Goal: Task Accomplishment & Management: Manage account settings

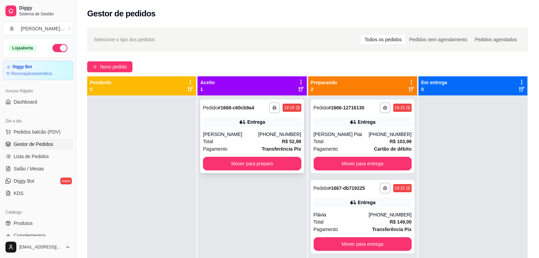
click at [216, 129] on div "**********" at bounding box center [251, 136] width 103 height 74
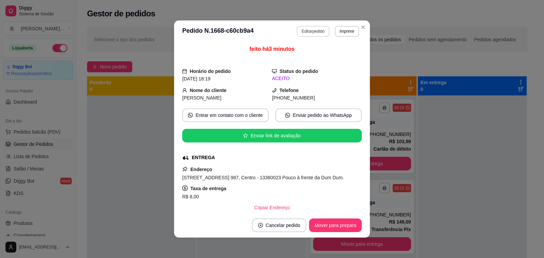
click at [313, 34] on button "Editar pedido" at bounding box center [313, 31] width 32 height 11
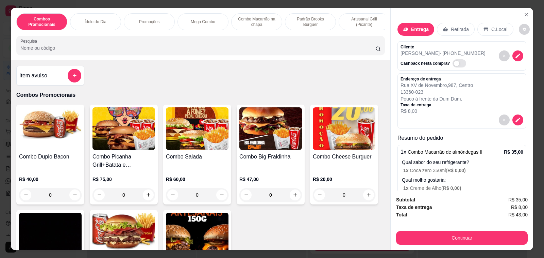
type input "0"
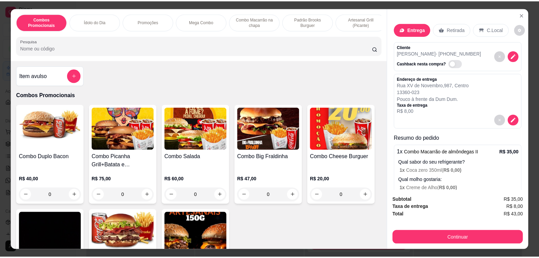
scroll to position [17, 0]
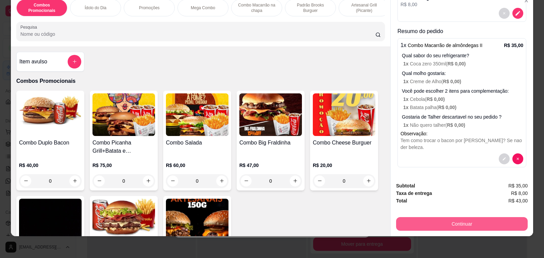
click at [455, 220] on button "Continuar" at bounding box center [462, 224] width 132 height 14
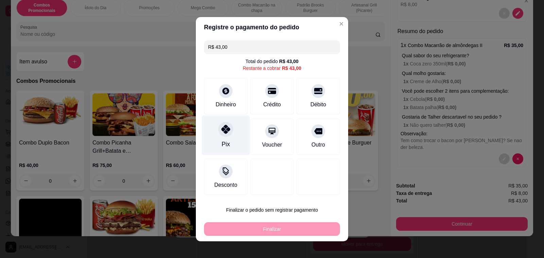
click at [223, 128] on icon at bounding box center [226, 129] width 9 height 9
type input "R$ 0,00"
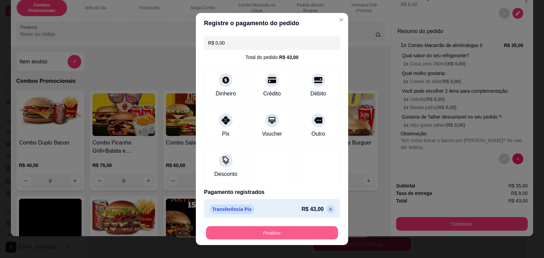
click at [262, 233] on button "Finalizar" at bounding box center [272, 232] width 132 height 13
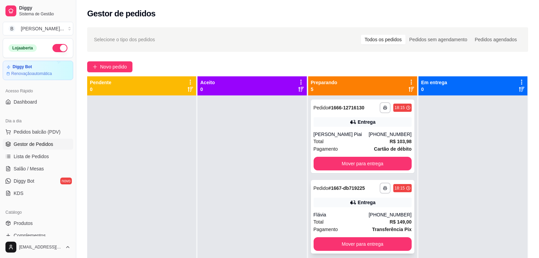
click at [325, 215] on div "Flávia" at bounding box center [340, 214] width 55 height 7
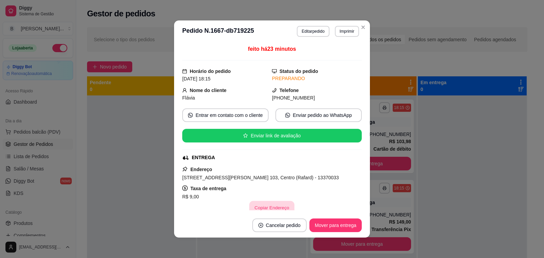
click at [268, 204] on button "Copiar Endereço" at bounding box center [272, 207] width 45 height 13
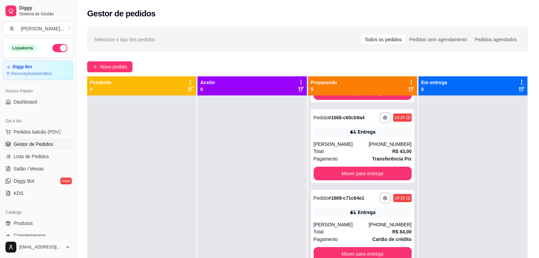
scroll to position [19, 0]
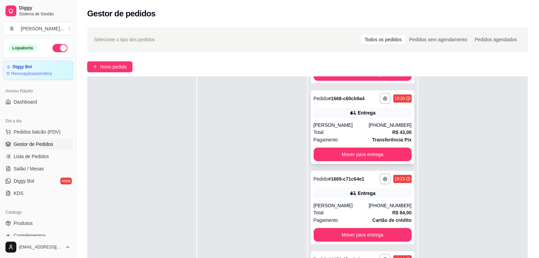
click at [345, 127] on div "[PERSON_NAME]" at bounding box center [340, 124] width 55 height 7
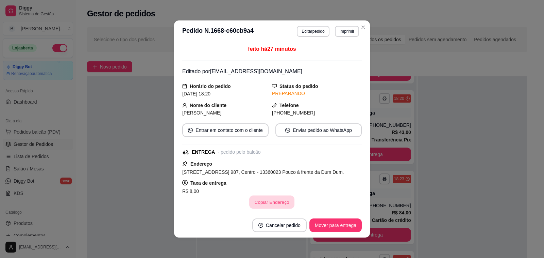
click at [271, 201] on button "Copiar Endereço" at bounding box center [272, 201] width 45 height 13
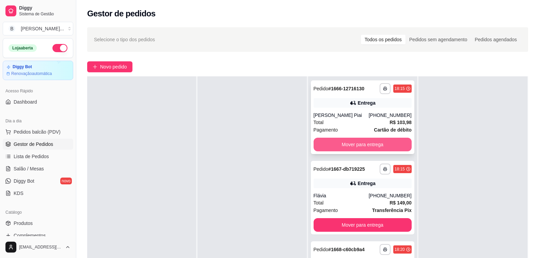
scroll to position [0, 0]
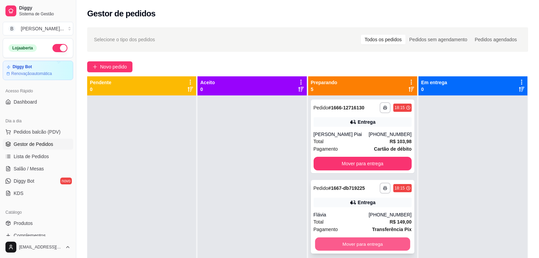
click at [361, 240] on button "Mover para entrega" at bounding box center [362, 243] width 95 height 13
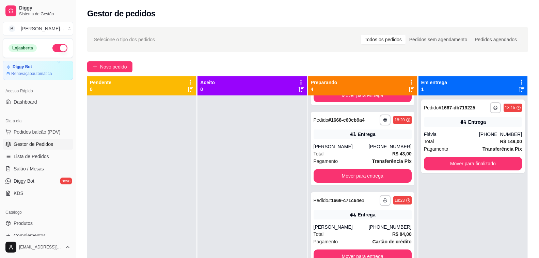
scroll to position [70, 0]
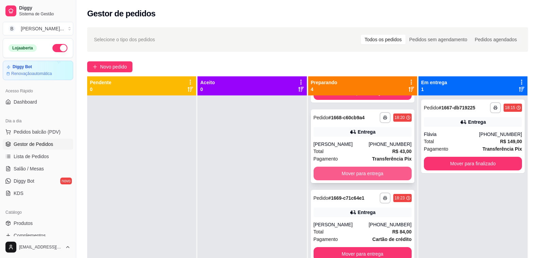
click at [337, 172] on button "Mover para entrega" at bounding box center [362, 173] width 98 height 14
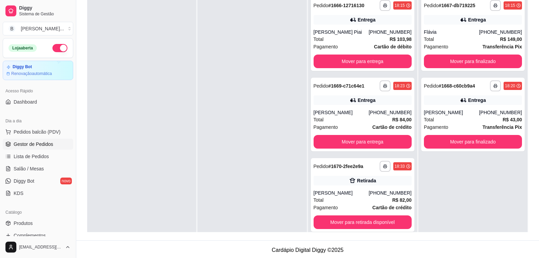
scroll to position [0, 0]
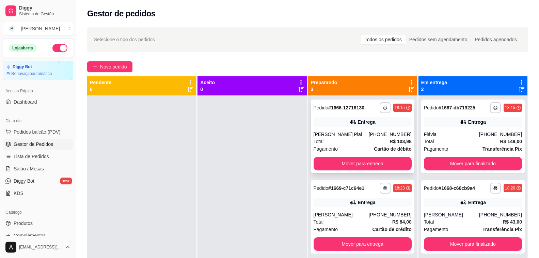
click at [347, 127] on div "**********" at bounding box center [362, 136] width 103 height 74
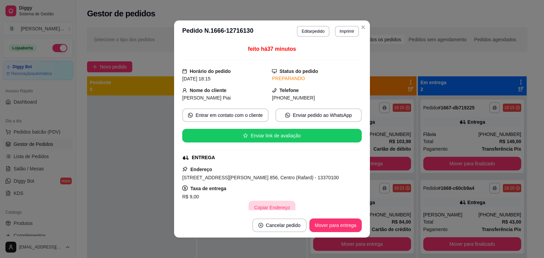
click at [275, 205] on button "Copiar Endereço" at bounding box center [272, 207] width 47 height 14
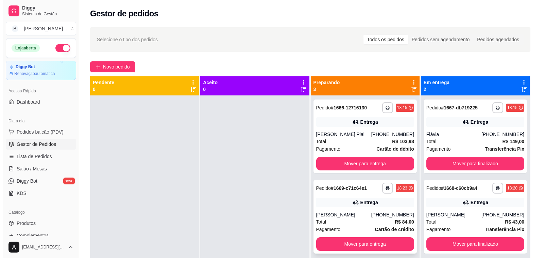
scroll to position [19, 0]
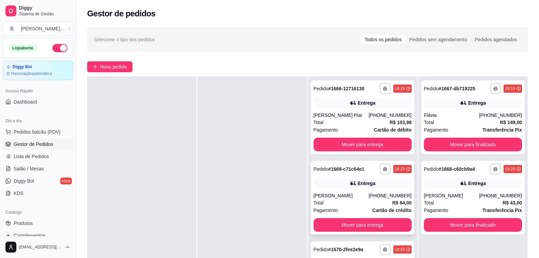
click at [356, 198] on div "[PERSON_NAME]" at bounding box center [340, 195] width 55 height 7
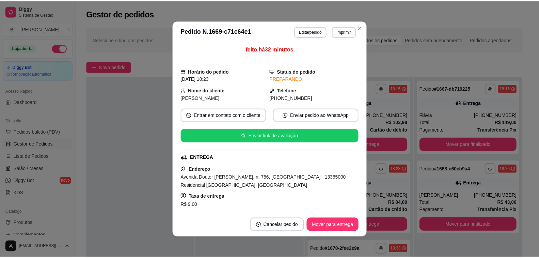
scroll to position [34, 0]
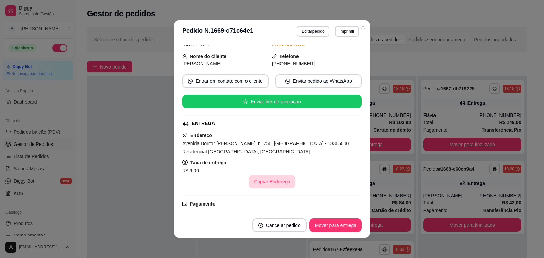
click at [272, 179] on button "Copiar Endereço" at bounding box center [272, 182] width 47 height 14
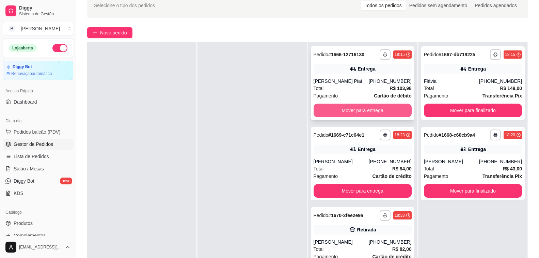
scroll to position [102, 0]
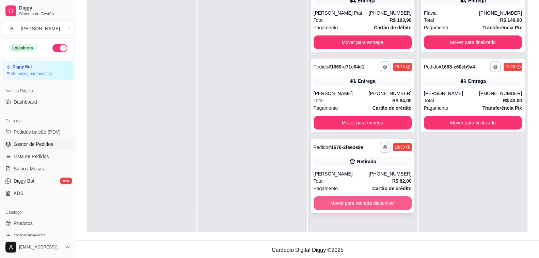
click at [325, 204] on button "Mover para retirada disponível" at bounding box center [362, 203] width 98 height 14
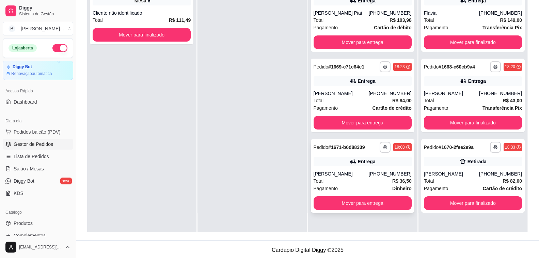
click at [348, 176] on div "[PERSON_NAME]" at bounding box center [340, 173] width 55 height 7
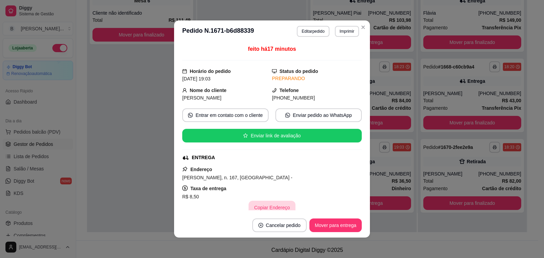
click at [262, 203] on button "Copiar Endereço" at bounding box center [272, 207] width 47 height 14
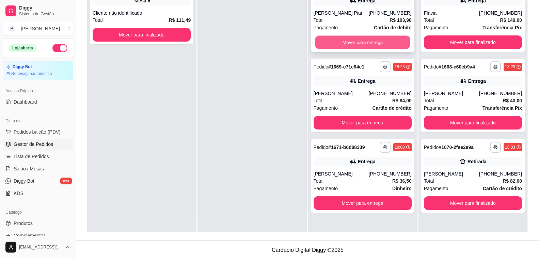
click at [362, 40] on button "Mover para entrega" at bounding box center [362, 42] width 95 height 13
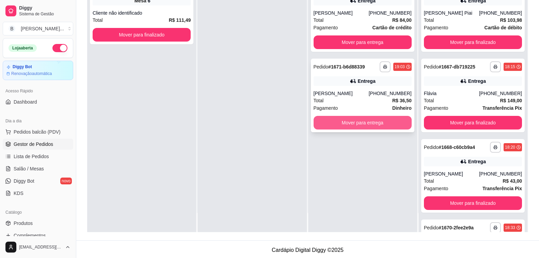
click at [338, 124] on button "Mover para entrega" at bounding box center [362, 123] width 98 height 14
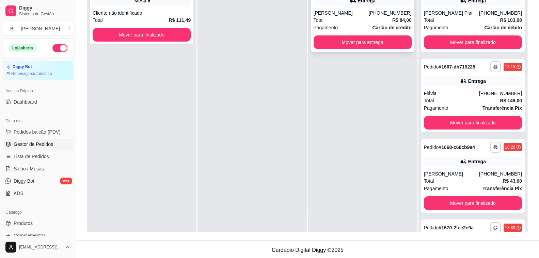
click at [333, 50] on div "**********" at bounding box center [362, 15] width 103 height 74
click at [383, 43] on button "Mover para entrega" at bounding box center [362, 42] width 95 height 13
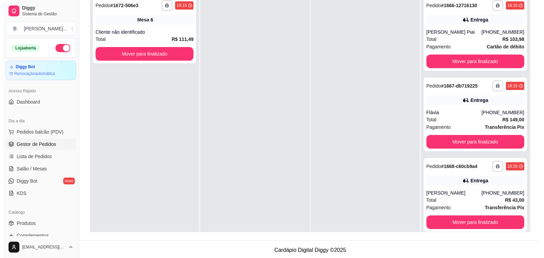
scroll to position [0, 0]
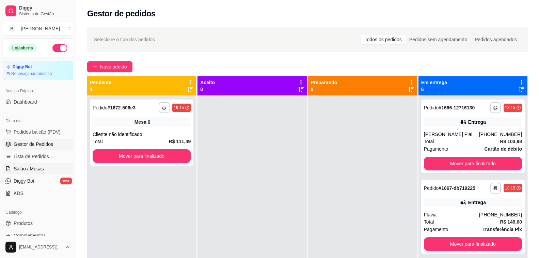
click at [42, 169] on span "Salão / Mesas" at bounding box center [29, 168] width 30 height 7
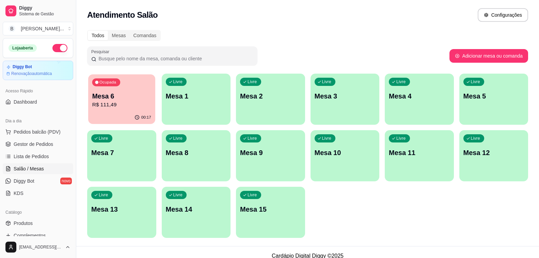
click at [129, 111] on div "00:17" at bounding box center [121, 117] width 67 height 13
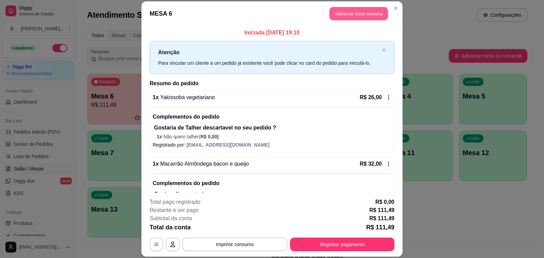
click at [350, 11] on button "Adicionar itens na mesa" at bounding box center [359, 13] width 59 height 13
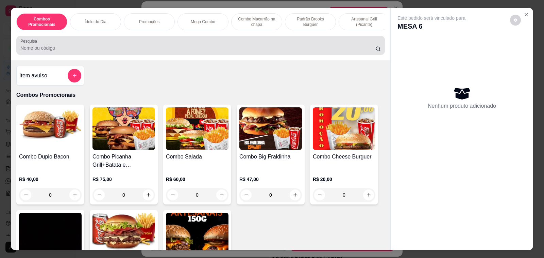
click at [119, 51] on input "Pesquisa" at bounding box center [197, 48] width 355 height 7
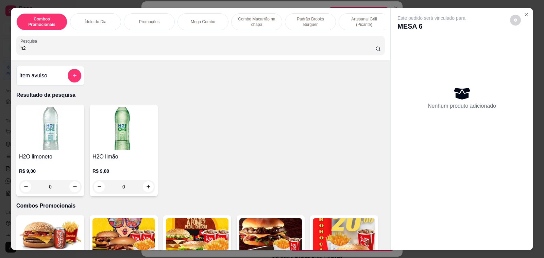
type input "h2"
click at [144, 187] on div "0" at bounding box center [124, 187] width 63 height 14
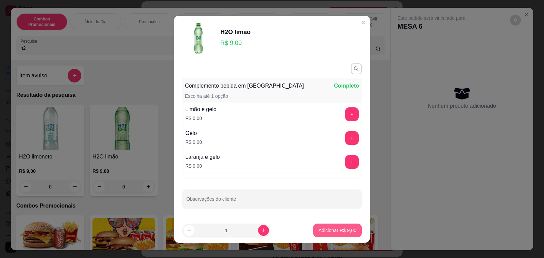
click at [338, 230] on p "Adicionar R$ 9,00" at bounding box center [338, 230] width 38 height 7
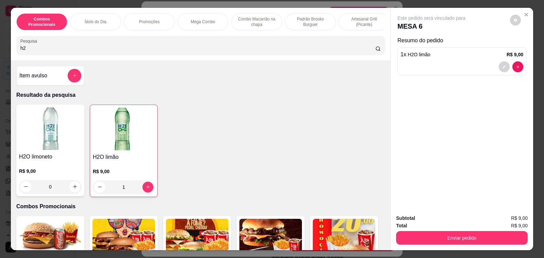
type input "1"
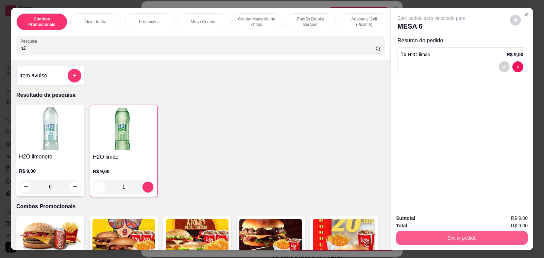
click at [450, 231] on button "Enviar pedido" at bounding box center [462, 238] width 132 height 14
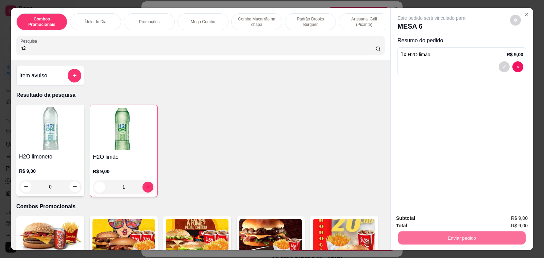
click at [507, 217] on button "Enviar pedido" at bounding box center [510, 218] width 38 height 13
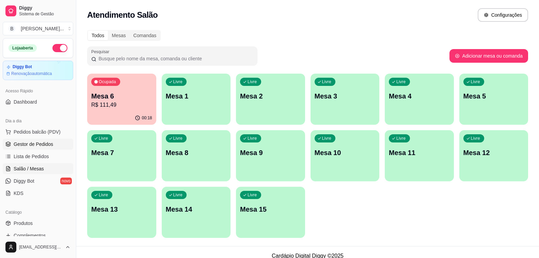
click at [39, 141] on span "Gestor de Pedidos" at bounding box center [33, 144] width 39 height 7
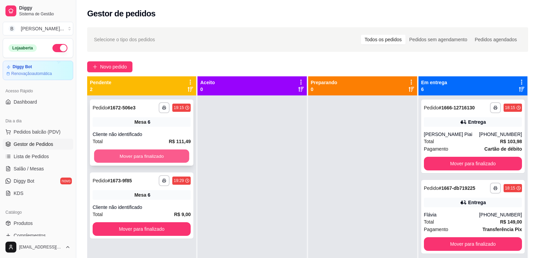
click at [151, 160] on button "Mover para finalizado" at bounding box center [141, 155] width 95 height 13
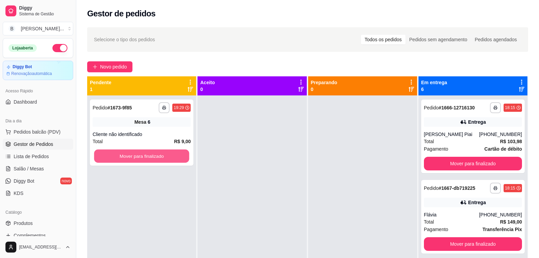
click at [151, 160] on button "Mover para finalizado" at bounding box center [141, 155] width 95 height 13
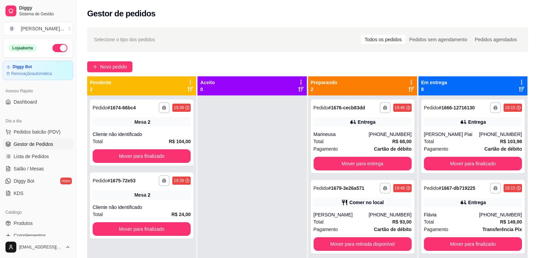
click at [519, 90] on icon at bounding box center [521, 88] width 5 height 5
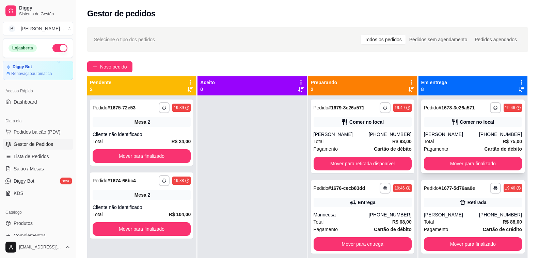
click at [465, 137] on div "[PERSON_NAME]" at bounding box center [451, 134] width 55 height 7
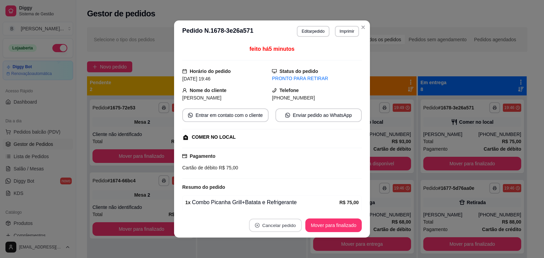
click at [280, 226] on button "Cancelar pedido" at bounding box center [275, 224] width 53 height 13
click at [293, 205] on button "Sim" at bounding box center [293, 207] width 27 height 13
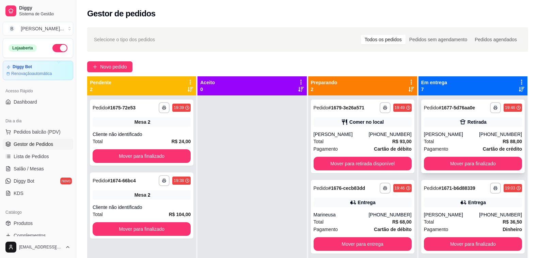
click at [444, 137] on div "[PERSON_NAME]" at bounding box center [451, 134] width 55 height 7
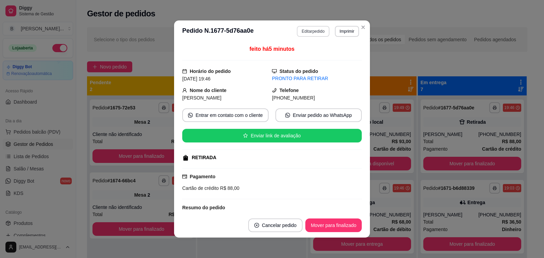
click at [304, 34] on button "Editar pedido" at bounding box center [313, 31] width 32 height 11
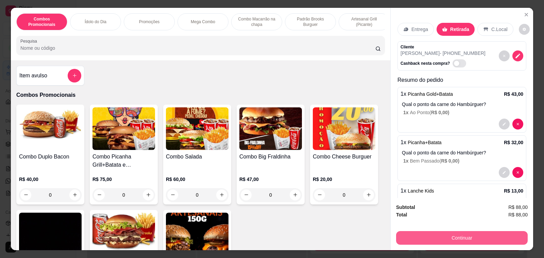
click at [439, 235] on button "Continuar" at bounding box center [462, 238] width 132 height 14
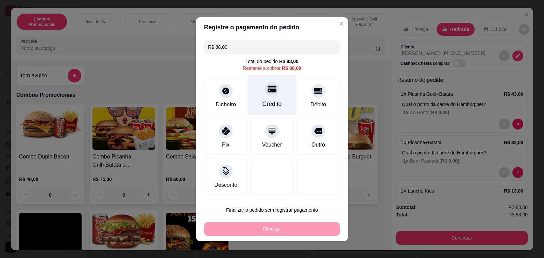
click at [268, 92] on icon at bounding box center [272, 88] width 9 height 7
type input "R$ 0,00"
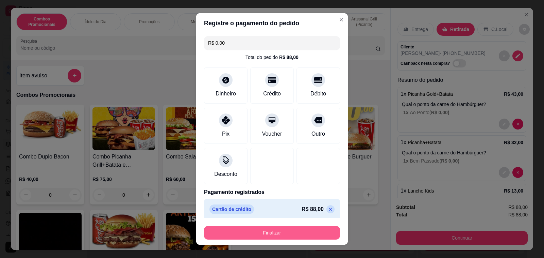
click at [281, 234] on button "Finalizar" at bounding box center [272, 233] width 136 height 14
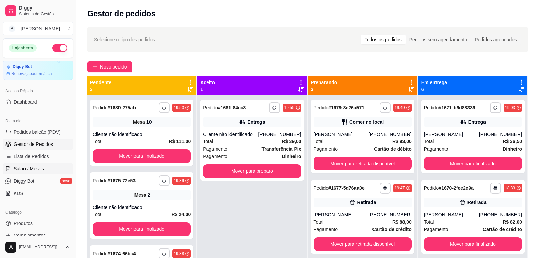
click at [27, 168] on span "Salão / Mesas" at bounding box center [29, 168] width 30 height 7
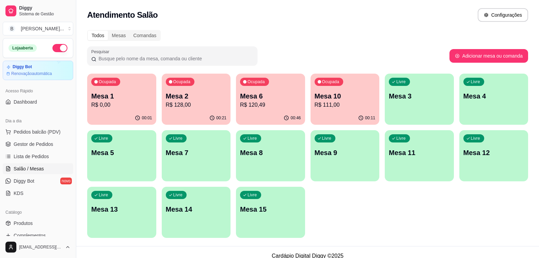
click at [289, 103] on p "R$ 120,49" at bounding box center [270, 105] width 61 height 8
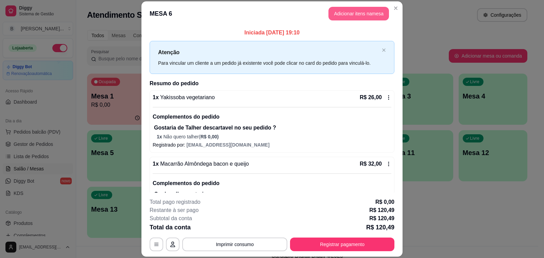
click at [353, 5] on header "MESA 6 Adicionar itens na mesa" at bounding box center [272, 13] width 261 height 25
click at [350, 15] on button "Adicionar itens na mesa" at bounding box center [359, 14] width 61 height 14
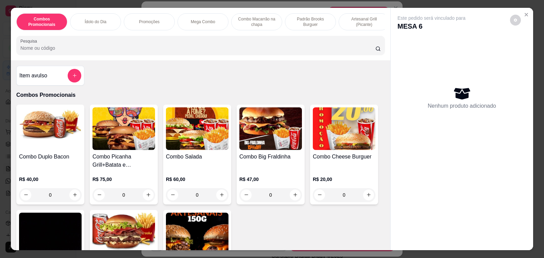
click at [46, 77] on div "Item avulso" at bounding box center [50, 76] width 62 height 14
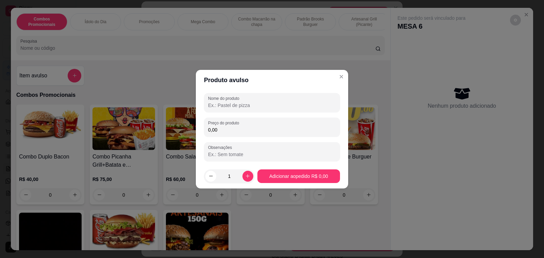
click at [263, 107] on input "Nome do produto" at bounding box center [272, 105] width 128 height 7
type input "pirulito"
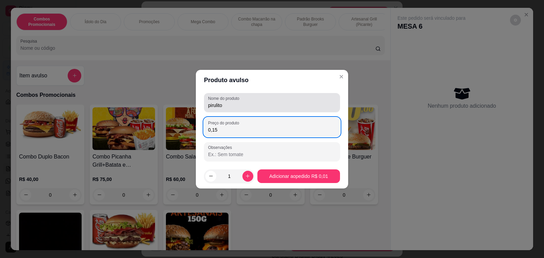
type input "1,50"
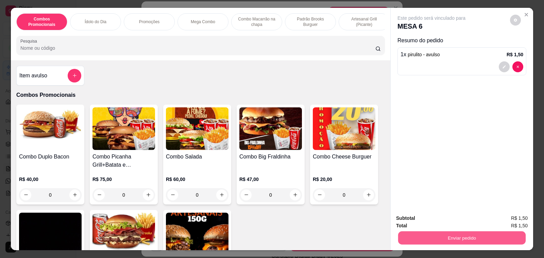
click at [462, 235] on button "Enviar pedido" at bounding box center [462, 237] width 128 height 13
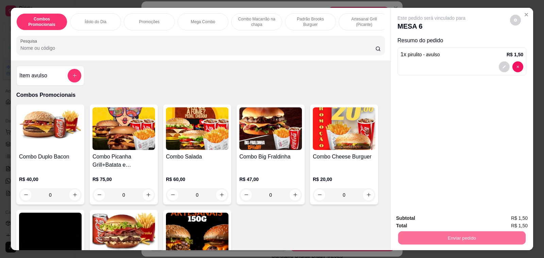
click at [497, 220] on button "Enviar pedido" at bounding box center [510, 218] width 38 height 13
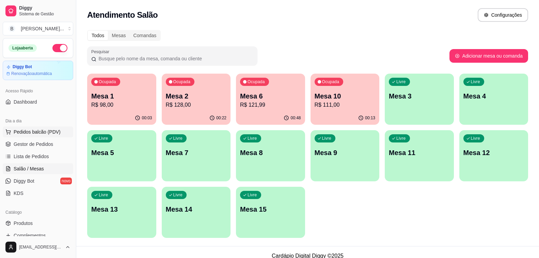
click at [38, 127] on button "Pedidos balcão (PDV)" at bounding box center [38, 131] width 70 height 11
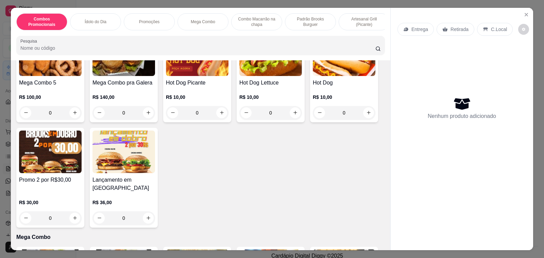
scroll to position [510, 0]
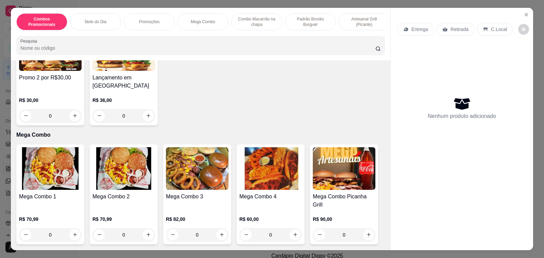
click at [182, 192] on h4 "Mega Combo 3" at bounding box center [197, 196] width 63 height 8
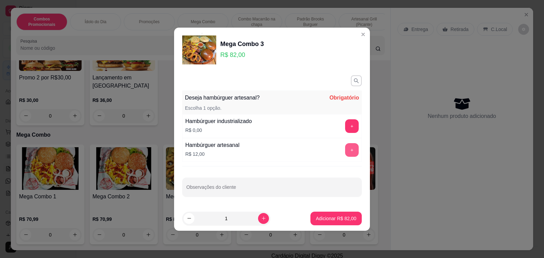
click at [348, 151] on button "+" at bounding box center [352, 150] width 14 height 14
click at [326, 221] on p "Adicionar R$ 94,00" at bounding box center [336, 218] width 40 height 7
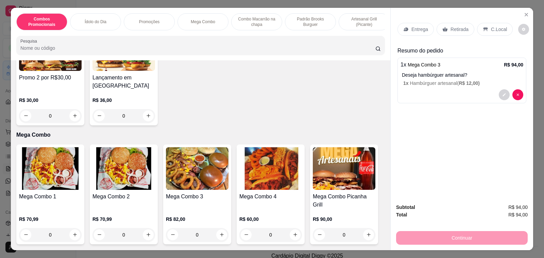
click at [415, 27] on p "Entrega" at bounding box center [420, 29] width 17 height 7
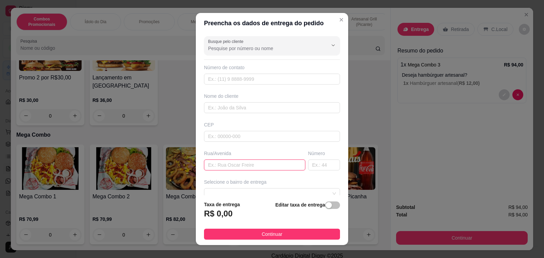
click at [241, 164] on input "text" at bounding box center [254, 164] width 101 height 11
paste input "[GEOGRAPHIC_DATA][PERSON_NAME]"
type input "[GEOGRAPHIC_DATA][PERSON_NAME]"
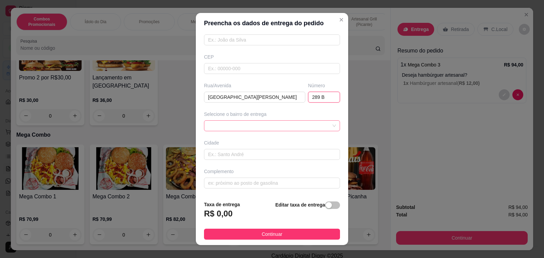
click at [273, 124] on span at bounding box center [272, 125] width 128 height 10
type input "289 B"
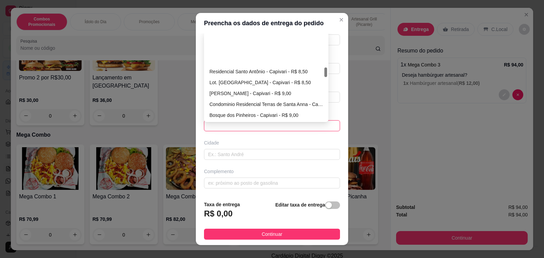
scroll to position [306, 0]
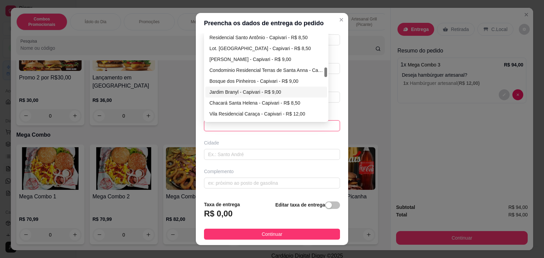
click at [230, 93] on div "Jardim Branyl - Capivari - R$ 9,00" at bounding box center [267, 91] width 114 height 7
type input "Capivari"
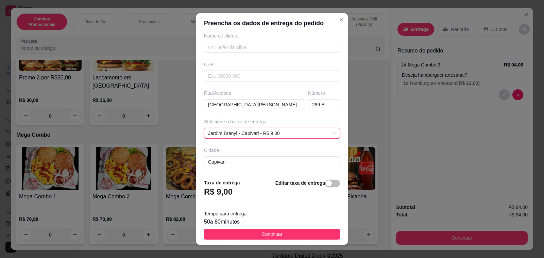
scroll to position [68, 0]
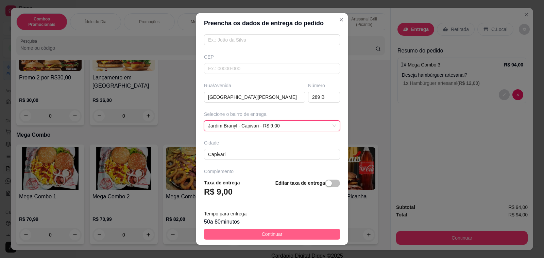
click at [265, 234] on span "Continuar" at bounding box center [272, 233] width 21 height 7
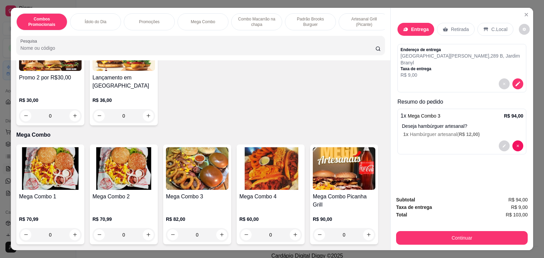
scroll to position [0, 0]
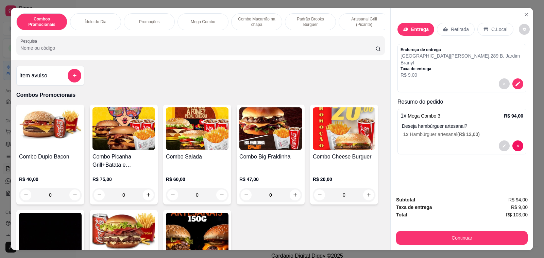
click at [43, 77] on h4 "Item avulso" at bounding box center [33, 75] width 28 height 8
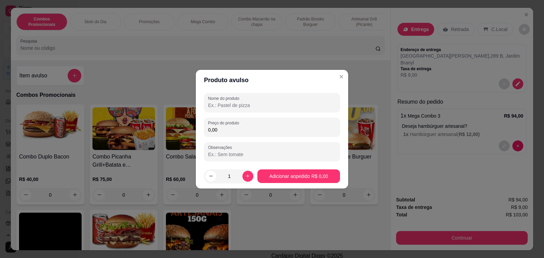
click at [242, 107] on input "Nome do produto" at bounding box center [272, 105] width 128 height 7
type input "E"
type input "ENTREGAR A PARTIR DAS 22HS"
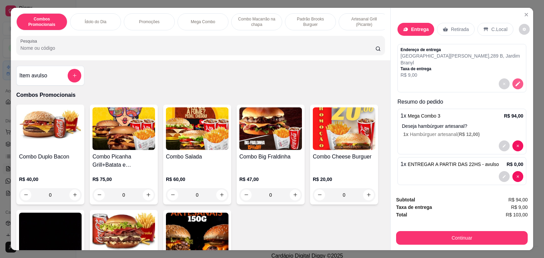
click at [516, 81] on icon "decrease-product-quantity" at bounding box center [518, 84] width 6 height 6
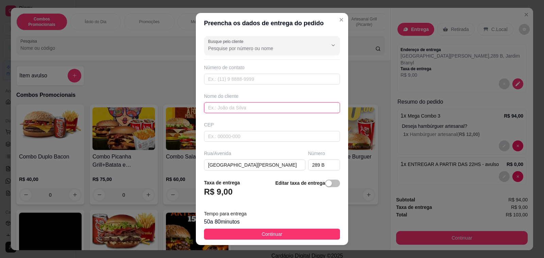
click at [216, 105] on input "text" at bounding box center [272, 107] width 136 height 11
type input "aLLAN"
click at [224, 107] on input "aLLAN" at bounding box center [272, 107] width 136 height 11
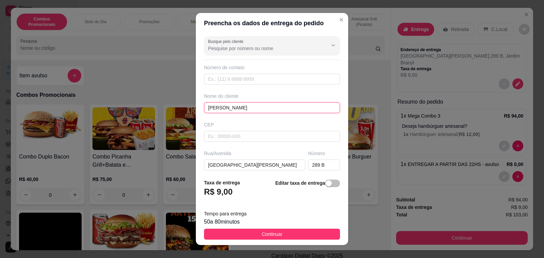
type input "[PERSON_NAME]"
click at [240, 79] on input "text" at bounding box center [272, 79] width 136 height 11
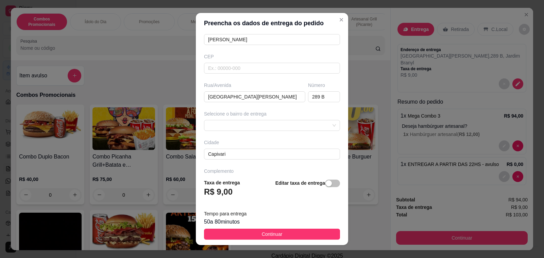
scroll to position [9, 0]
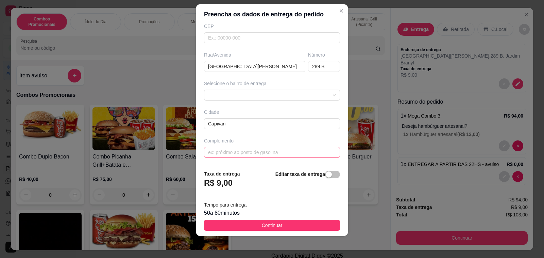
type input "[PHONE_NUMBER]"
click at [239, 150] on input "text" at bounding box center [272, 152] width 136 height 11
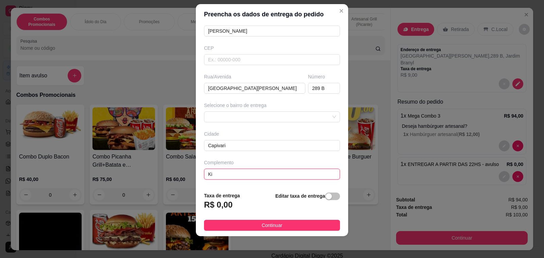
scroll to position [68, 0]
type input "Kitnett 2"
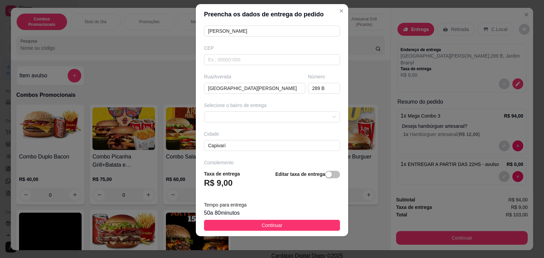
scroll to position [89, 0]
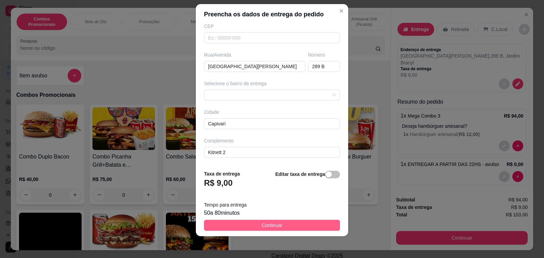
click at [270, 225] on span "Continuar" at bounding box center [272, 224] width 21 height 7
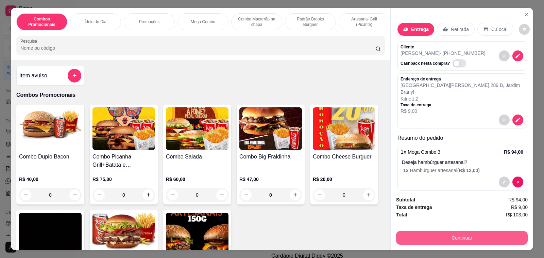
click at [435, 238] on button "Continuar" at bounding box center [462, 238] width 132 height 14
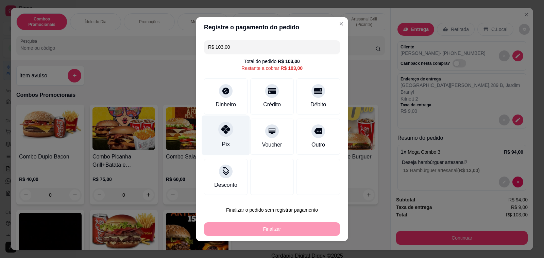
click at [223, 131] on icon at bounding box center [226, 129] width 9 height 9
type input "R$ 0,00"
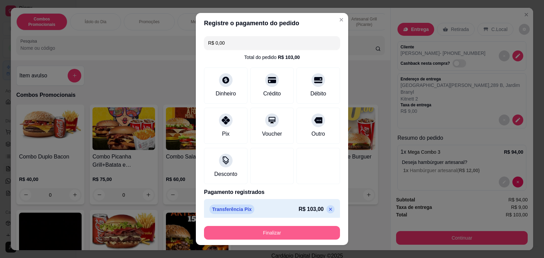
click at [267, 235] on button "Finalizar" at bounding box center [272, 233] width 136 height 14
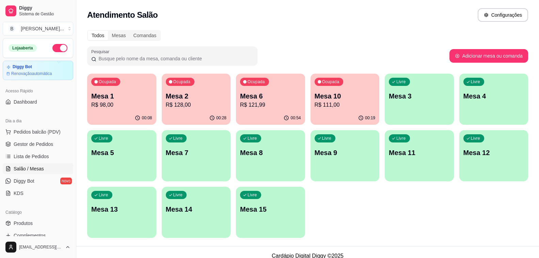
click at [266, 86] on div "Ocupada Mesa 6 R$ 121,99" at bounding box center [270, 93] width 69 height 38
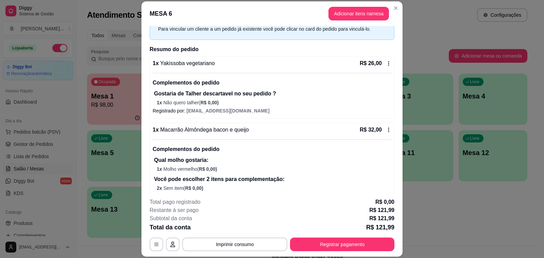
scroll to position [68, 0]
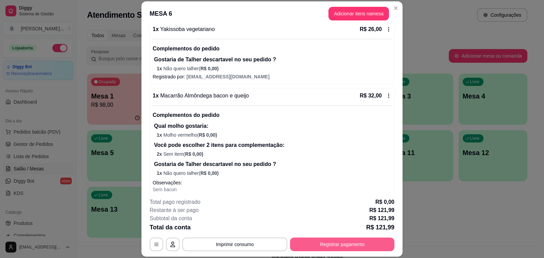
click at [314, 243] on button "Registrar pagamento" at bounding box center [342, 244] width 104 height 14
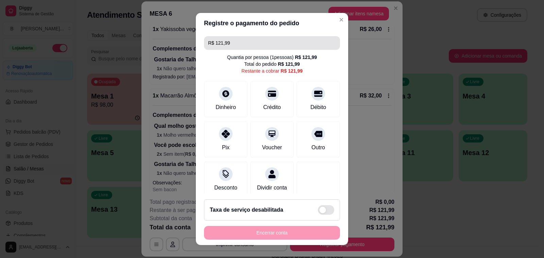
click at [261, 41] on input "R$ 121,99" at bounding box center [272, 43] width 128 height 14
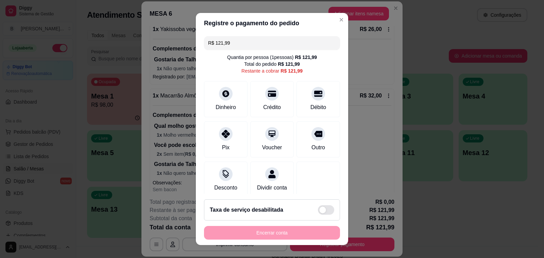
click at [261, 41] on input "R$ 121,99" at bounding box center [272, 43] width 128 height 14
click at [222, 136] on icon at bounding box center [226, 131] width 9 height 9
click at [222, 133] on icon at bounding box center [226, 131] width 9 height 9
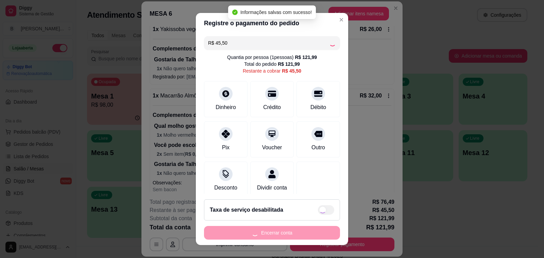
type input "R$ 0,00"
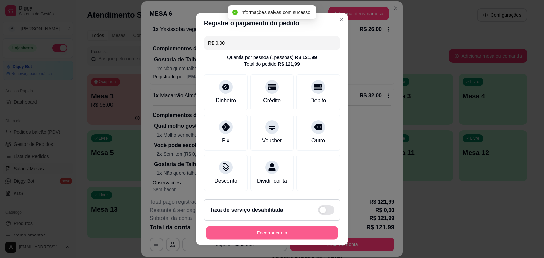
click at [263, 232] on button "Encerrar conta" at bounding box center [272, 232] width 132 height 13
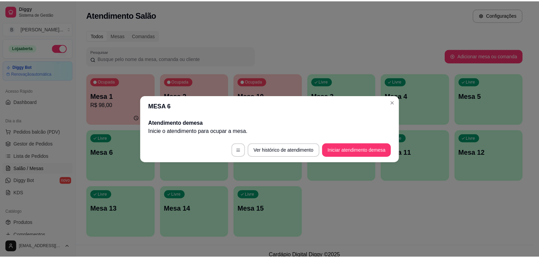
scroll to position [0, 0]
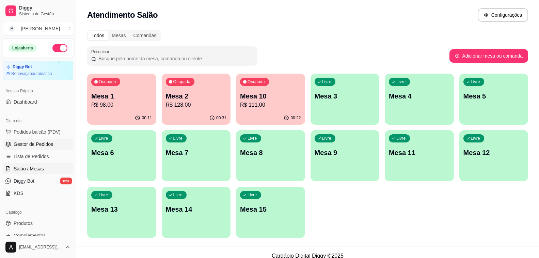
click at [33, 146] on span "Gestor de Pedidos" at bounding box center [33, 144] width 39 height 7
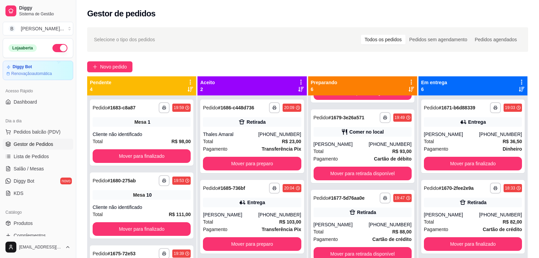
scroll to position [19, 0]
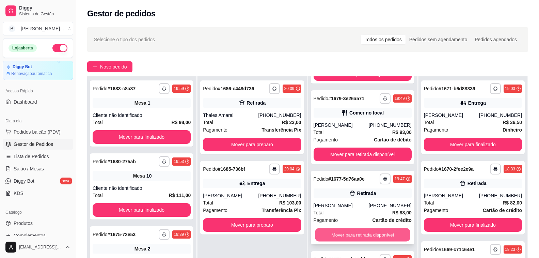
click at [339, 234] on button "Mover para retirada disponível" at bounding box center [362, 234] width 95 height 13
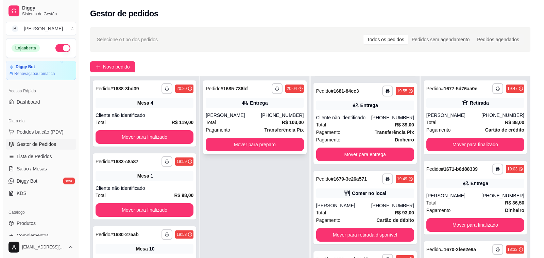
scroll to position [245, 0]
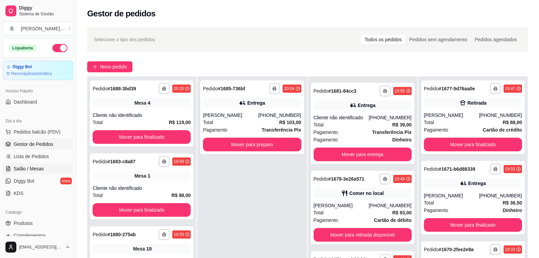
click at [35, 169] on span "Salão / Mesas" at bounding box center [29, 168] width 30 height 7
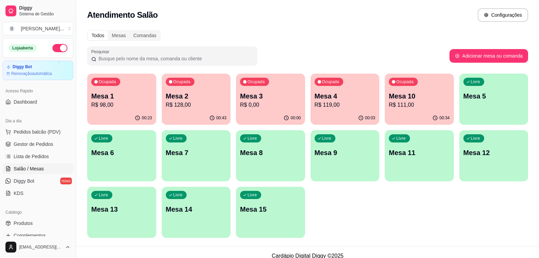
click at [201, 103] on p "R$ 128,00" at bounding box center [196, 105] width 61 height 8
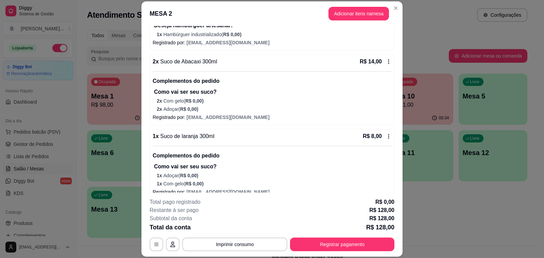
scroll to position [20, 0]
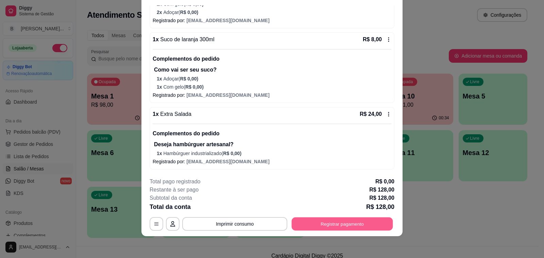
click at [315, 221] on button "Registrar pagamento" at bounding box center [342, 223] width 101 height 13
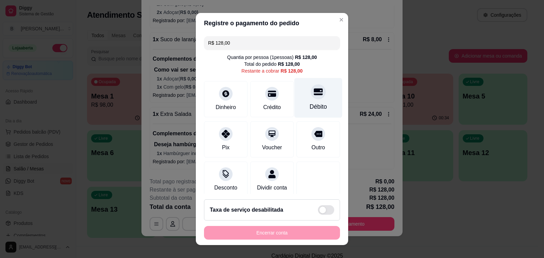
click at [305, 101] on div "Débito" at bounding box center [319, 98] width 48 height 40
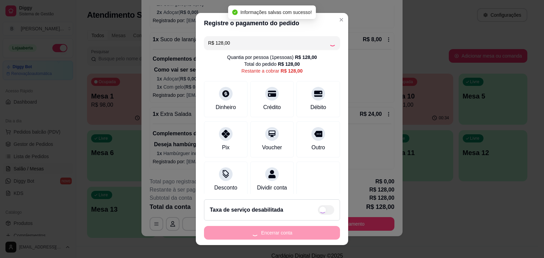
type input "R$ 0,00"
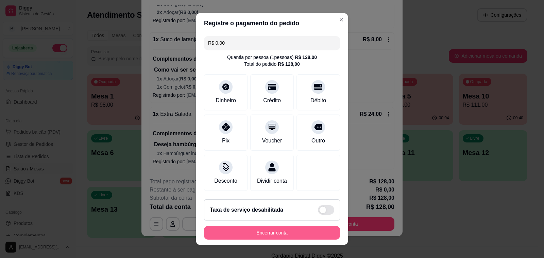
click at [276, 238] on button "Encerrar conta" at bounding box center [272, 233] width 136 height 14
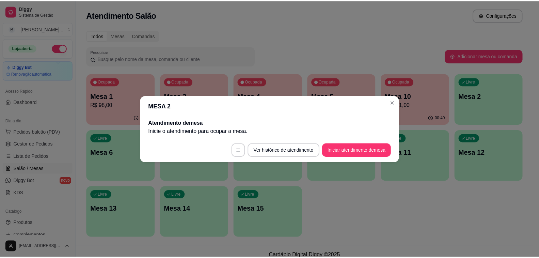
scroll to position [0, 0]
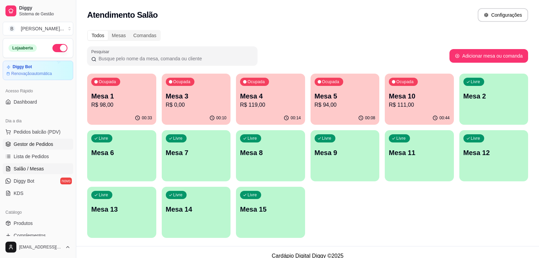
click at [34, 147] on link "Gestor de Pedidos" at bounding box center [38, 144] width 70 height 11
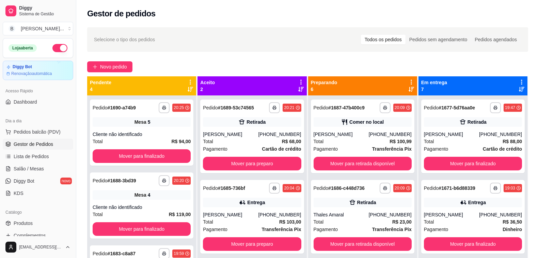
click at [309, 54] on div "**********" at bounding box center [307, 182] width 462 height 319
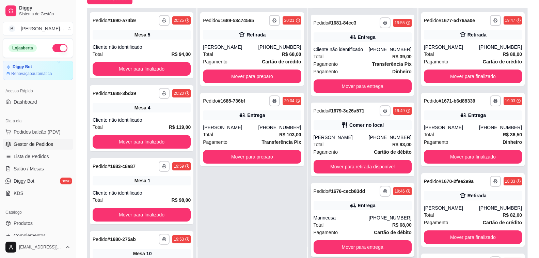
scroll to position [102, 0]
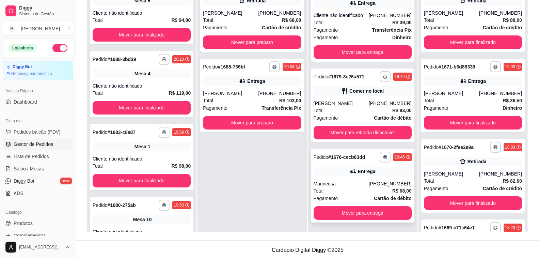
click at [355, 188] on div "Total R$ 68,00" at bounding box center [362, 190] width 98 height 7
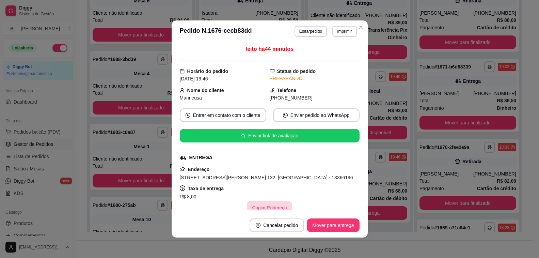
click at [261, 208] on button "Copiar Endereço" at bounding box center [269, 207] width 45 height 13
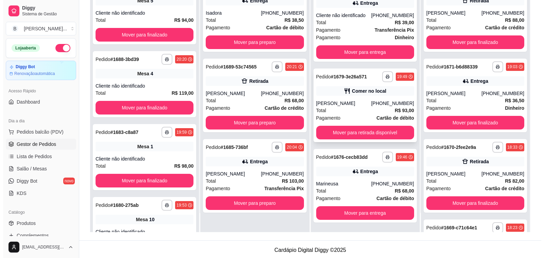
scroll to position [211, 0]
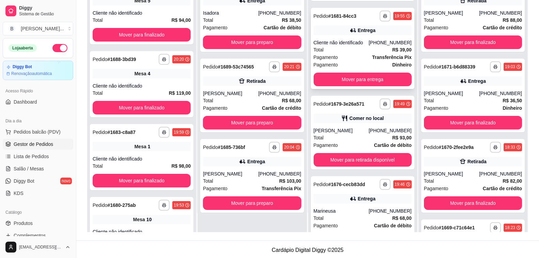
click at [338, 61] on div "Pagamento Transferência Pix" at bounding box center [362, 56] width 98 height 7
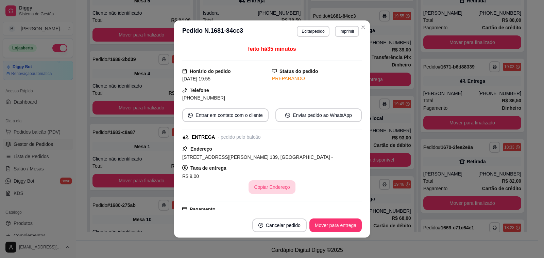
click at [264, 188] on button "Copiar Endereço" at bounding box center [272, 187] width 47 height 14
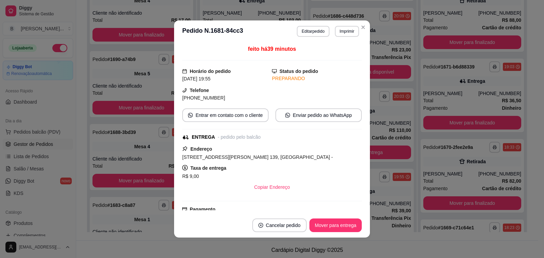
scroll to position [372, 0]
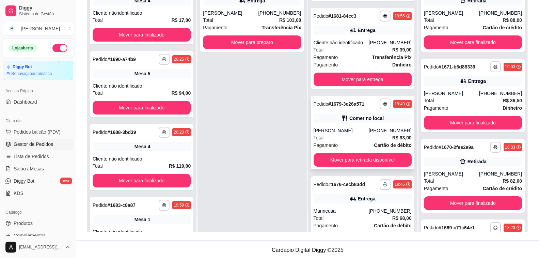
click at [328, 134] on div "[PERSON_NAME]" at bounding box center [340, 130] width 55 height 7
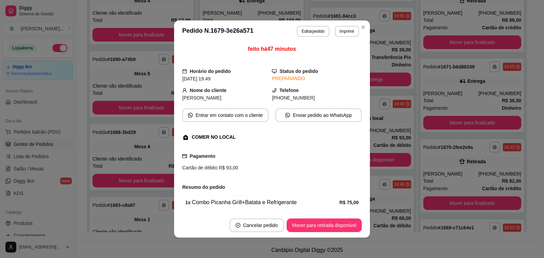
scroll to position [87, 0]
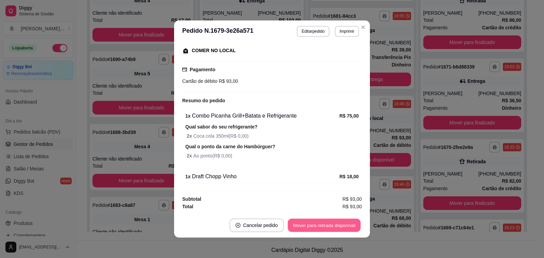
click at [302, 227] on button "Mover para retirada disponível" at bounding box center [324, 224] width 73 height 13
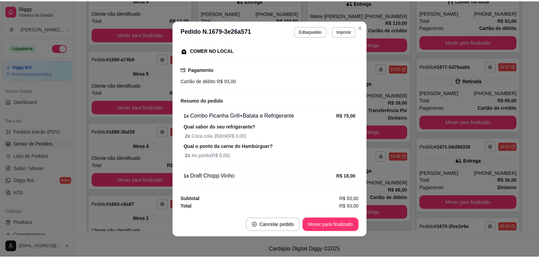
scroll to position [326, 0]
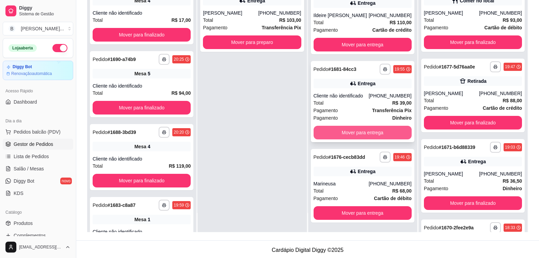
click at [355, 131] on button "Mover para entrega" at bounding box center [362, 133] width 98 height 14
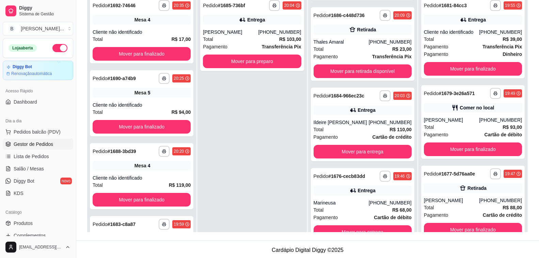
scroll to position [0, 0]
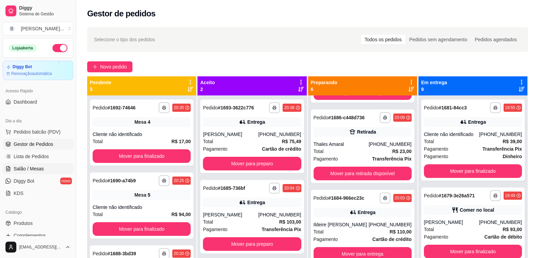
click at [42, 172] on link "Salão / Mesas" at bounding box center [38, 168] width 70 height 11
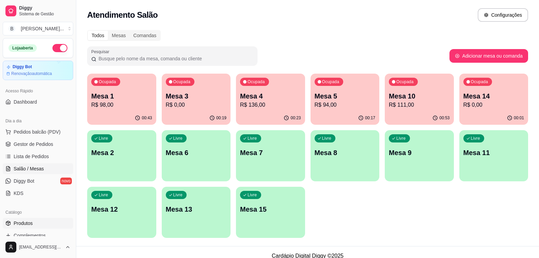
click at [34, 224] on link "Produtos" at bounding box center [38, 222] width 70 height 11
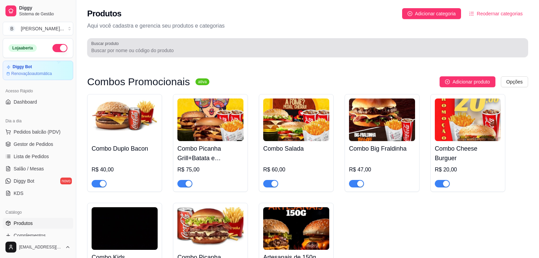
click at [167, 38] on div "Buscar produto" at bounding box center [307, 47] width 441 height 19
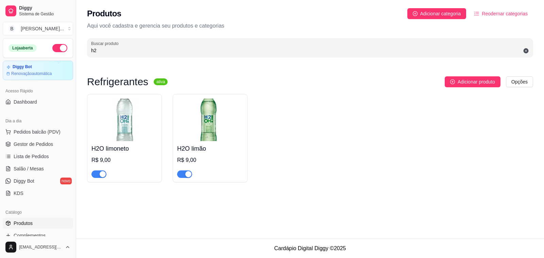
type input "h2"
click at [96, 173] on span "button" at bounding box center [99, 173] width 15 height 7
click at [35, 232] on span "Complementos" at bounding box center [30, 235] width 32 height 7
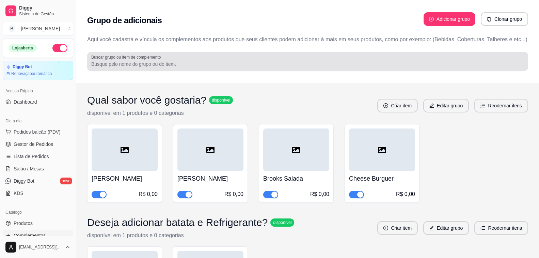
click at [172, 66] on input "Buscar grupo ou item de complemento" at bounding box center [307, 64] width 433 height 7
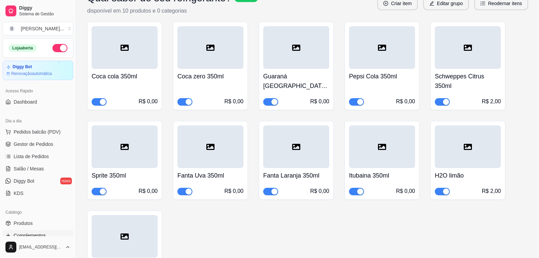
scroll to position [175, 0]
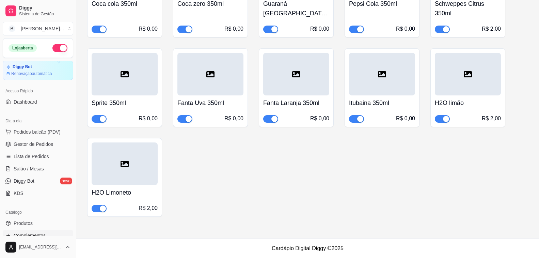
type input "h2"
click at [98, 205] on span "button" at bounding box center [99, 208] width 15 height 7
click at [49, 142] on span "Gestor de Pedidos" at bounding box center [33, 144] width 39 height 7
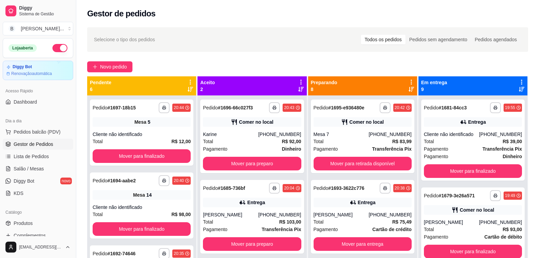
click at [176, 40] on div "Selecione o tipo dos pedidos Todos os pedidos Pedidos sem agendamento Pedidos a…" at bounding box center [307, 39] width 427 height 11
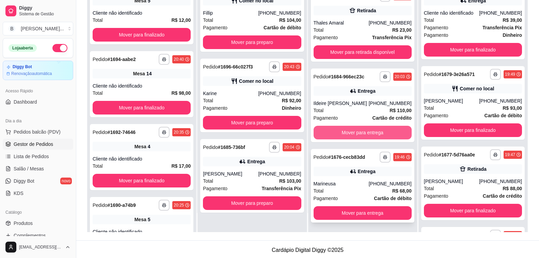
scroll to position [104, 0]
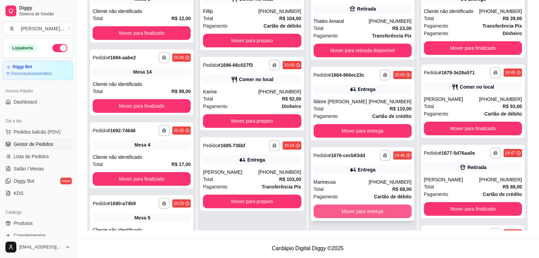
click at [343, 212] on button "Mover para entrega" at bounding box center [362, 211] width 98 height 14
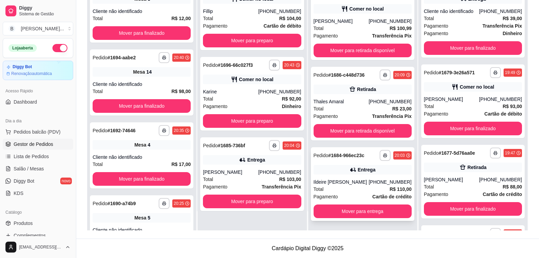
scroll to position [318, 0]
click at [338, 213] on button "Mover para entrega" at bounding box center [362, 211] width 98 height 14
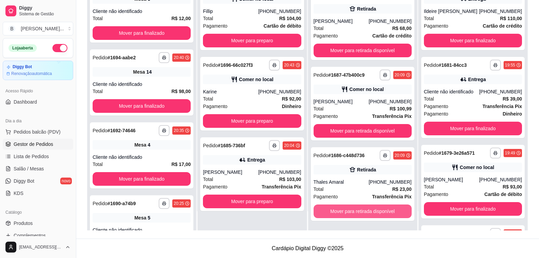
scroll to position [231, 0]
click at [30, 169] on span "Salão / Mesas" at bounding box center [29, 168] width 30 height 7
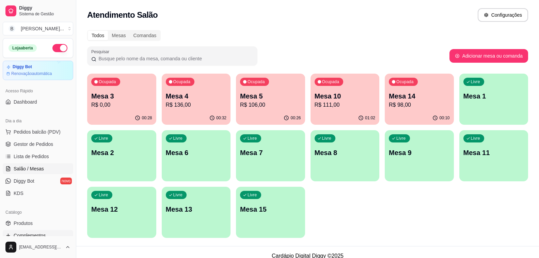
click at [36, 233] on span "Complementos" at bounding box center [30, 235] width 32 height 7
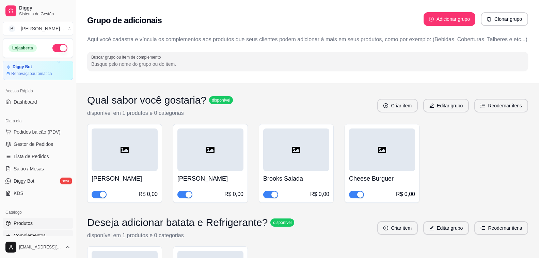
click at [19, 224] on span "Produtos" at bounding box center [23, 222] width 19 height 7
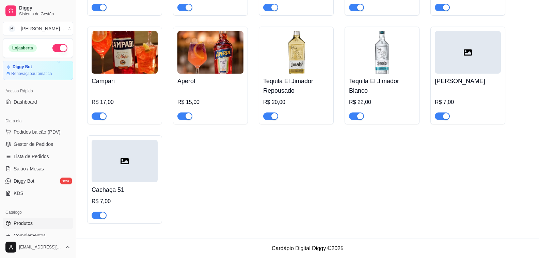
scroll to position [6183, 0]
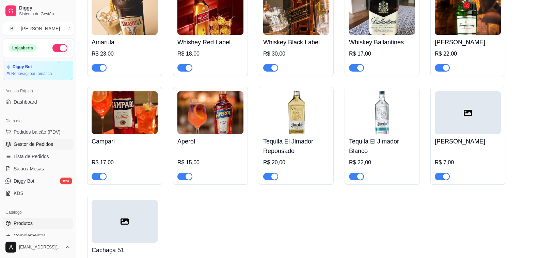
click at [45, 144] on span "Gestor de Pedidos" at bounding box center [33, 144] width 39 height 7
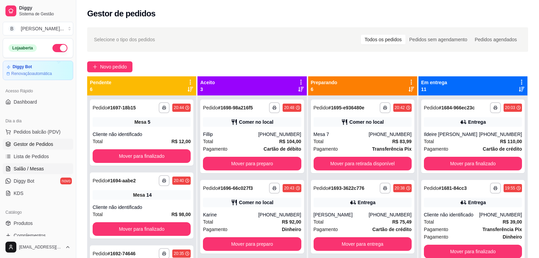
click at [36, 169] on span "Salão / Mesas" at bounding box center [29, 168] width 30 height 7
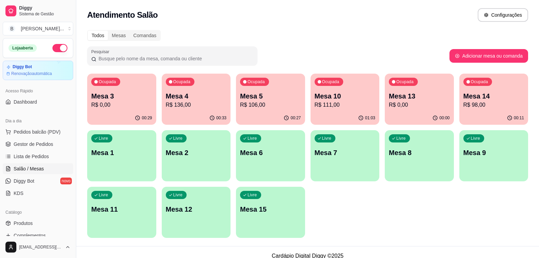
click at [493, 96] on p "Mesa 14" at bounding box center [493, 96] width 61 height 10
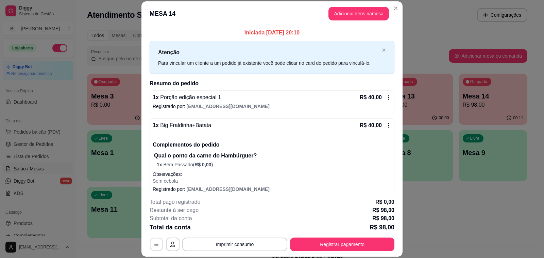
click at [154, 242] on icon "button" at bounding box center [156, 243] width 5 height 5
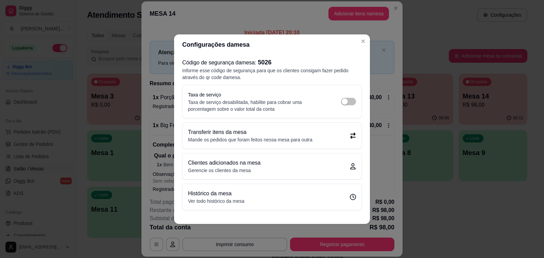
click at [317, 140] on div "Transferir itens da mesa Mande os pedidos que foram feitos nessa mesa para outra" at bounding box center [272, 135] width 168 height 15
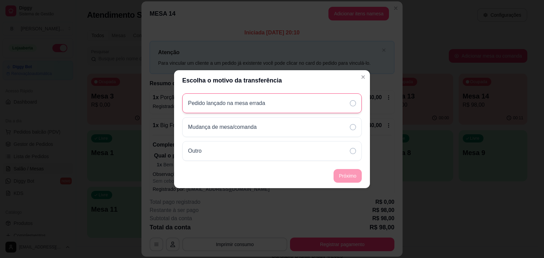
click at [234, 101] on p "Pedido lançado na mesa errada" at bounding box center [226, 103] width 77 height 8
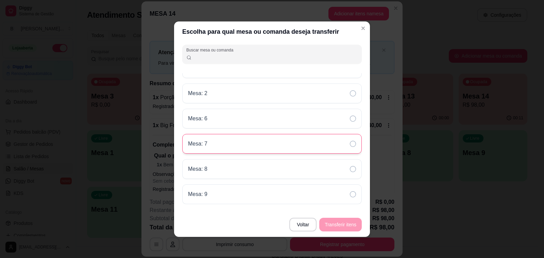
scroll to position [1, 0]
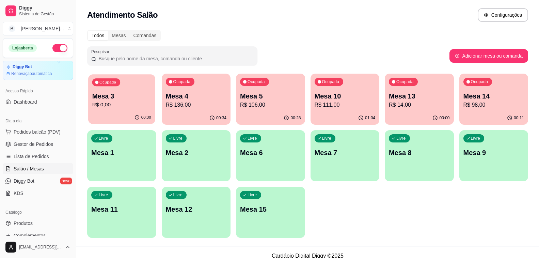
click at [108, 109] on div "Ocupada Mesa 3 R$ 0,00" at bounding box center [121, 92] width 67 height 37
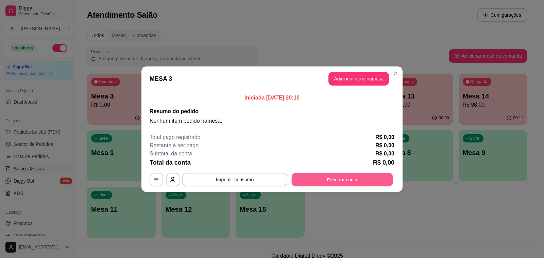
click at [339, 179] on button "Encerrar conta" at bounding box center [342, 179] width 101 height 13
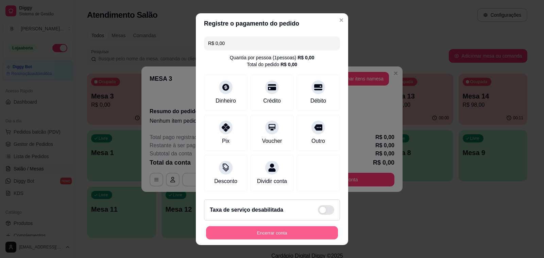
click at [261, 232] on button "Encerrar conta" at bounding box center [272, 232] width 132 height 13
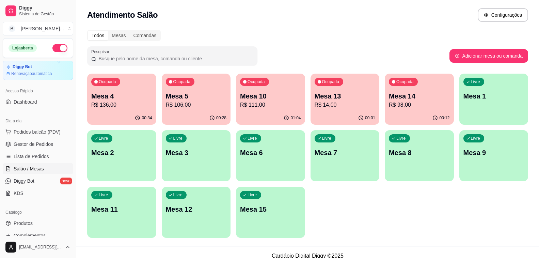
click at [414, 100] on p "Mesa 14" at bounding box center [419, 96] width 61 height 10
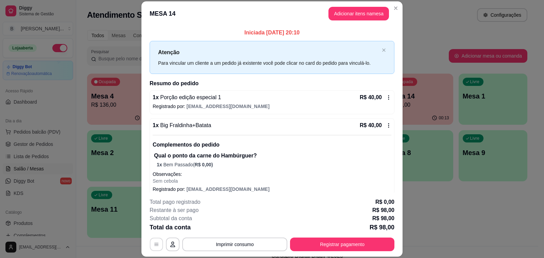
click at [156, 242] on icon "button" at bounding box center [156, 243] width 5 height 5
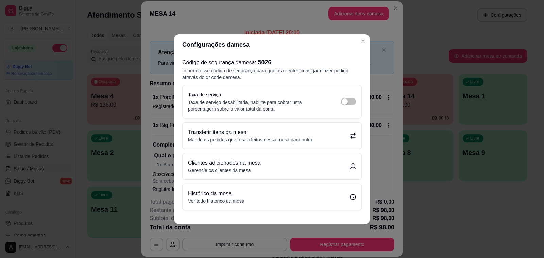
click at [268, 131] on p "Transferir itens da mesa" at bounding box center [250, 132] width 125 height 8
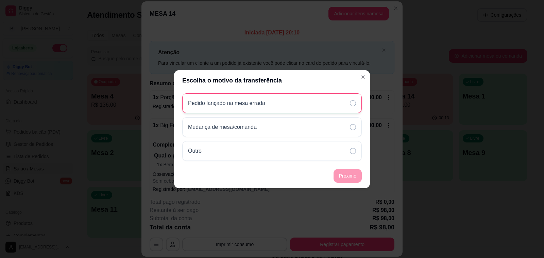
click at [266, 103] on div "Pedido lançado na mesa errada" at bounding box center [229, 103] width 83 height 8
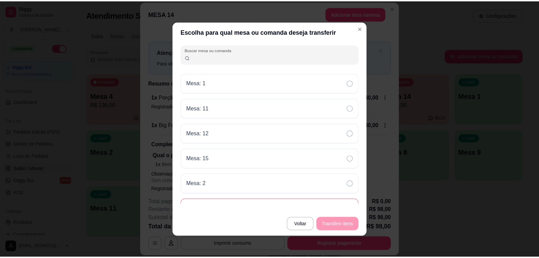
scroll to position [68, 0]
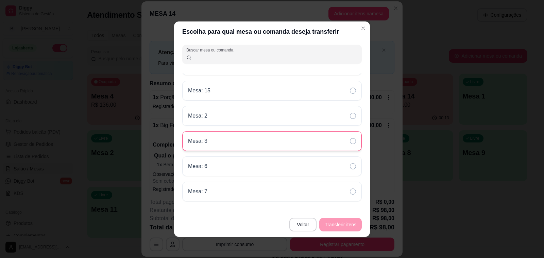
click at [218, 141] on div "Mesa: 3" at bounding box center [272, 141] width 180 height 20
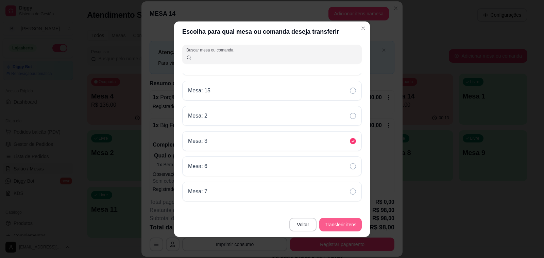
click at [340, 222] on button "Transferir itens" at bounding box center [341, 224] width 43 height 14
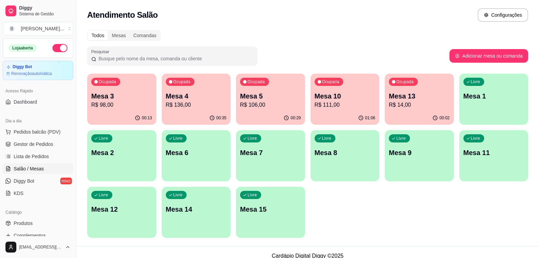
click at [206, 115] on div "00:35" at bounding box center [196, 117] width 69 height 13
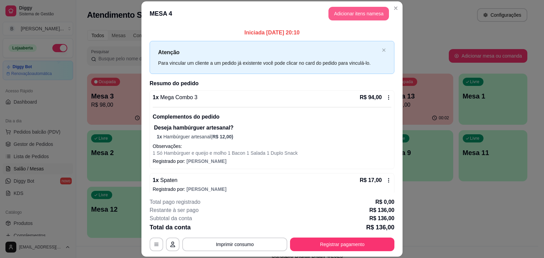
click at [358, 16] on button "Adicionar itens na mesa" at bounding box center [359, 14] width 61 height 14
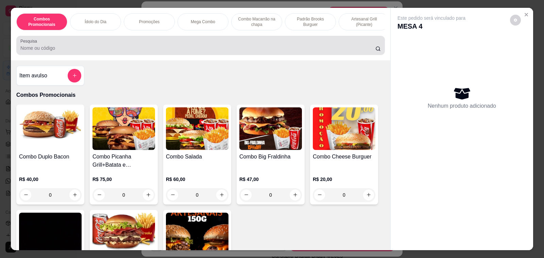
click at [45, 51] on input "Pesquisa" at bounding box center [197, 48] width 355 height 7
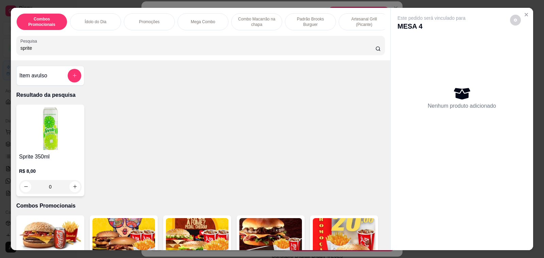
click at [45, 51] on input "sprite" at bounding box center [197, 48] width 355 height 7
type input "sprite"
click at [74, 191] on div "0" at bounding box center [50, 187] width 63 height 14
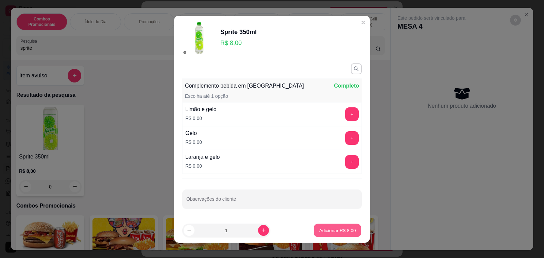
click at [333, 227] on p "Adicionar R$ 8,00" at bounding box center [337, 230] width 37 height 6
type input "1"
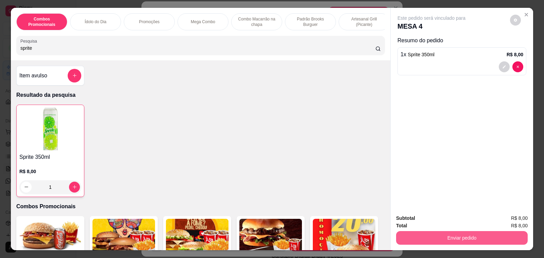
click at [434, 235] on button "Enviar pedido" at bounding box center [462, 238] width 132 height 14
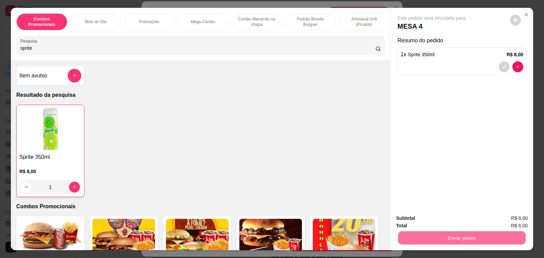
click at [503, 216] on button "Enviar pedido" at bounding box center [510, 218] width 38 height 13
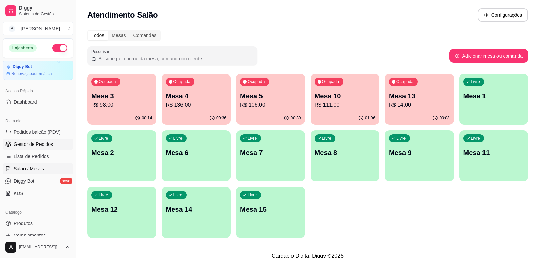
click at [35, 142] on span "Gestor de Pedidos" at bounding box center [33, 144] width 39 height 7
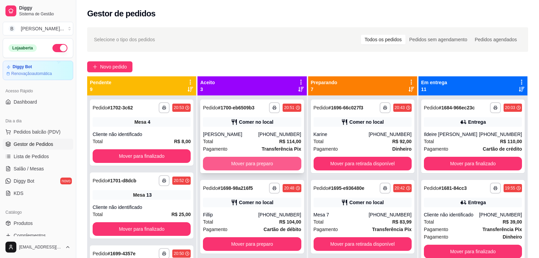
click at [239, 162] on button "Mover para preparo" at bounding box center [252, 164] width 98 height 14
click at [220, 164] on button "Mover para preparo" at bounding box center [252, 164] width 98 height 14
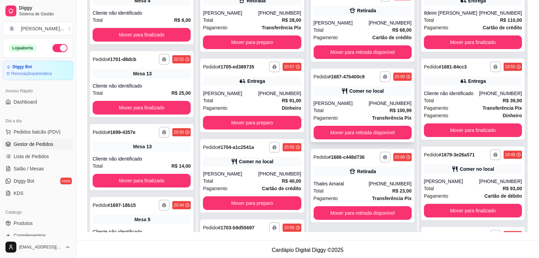
scroll to position [104, 0]
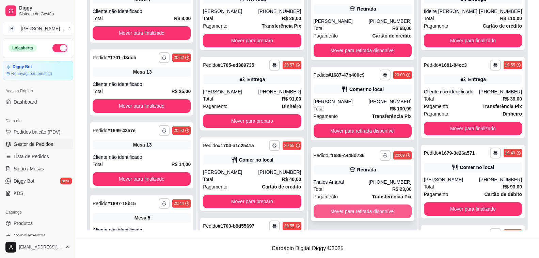
click at [342, 209] on button "Mover para retirada disponível" at bounding box center [362, 211] width 98 height 14
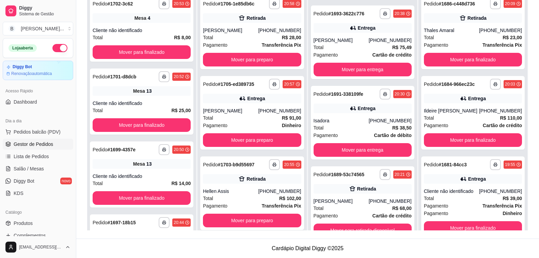
scroll to position [472, 0]
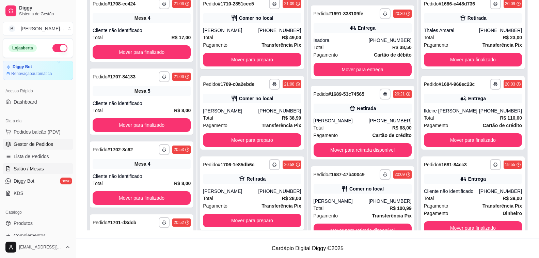
click at [38, 165] on link "Salão / Mesas" at bounding box center [38, 168] width 70 height 11
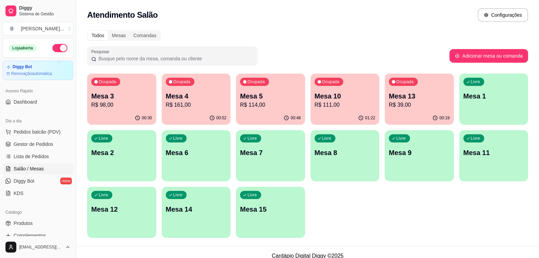
click at [331, 99] on p "Mesa 10" at bounding box center [344, 96] width 61 height 10
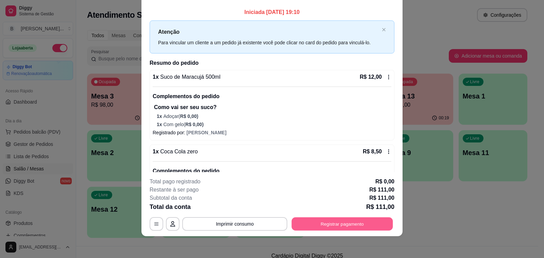
click at [321, 222] on button "Registrar pagamento" at bounding box center [342, 223] width 101 height 13
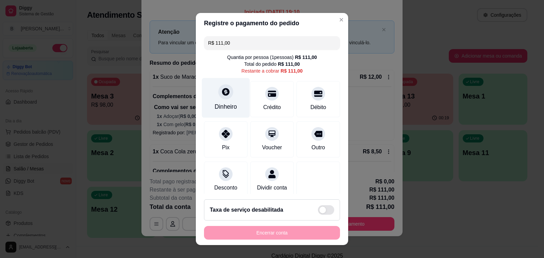
click at [218, 99] on div "Dinheiro" at bounding box center [226, 98] width 48 height 40
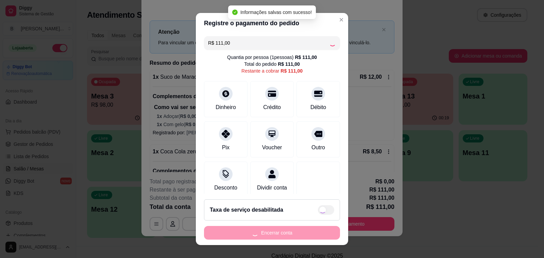
type input "R$ 0,00"
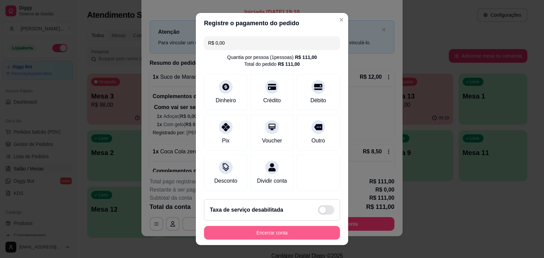
click at [267, 230] on button "Encerrar conta" at bounding box center [272, 233] width 136 height 14
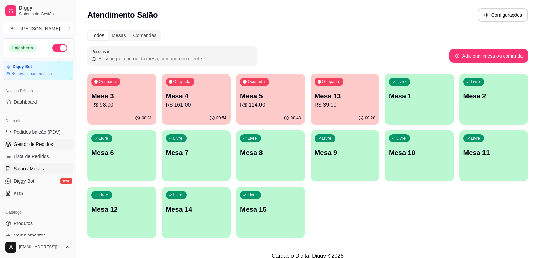
click at [37, 141] on span "Gestor de Pedidos" at bounding box center [33, 144] width 39 height 7
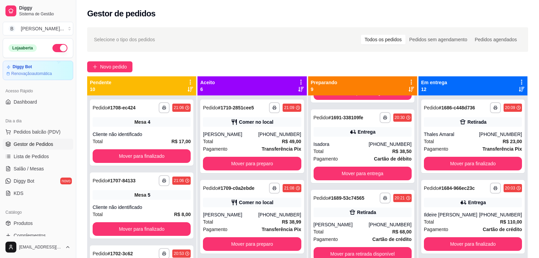
scroll to position [19, 0]
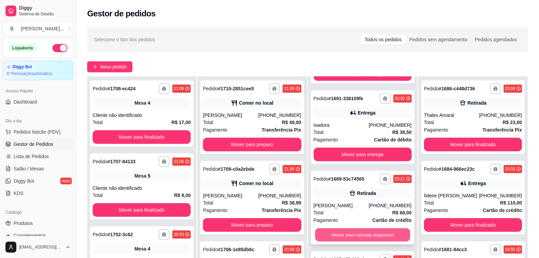
click at [352, 237] on button "Mover para retirada disponível" at bounding box center [362, 234] width 95 height 13
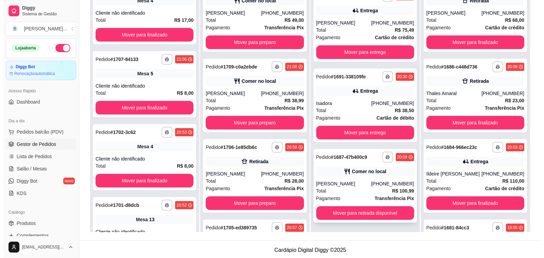
scroll to position [392, 0]
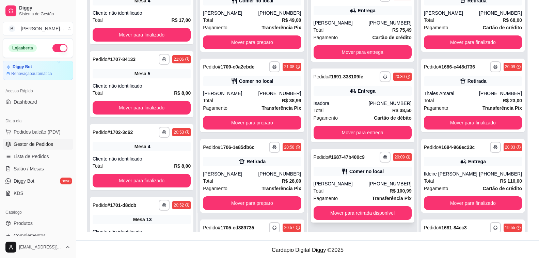
click at [352, 181] on div "[PERSON_NAME]" at bounding box center [340, 183] width 55 height 7
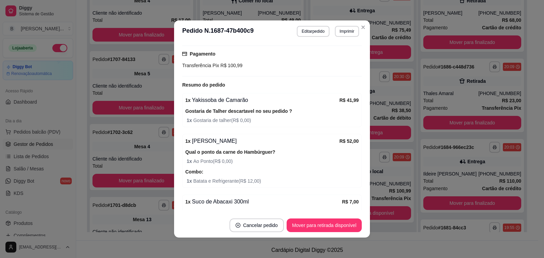
scroll to position [136, 0]
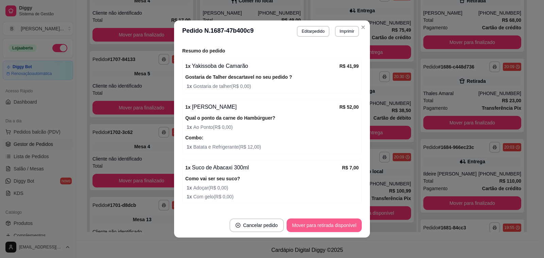
click at [329, 223] on button "Mover para retirada disponível" at bounding box center [324, 225] width 75 height 14
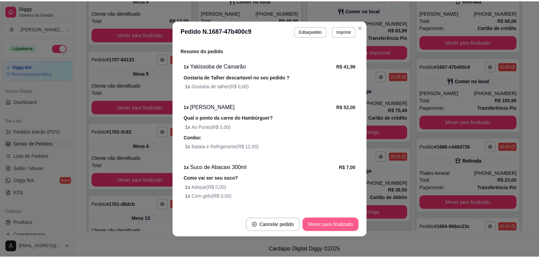
scroll to position [311, 0]
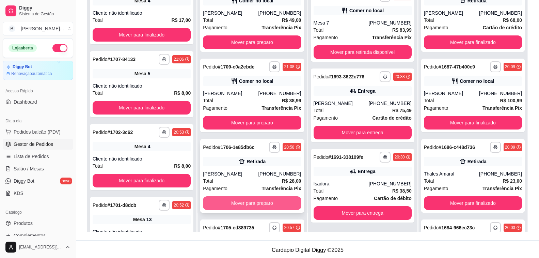
click at [230, 198] on button "Mover para preparo" at bounding box center [252, 203] width 98 height 14
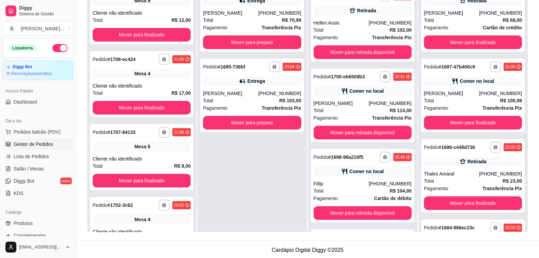
scroll to position [874, 0]
click at [44, 167] on link "Salão / Mesas" at bounding box center [38, 168] width 70 height 11
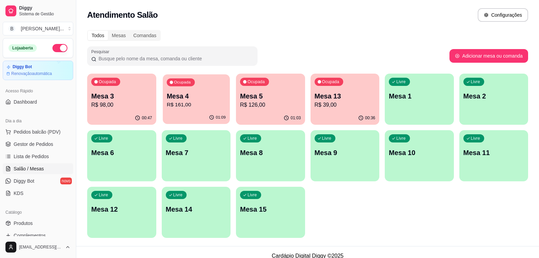
click at [184, 98] on p "Mesa 4" at bounding box center [195, 96] width 59 height 9
click at [192, 96] on p "Mesa 4" at bounding box center [196, 96] width 61 height 10
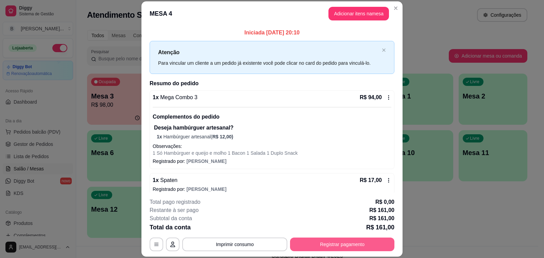
click at [334, 248] on button "Registrar pagamento" at bounding box center [342, 244] width 104 height 14
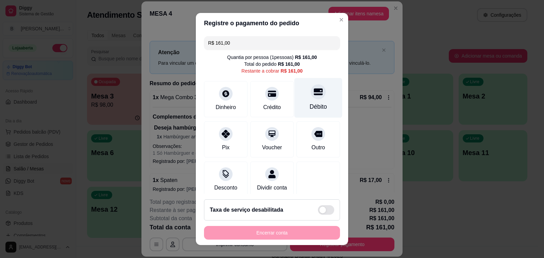
click at [311, 98] on div at bounding box center [318, 91] width 15 height 15
click at [311, 97] on div at bounding box center [318, 91] width 15 height 15
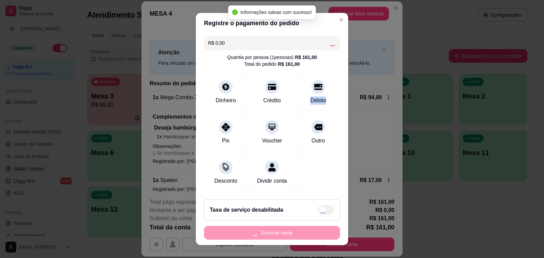
type input "R$ 0,00"
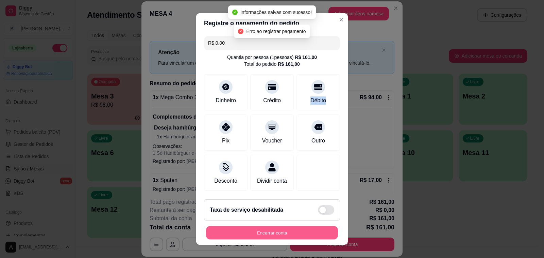
click at [269, 232] on button "Encerrar conta" at bounding box center [272, 232] width 132 height 13
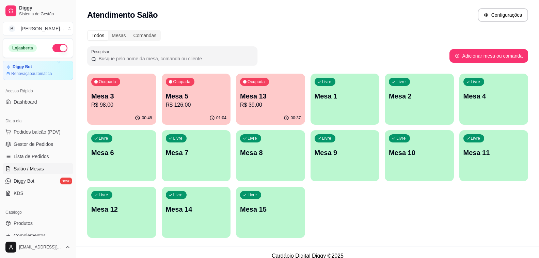
click at [197, 106] on p "R$ 126,00" at bounding box center [196, 105] width 61 height 8
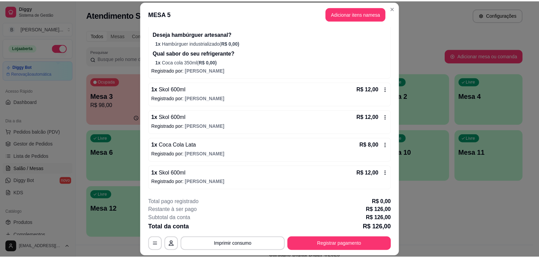
scroll to position [138, 0]
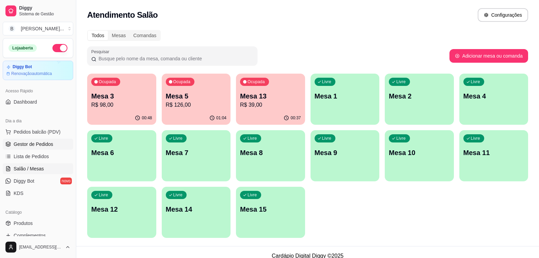
click at [47, 142] on span "Gestor de Pedidos" at bounding box center [33, 144] width 39 height 7
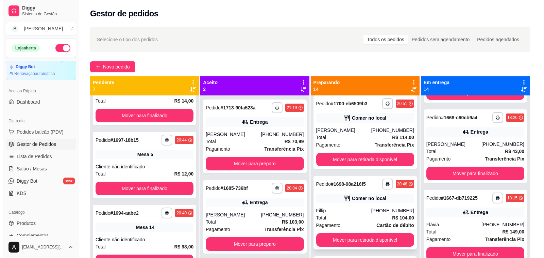
scroll to position [681, 0]
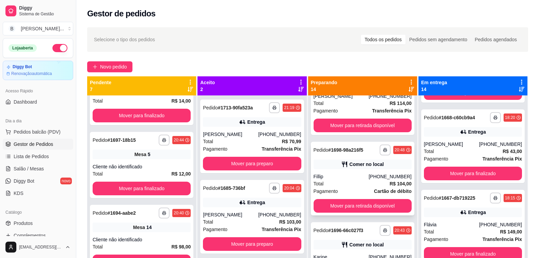
click at [362, 172] on div "**********" at bounding box center [362, 179] width 103 height 74
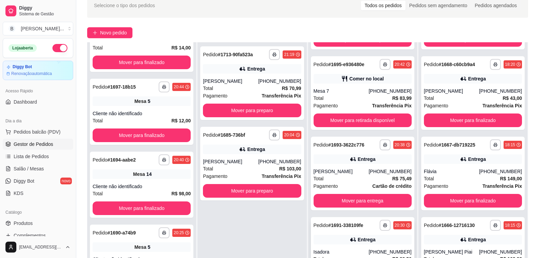
scroll to position [68, 0]
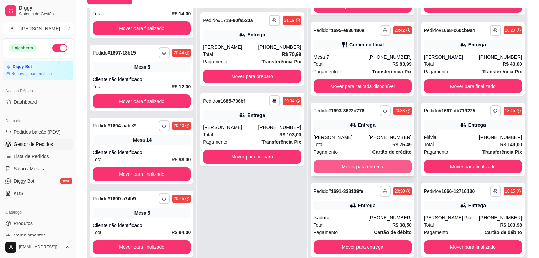
click at [349, 167] on button "Mover para entrega" at bounding box center [362, 167] width 98 height 14
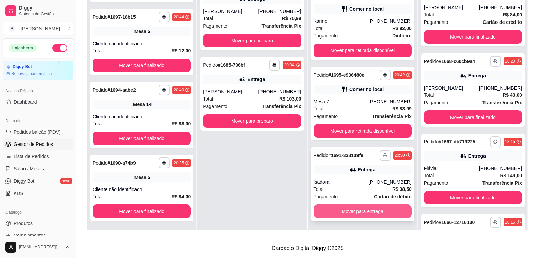
scroll to position [975, 0]
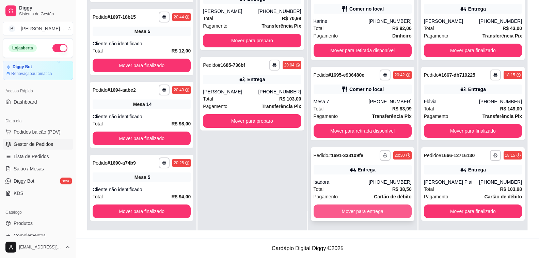
click at [337, 211] on button "Mover para entrega" at bounding box center [362, 211] width 98 height 14
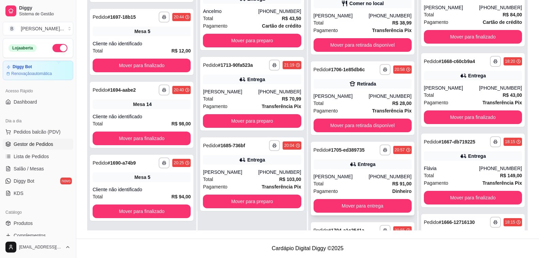
scroll to position [1136, 0]
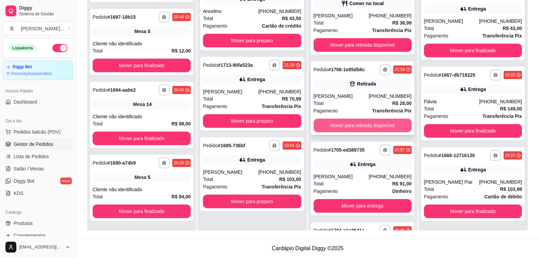
click at [354, 127] on button "Mover para retirada disponível" at bounding box center [362, 125] width 98 height 14
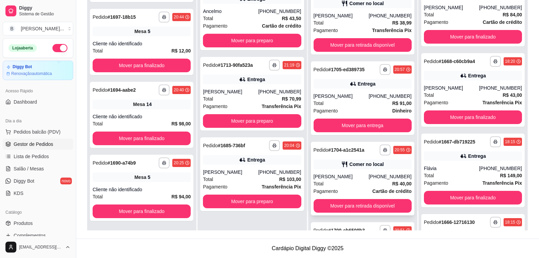
scroll to position [1216, 0]
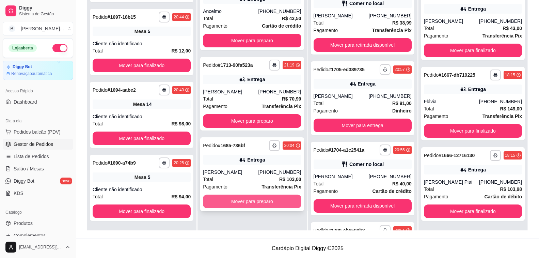
click at [268, 203] on button "Mover para preparo" at bounding box center [252, 201] width 98 height 14
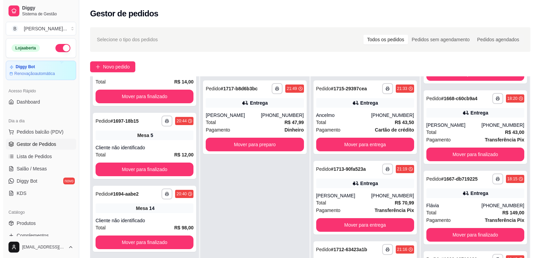
scroll to position [0, 0]
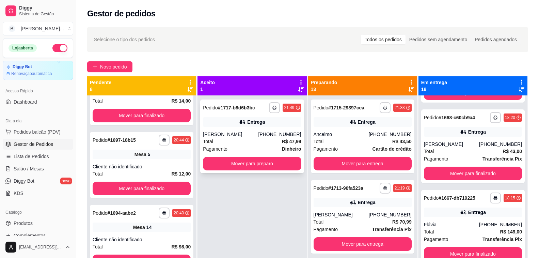
click at [269, 137] on div "[PHONE_NUMBER]" at bounding box center [279, 134] width 43 height 7
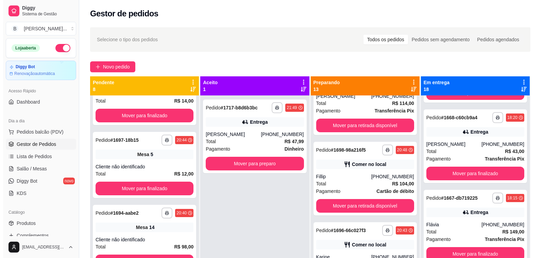
scroll to position [749, 0]
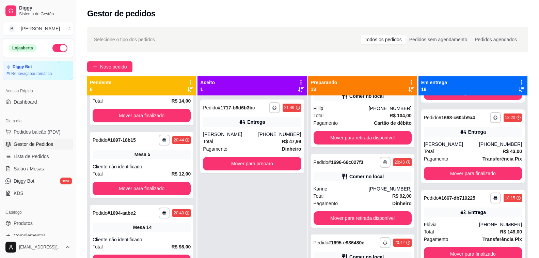
click at [369, 186] on div "[PHONE_NUMBER]" at bounding box center [390, 188] width 43 height 7
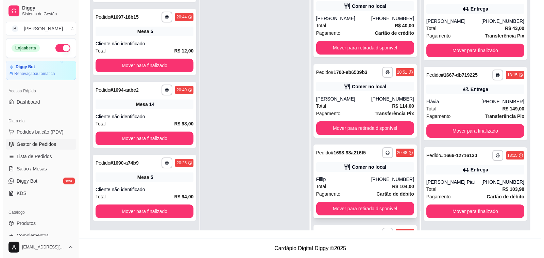
scroll to position [567, 0]
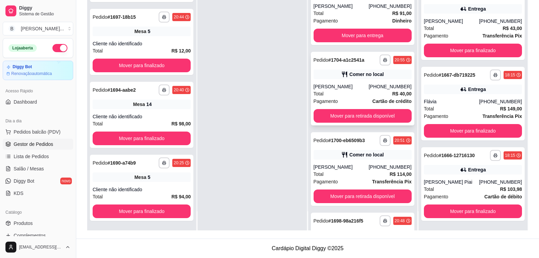
click at [370, 79] on div "**********" at bounding box center [362, 89] width 103 height 74
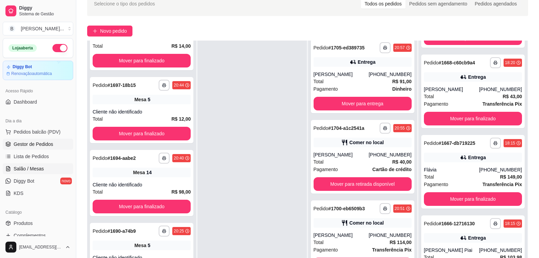
click at [44, 166] on link "Salão / Mesas" at bounding box center [38, 168] width 70 height 11
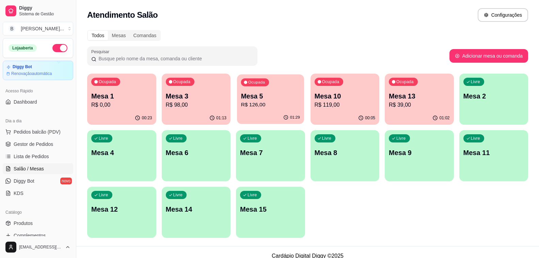
click at [272, 98] on p "Mesa 5" at bounding box center [270, 96] width 59 height 9
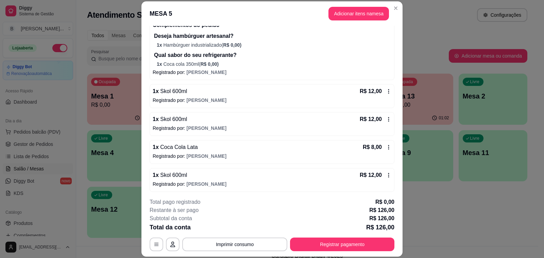
scroll to position [206, 0]
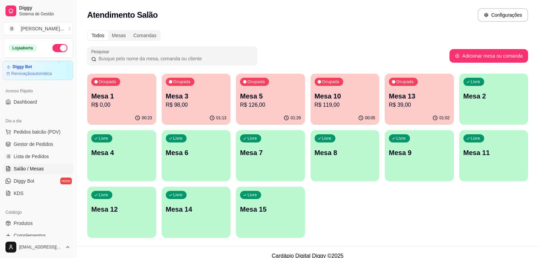
click at [375, 170] on div "Ocupada Mesa 1 R$ 0,00 00:23 Ocupada Mesa 3 R$ 98,00 01:13 Ocupada Mesa 5 R$ 12…" at bounding box center [307, 156] width 441 height 164
click at [327, 103] on p "R$ 119,00" at bounding box center [344, 105] width 59 height 8
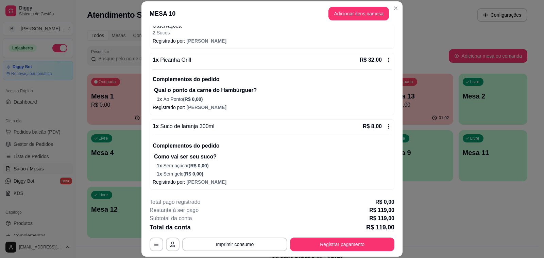
scroll to position [0, 0]
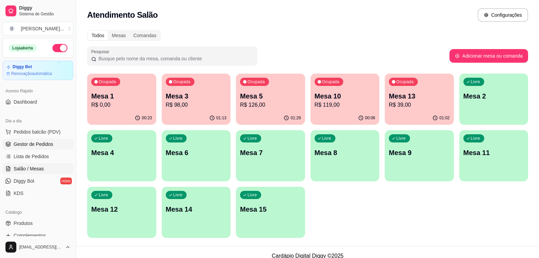
click at [45, 141] on span "Gestor de Pedidos" at bounding box center [33, 144] width 39 height 7
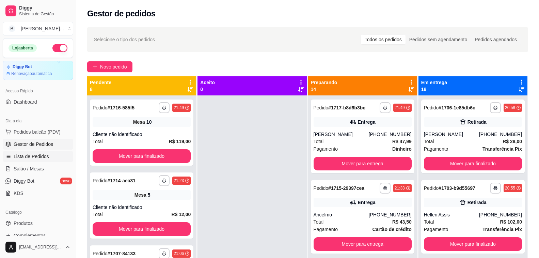
click at [40, 154] on span "Lista de Pedidos" at bounding box center [31, 156] width 35 height 7
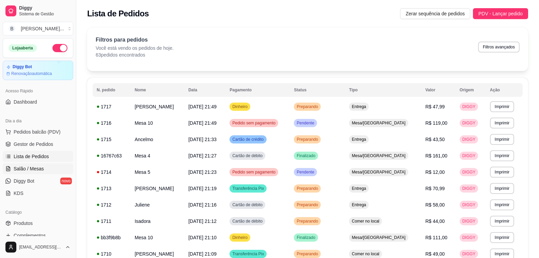
click at [39, 169] on span "Salão / Mesas" at bounding box center [29, 168] width 30 height 7
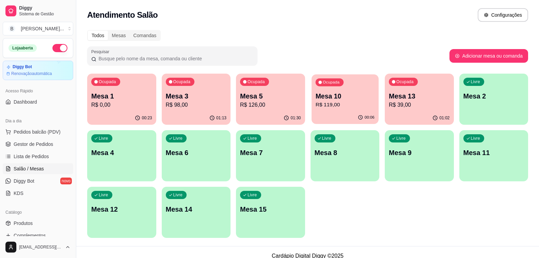
click at [330, 102] on p "R$ 119,00" at bounding box center [344, 105] width 59 height 8
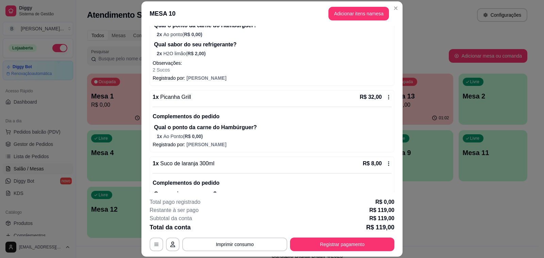
scroll to position [139, 0]
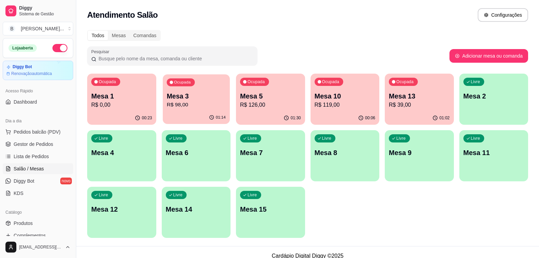
click at [186, 110] on div "Ocupada Mesa 3 R$ 98,00" at bounding box center [196, 92] width 67 height 37
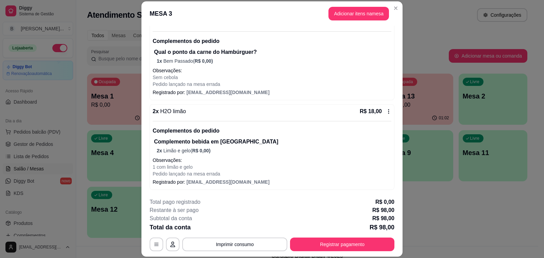
scroll to position [20, 0]
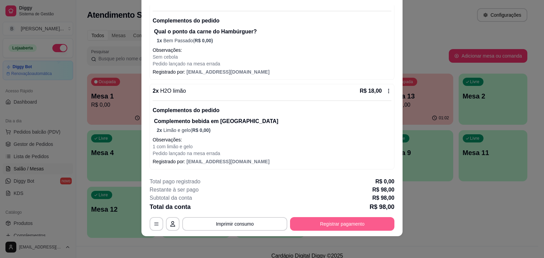
click at [377, 227] on button "Registrar pagamento" at bounding box center [342, 224] width 104 height 14
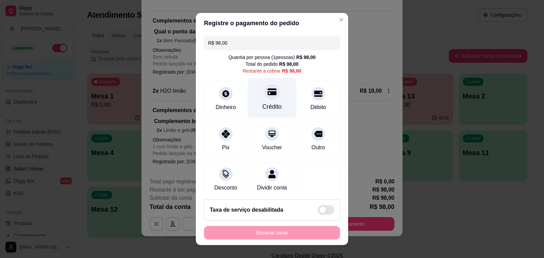
click at [273, 99] on div "Crédito" at bounding box center [272, 98] width 48 height 40
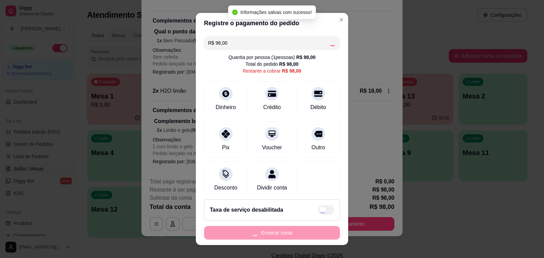
type input "R$ 0,00"
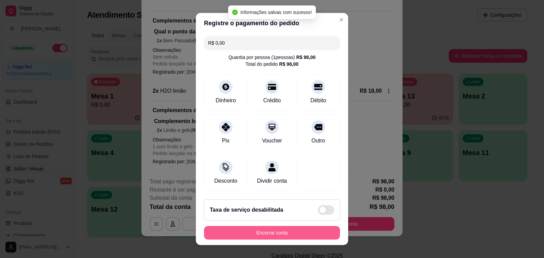
click at [303, 233] on button "Encerrar conta" at bounding box center [272, 233] width 136 height 14
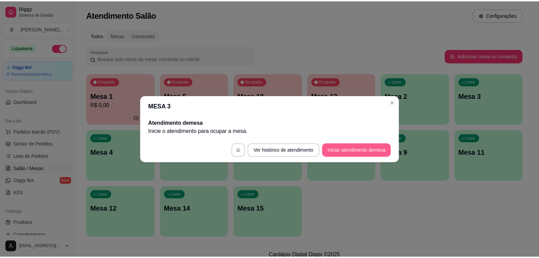
scroll to position [0, 0]
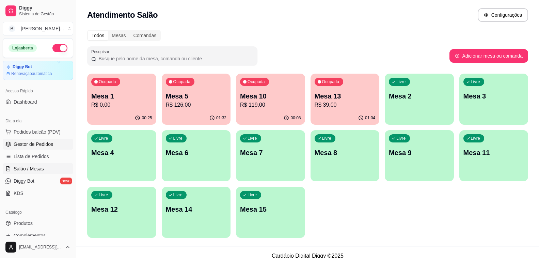
click at [32, 142] on span "Gestor de Pedidos" at bounding box center [33, 144] width 39 height 7
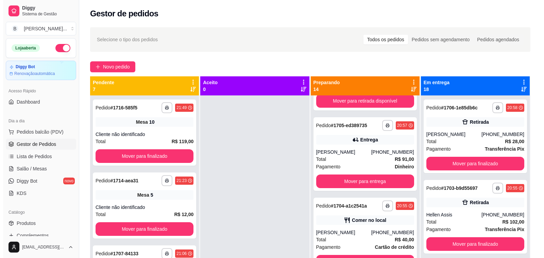
scroll to position [647, 0]
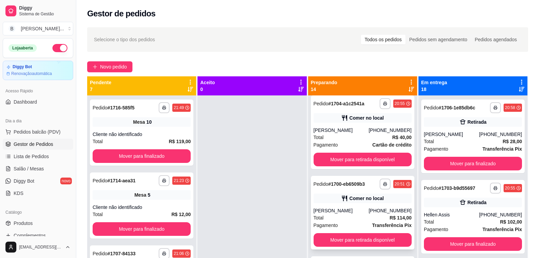
click at [355, 209] on div "[PERSON_NAME]" at bounding box center [340, 210] width 55 height 7
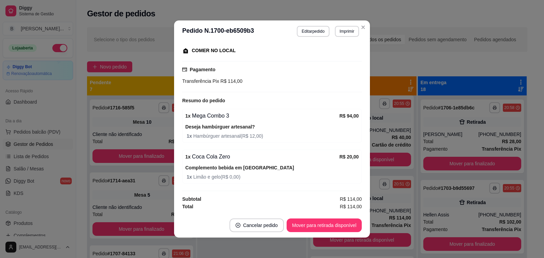
scroll to position [1, 0]
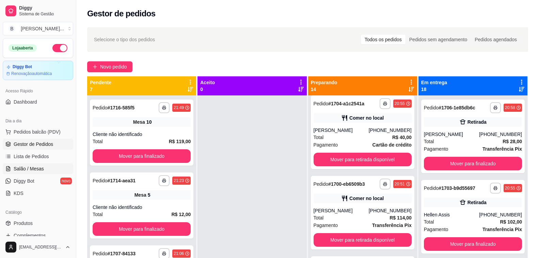
click at [32, 169] on span "Salão / Mesas" at bounding box center [29, 168] width 30 height 7
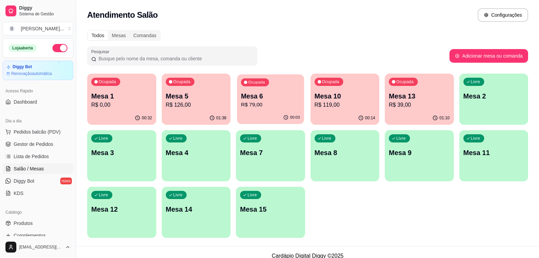
click at [281, 106] on p "R$ 79,00" at bounding box center [270, 105] width 59 height 8
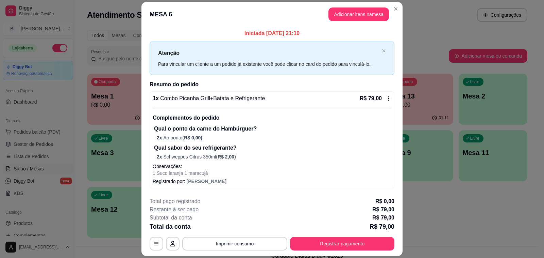
scroll to position [20, 0]
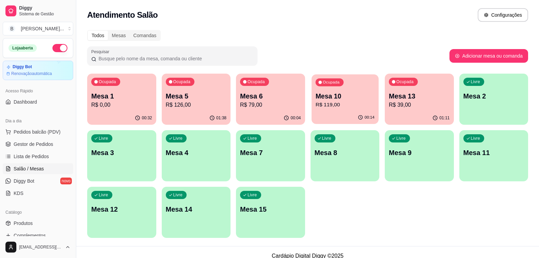
click at [332, 95] on p "Mesa 10" at bounding box center [344, 96] width 59 height 9
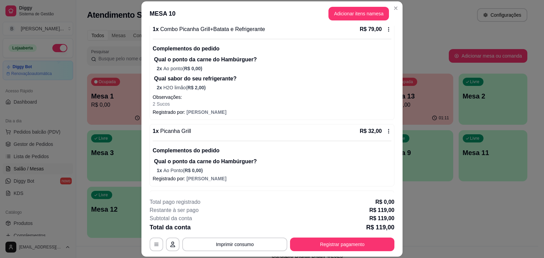
scroll to position [102, 0]
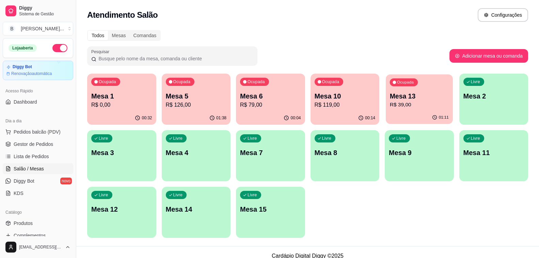
click at [420, 105] on p "R$ 39,00" at bounding box center [419, 105] width 59 height 8
click at [189, 115] on div "01:38" at bounding box center [196, 117] width 67 height 13
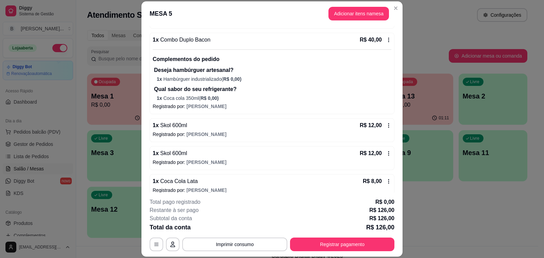
scroll to position [206, 0]
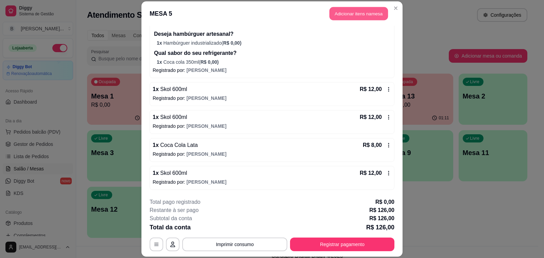
click at [343, 10] on button "Adicionar itens na mesa" at bounding box center [359, 13] width 59 height 13
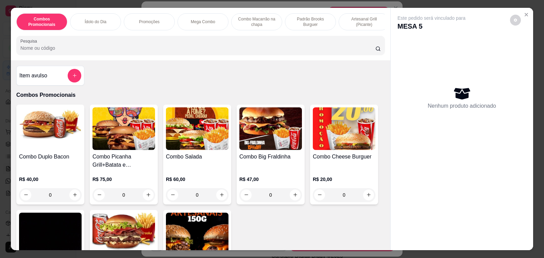
click at [138, 49] on input "Pesquisa" at bounding box center [197, 48] width 355 height 7
click at [138, 49] on input "mully" at bounding box center [197, 48] width 355 height 7
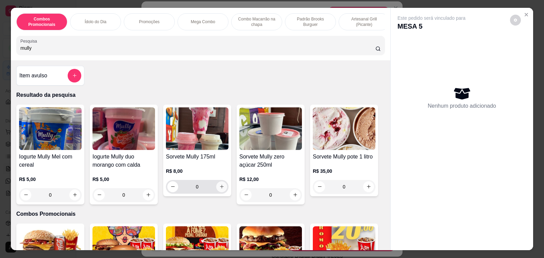
type input "mully"
click at [219, 188] on icon "increase-product-quantity" at bounding box center [221, 186] width 5 height 5
type input "1"
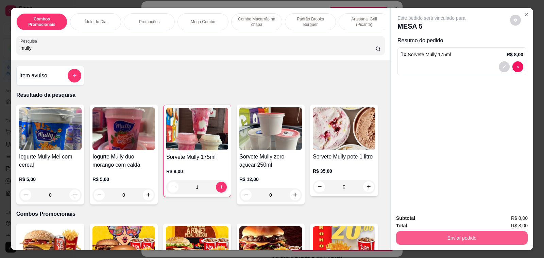
click at [463, 238] on button "Enviar pedido" at bounding box center [462, 238] width 132 height 14
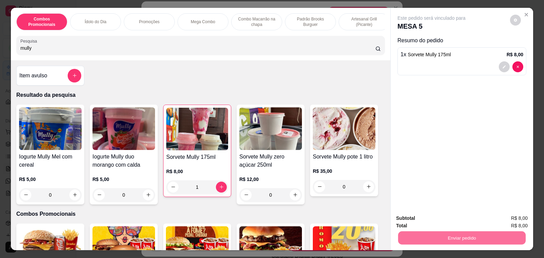
click at [503, 218] on button "Enviar pedido" at bounding box center [510, 218] width 38 height 13
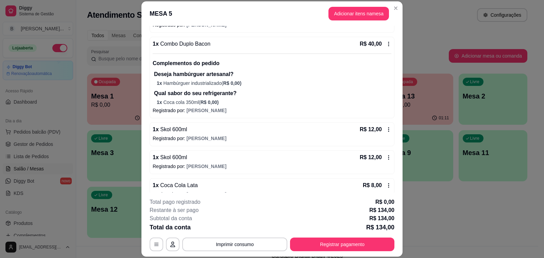
scroll to position [234, 0]
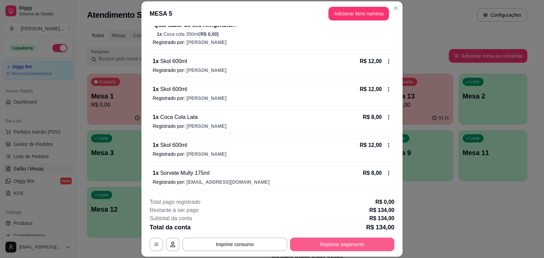
click at [328, 242] on button "Registrar pagamento" at bounding box center [342, 244] width 104 height 14
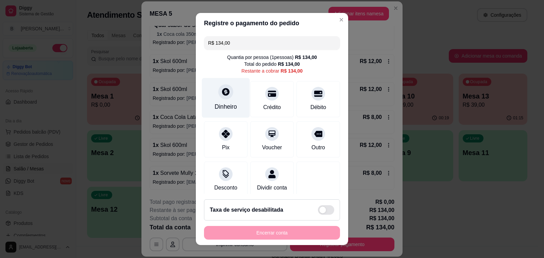
click at [227, 101] on div "Dinheiro" at bounding box center [226, 98] width 48 height 40
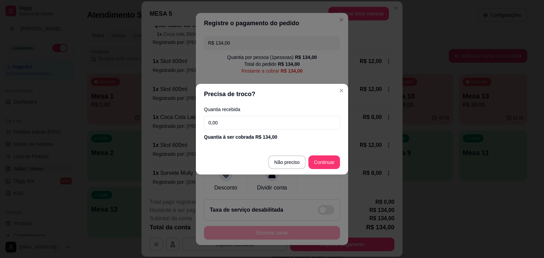
click at [274, 123] on input "0,00" at bounding box center [272, 123] width 136 height 14
type input "200,00"
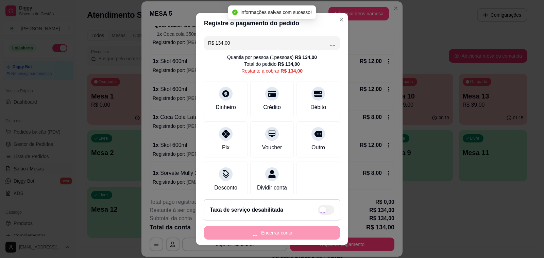
type input "R$ 0,00"
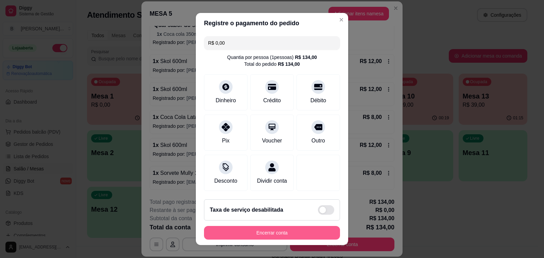
click at [288, 234] on button "Encerrar conta" at bounding box center [272, 233] width 136 height 14
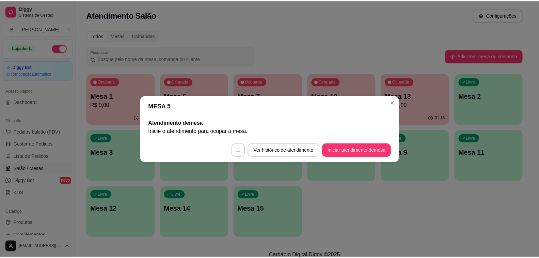
scroll to position [0, 0]
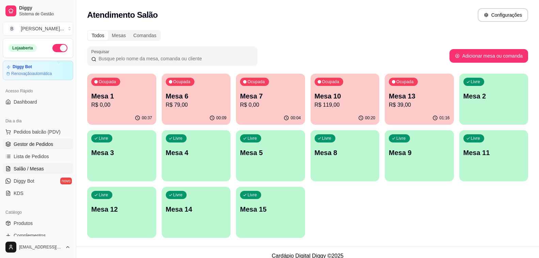
click at [35, 144] on span "Gestor de Pedidos" at bounding box center [33, 144] width 39 height 7
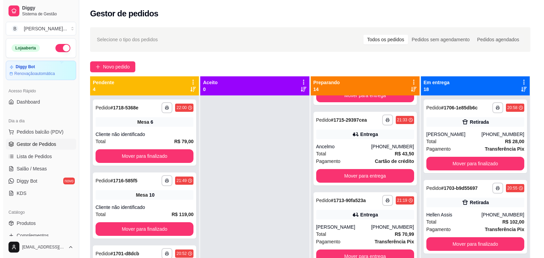
scroll to position [136, 0]
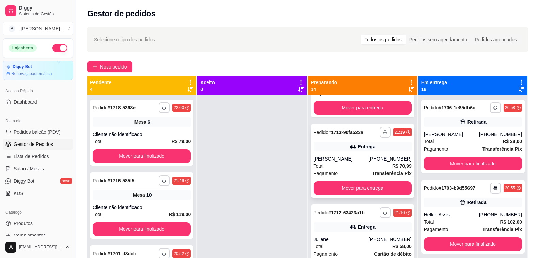
click at [353, 156] on div "[PERSON_NAME]" at bounding box center [340, 158] width 55 height 7
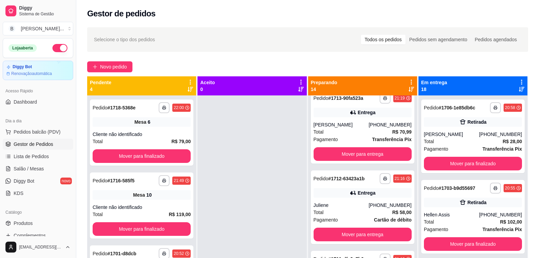
scroll to position [204, 0]
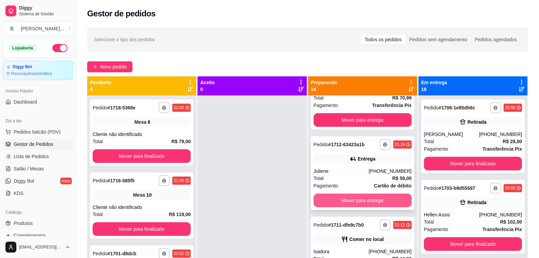
click at [368, 201] on button "Mover para entrega" at bounding box center [362, 200] width 98 height 14
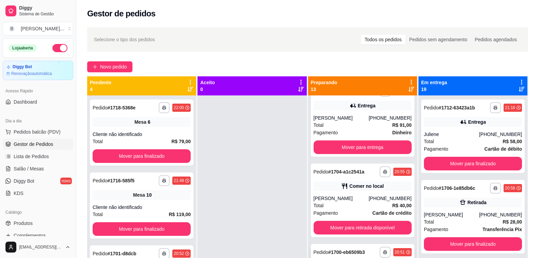
scroll to position [566, 0]
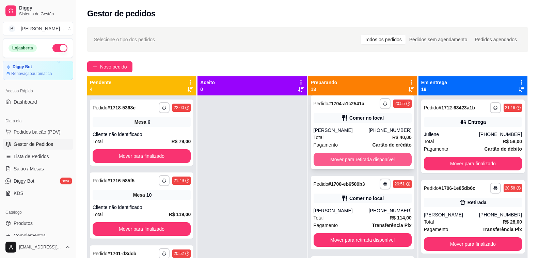
click at [362, 158] on button "Mover para retirada disponível" at bounding box center [362, 159] width 98 height 14
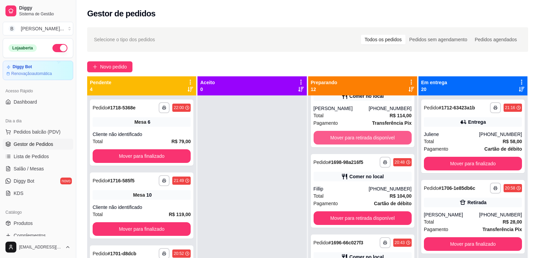
click at [345, 138] on button "Mover para retirada disponível" at bounding box center [362, 138] width 98 height 14
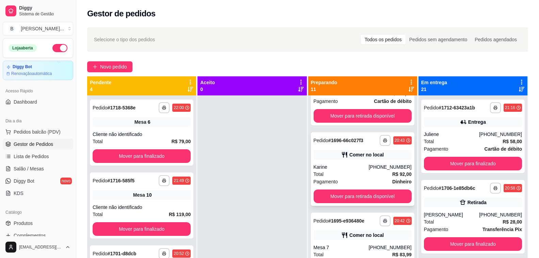
scroll to position [633, 0]
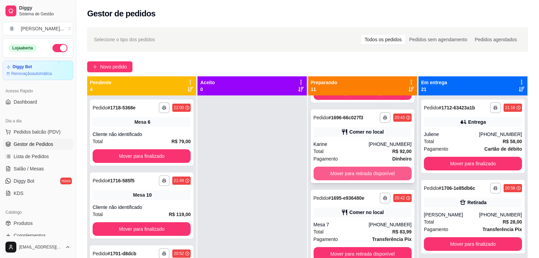
click at [355, 174] on button "Mover para retirada disponível" at bounding box center [362, 173] width 98 height 14
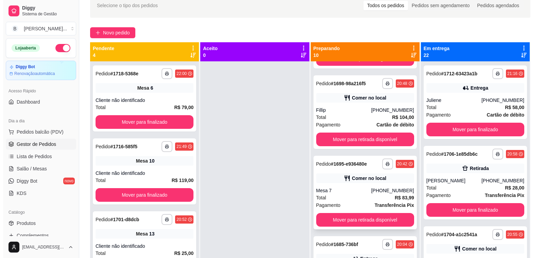
scroll to position [552, 0]
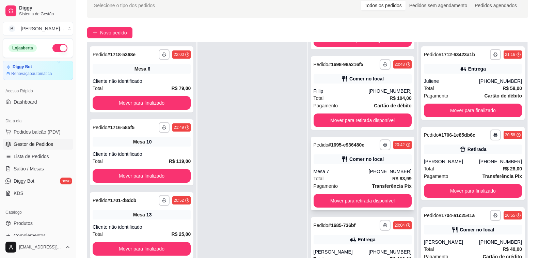
click at [332, 173] on div "Mesa 7" at bounding box center [340, 171] width 55 height 7
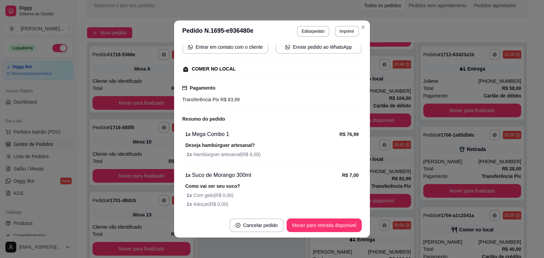
scroll to position [102, 0]
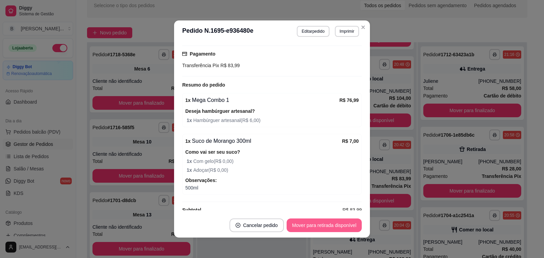
click at [294, 228] on button "Mover para retirada disponível" at bounding box center [324, 225] width 75 height 14
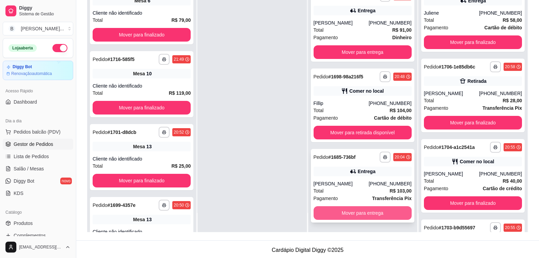
click at [349, 212] on button "Mover para entrega" at bounding box center [362, 213] width 98 height 14
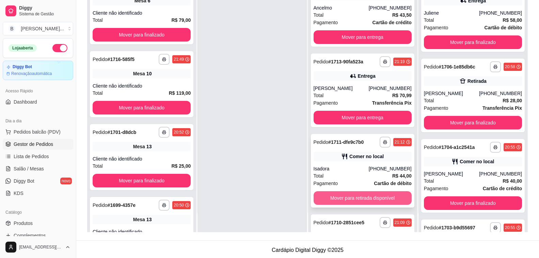
scroll to position [51, 0]
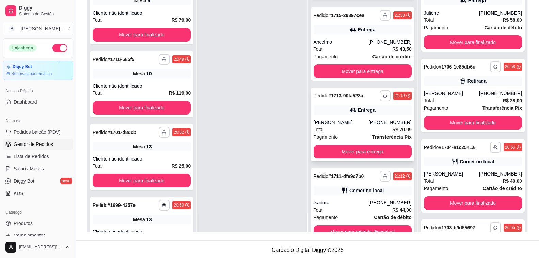
click at [355, 115] on div "**********" at bounding box center [362, 124] width 103 height 74
click at [206, 28] on div at bounding box center [251, 103] width 109 height 258
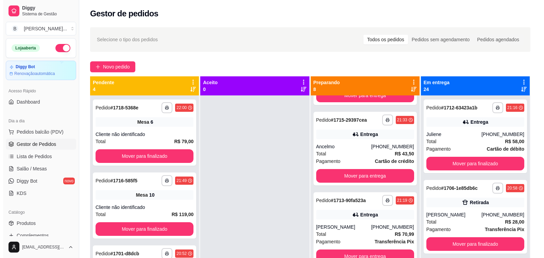
scroll to position [102, 0]
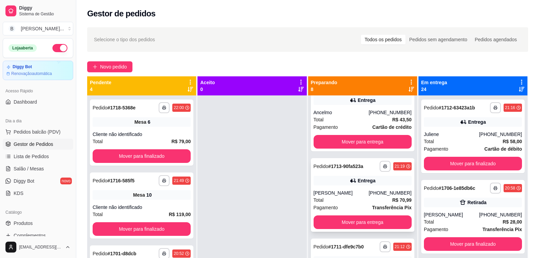
click at [353, 187] on div "**********" at bounding box center [362, 195] width 103 height 74
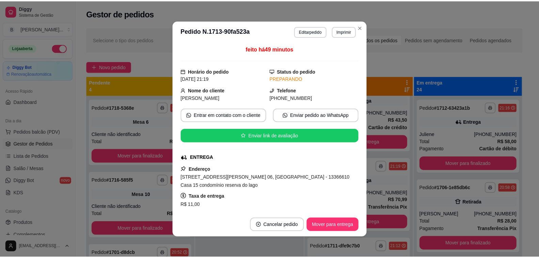
scroll to position [34, 0]
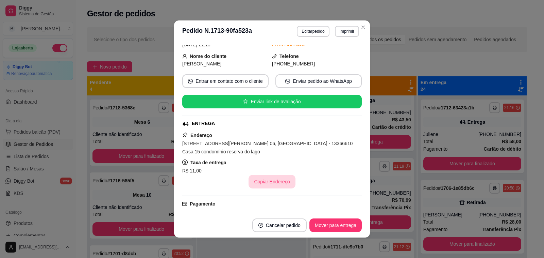
click at [265, 181] on button "Copiar Endereço" at bounding box center [272, 182] width 47 height 14
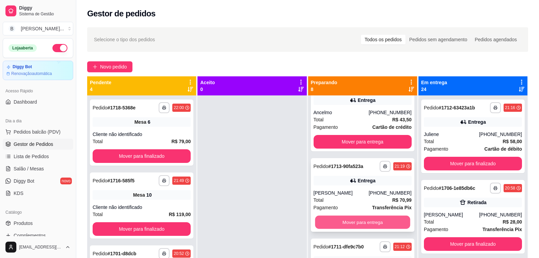
click at [375, 224] on button "Mover para entrega" at bounding box center [362, 221] width 95 height 13
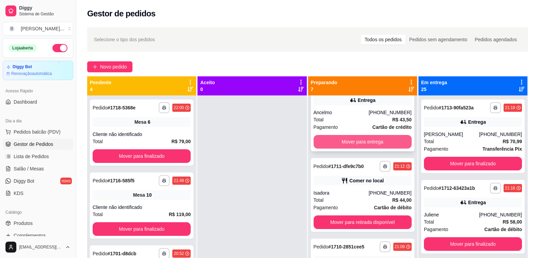
click at [333, 140] on button "Mover para entrega" at bounding box center [362, 142] width 98 height 14
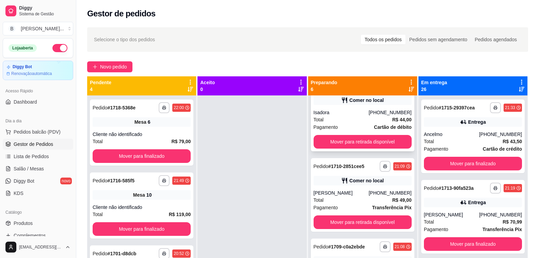
scroll to position [22, 0]
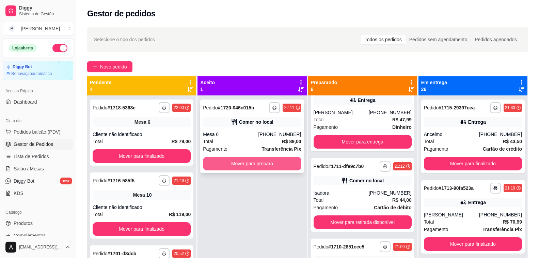
click at [270, 163] on button "Mover para preparo" at bounding box center [252, 164] width 98 height 14
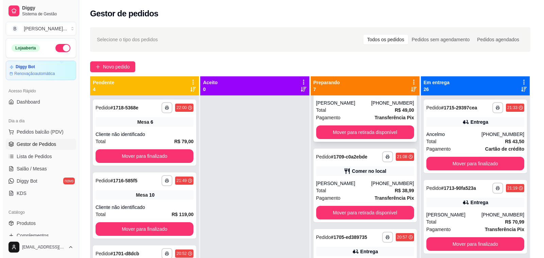
scroll to position [204, 0]
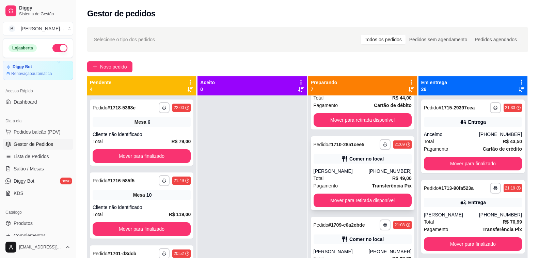
click at [336, 178] on div "Total R$ 49,00" at bounding box center [362, 177] width 98 height 7
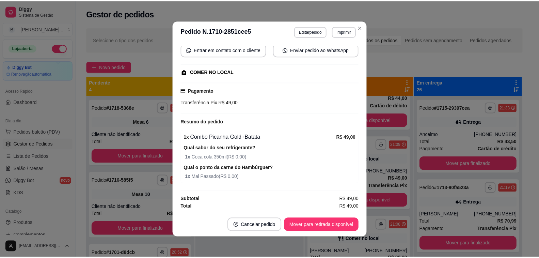
scroll to position [1, 0]
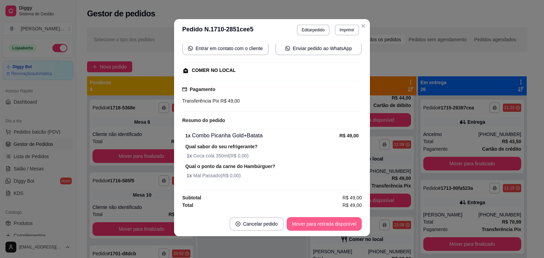
click at [309, 224] on button "Mover para retirada disponível" at bounding box center [324, 224] width 75 height 14
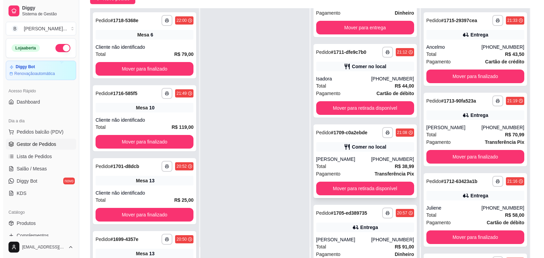
scroll to position [95, 0]
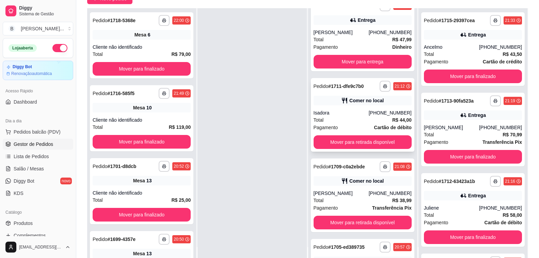
click at [354, 119] on div "Total R$ 44,00" at bounding box center [362, 119] width 98 height 7
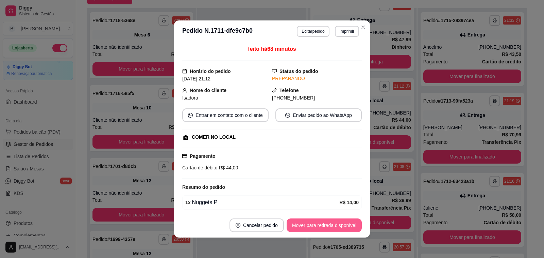
click at [313, 225] on button "Mover para retirada disponível" at bounding box center [324, 225] width 75 height 14
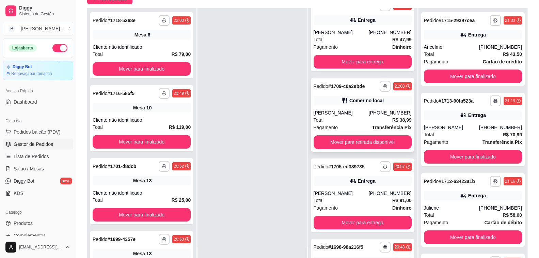
click at [347, 113] on div "[PERSON_NAME]" at bounding box center [340, 112] width 55 height 7
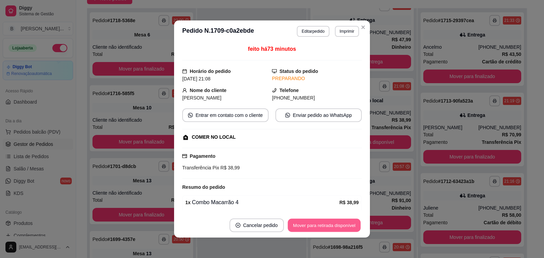
click at [299, 222] on button "Mover para retirada disponível" at bounding box center [324, 224] width 73 height 13
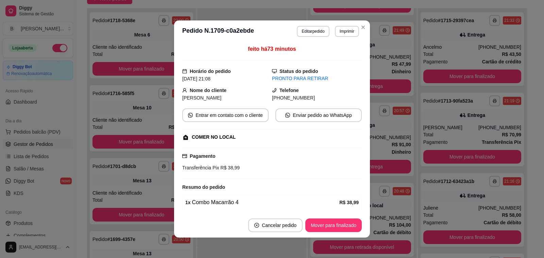
scroll to position [70, 0]
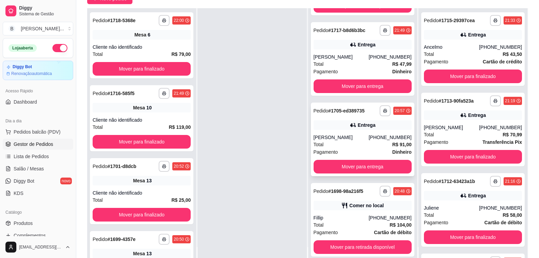
click at [392, 142] on strong "R$ 91,00" at bounding box center [401, 144] width 19 height 5
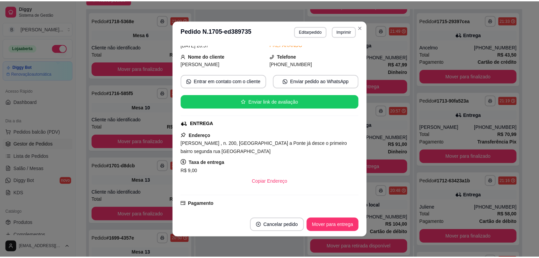
scroll to position [68, 0]
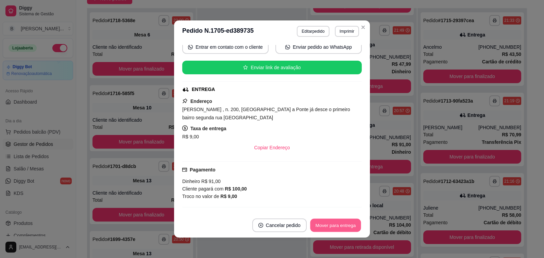
click at [323, 225] on button "Mover para entrega" at bounding box center [335, 224] width 51 height 13
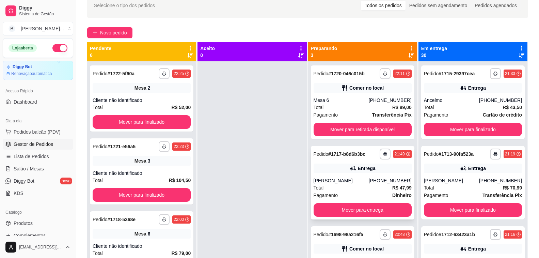
scroll to position [19, 0]
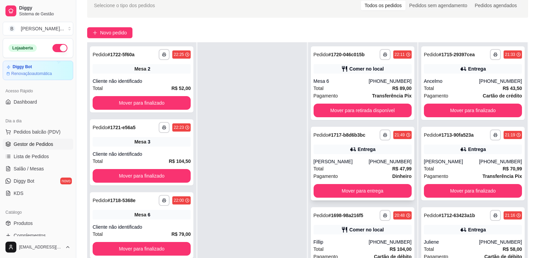
click at [333, 158] on div "[PERSON_NAME]" at bounding box center [340, 161] width 55 height 7
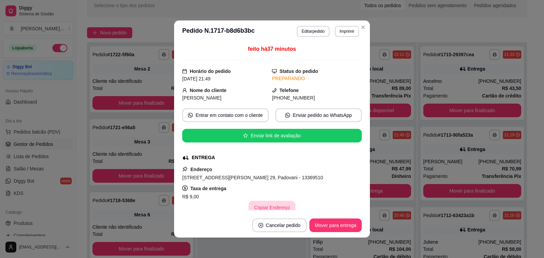
click at [263, 208] on button "Copiar Endereço" at bounding box center [272, 207] width 47 height 14
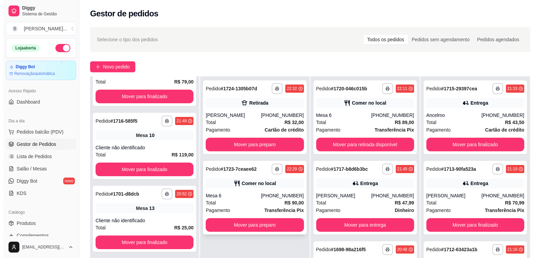
scroll to position [0, 0]
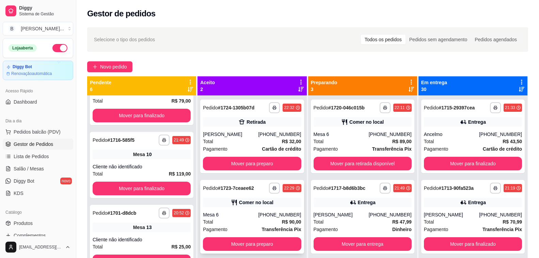
click at [267, 219] on div "Total R$ 90,00" at bounding box center [252, 221] width 98 height 7
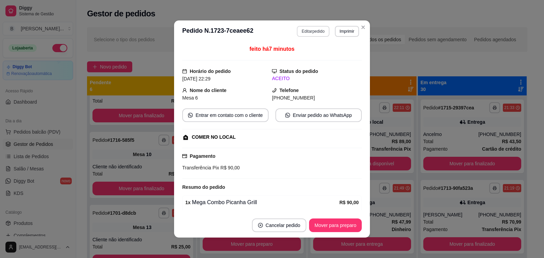
click at [306, 33] on button "Editar pedido" at bounding box center [313, 31] width 32 height 11
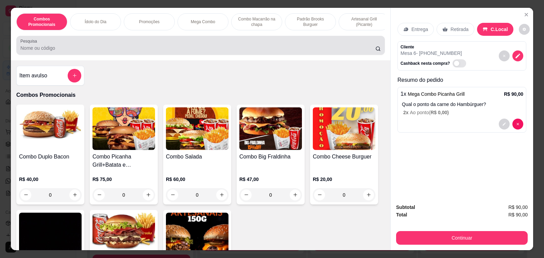
click at [199, 44] on div at bounding box center [200, 45] width 361 height 14
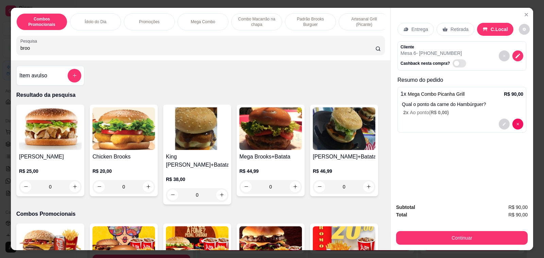
click at [195, 49] on input "broo" at bounding box center [197, 48] width 355 height 7
type input "broo"
click at [148, 190] on div "0" at bounding box center [124, 187] width 63 height 14
click at [333, 207] on p "Adicionar R$ 20,00" at bounding box center [336, 206] width 40 height 7
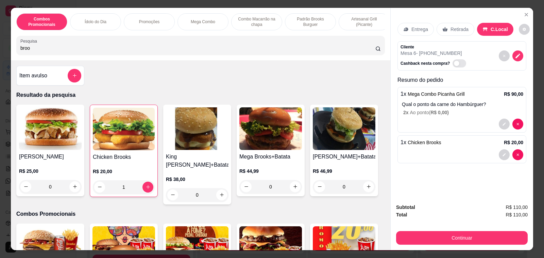
type input "1"
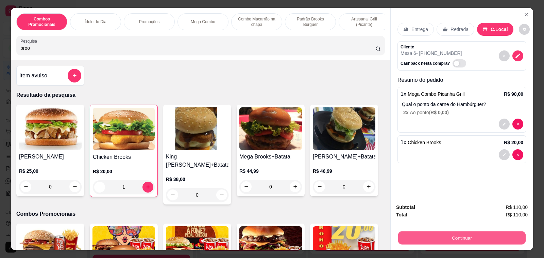
click at [463, 237] on button "Continuar" at bounding box center [462, 237] width 128 height 13
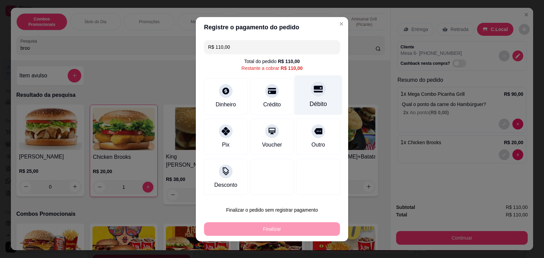
click at [314, 89] on icon at bounding box center [318, 88] width 9 height 7
type input "R$ 0,00"
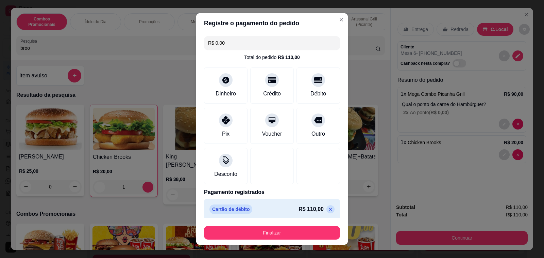
click at [267, 233] on button "Finalizar" at bounding box center [272, 233] width 136 height 14
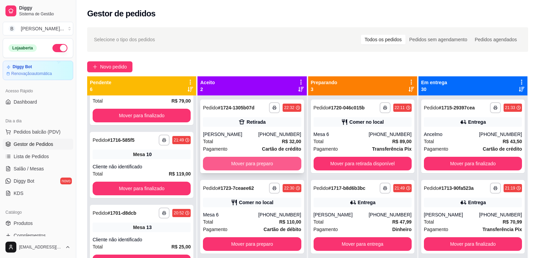
click at [248, 164] on button "Mover para preparo" at bounding box center [252, 164] width 98 height 14
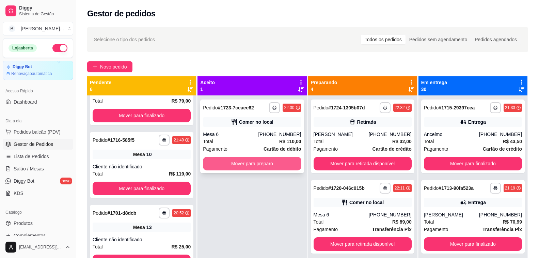
click at [271, 159] on button "Mover para preparo" at bounding box center [252, 164] width 98 height 14
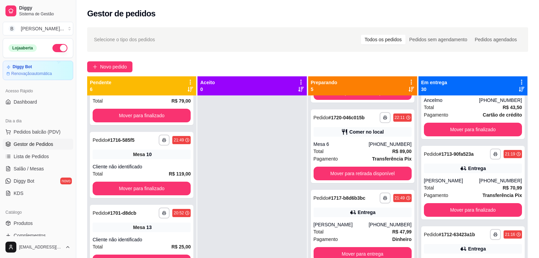
scroll to position [34, 0]
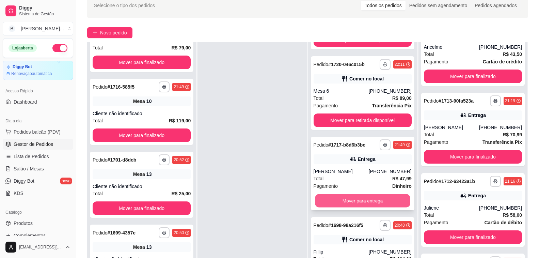
click at [340, 202] on button "Mover para entrega" at bounding box center [362, 200] width 95 height 13
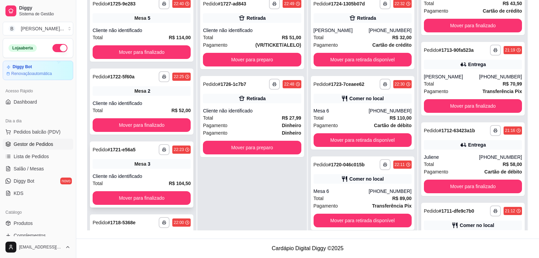
scroll to position [0, 0]
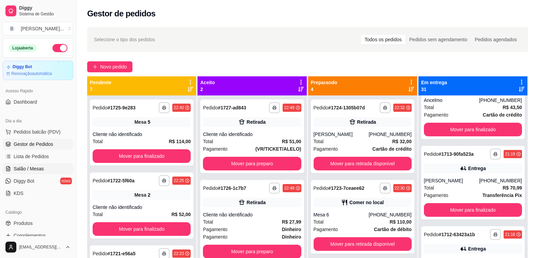
click at [29, 166] on span "Salão / Mesas" at bounding box center [29, 168] width 30 height 7
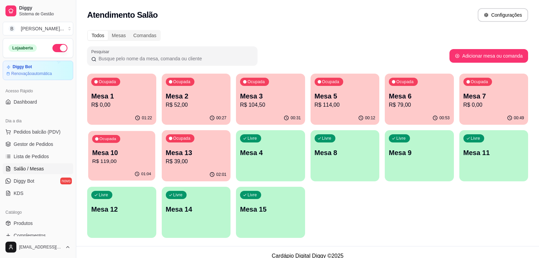
click at [114, 155] on p "Mesa 10" at bounding box center [121, 152] width 59 height 9
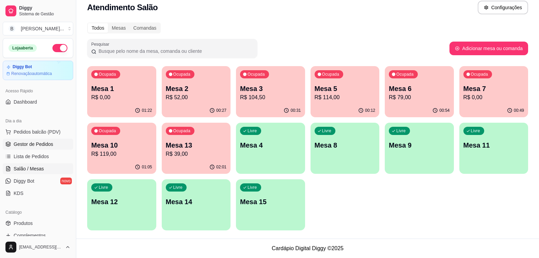
click at [50, 147] on link "Gestor de Pedidos" at bounding box center [38, 144] width 70 height 11
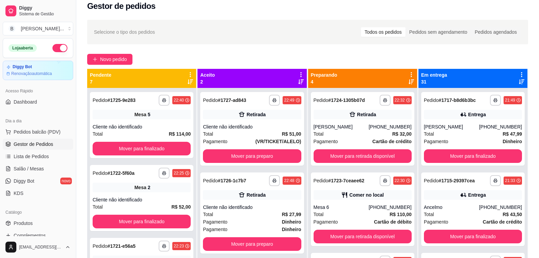
click at [49, 145] on span "Gestor de Pedidos" at bounding box center [33, 144] width 39 height 7
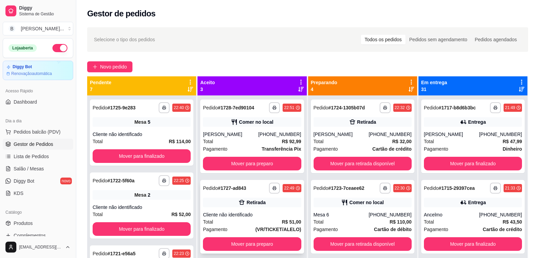
scroll to position [19, 0]
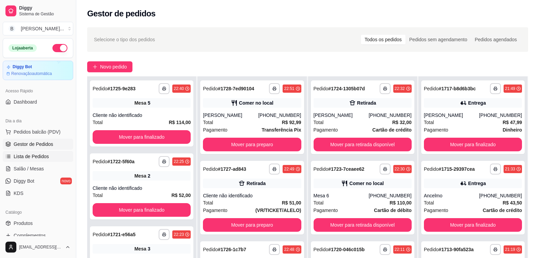
click at [22, 159] on span "Lista de Pedidos" at bounding box center [31, 156] width 35 height 7
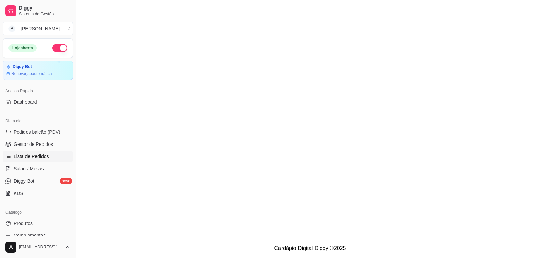
click at [27, 153] on span "Lista de Pedidos" at bounding box center [31, 156] width 35 height 7
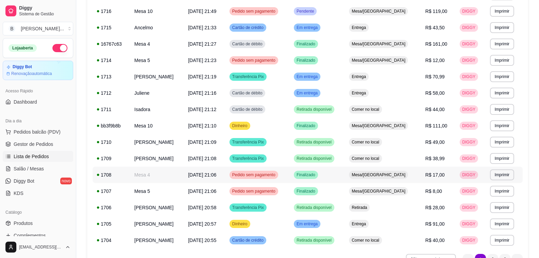
scroll to position [380, 0]
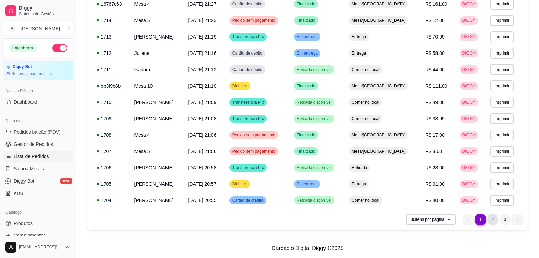
click at [488, 220] on li "2" at bounding box center [492, 219] width 11 height 11
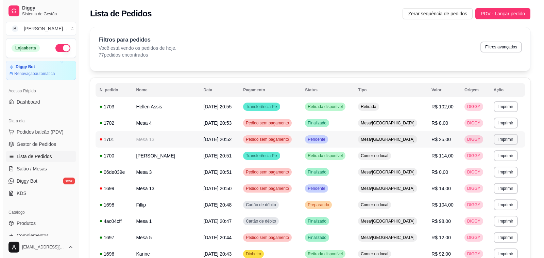
scroll to position [68, 0]
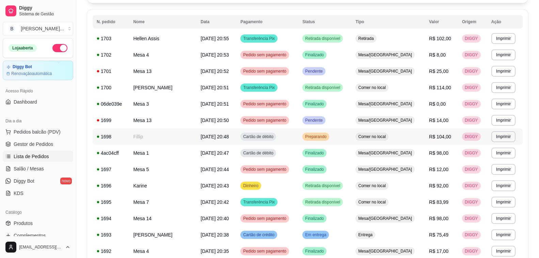
click at [229, 139] on span "[DATE] 20:48" at bounding box center [214, 136] width 28 height 5
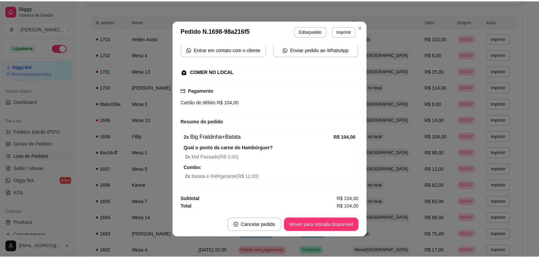
scroll to position [1, 0]
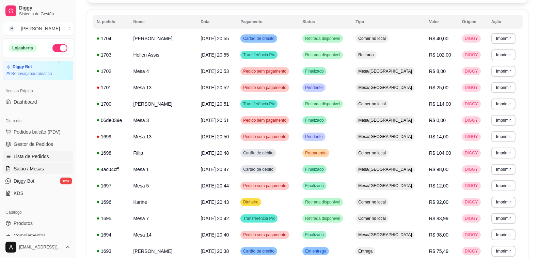
click at [46, 168] on link "Salão / Mesas" at bounding box center [38, 168] width 70 height 11
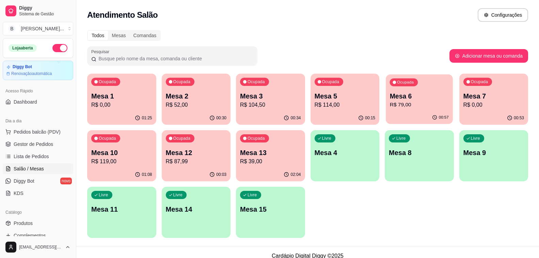
click at [412, 110] on div "Ocupada Mesa 6 R$ 79,00" at bounding box center [419, 92] width 67 height 37
click at [354, 97] on p "Mesa 5" at bounding box center [344, 96] width 59 height 9
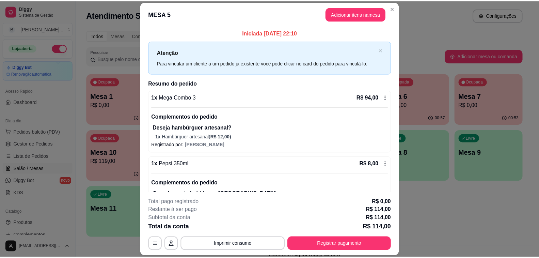
scroll to position [68, 0]
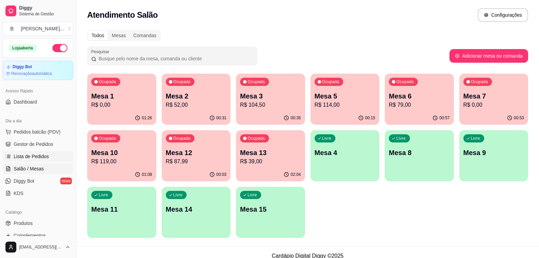
click at [46, 154] on span "Lista de Pedidos" at bounding box center [31, 156] width 35 height 7
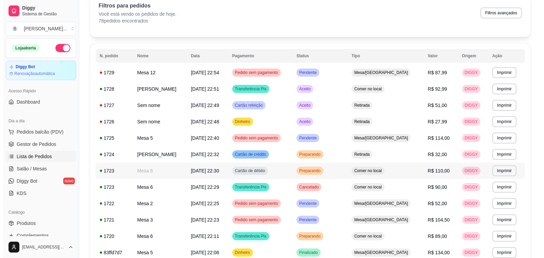
scroll to position [68, 0]
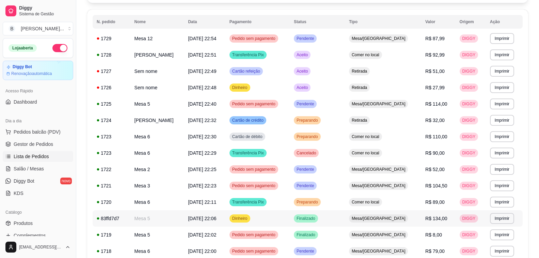
click at [209, 218] on span "[DATE] 22:06" at bounding box center [202, 217] width 28 height 5
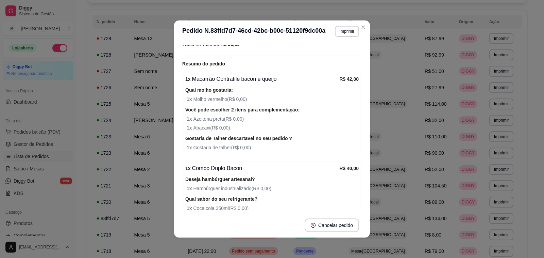
scroll to position [170, 0]
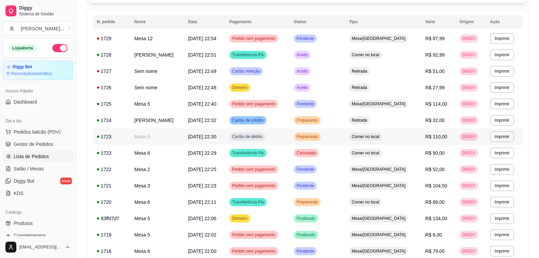
click at [194, 134] on span "[DATE] 22:30" at bounding box center [202, 136] width 28 height 5
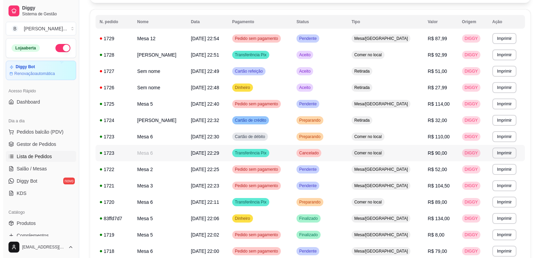
scroll to position [102, 0]
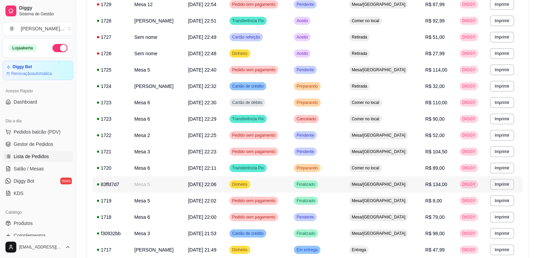
click at [384, 188] on div "Mesa/[GEOGRAPHIC_DATA]" at bounding box center [378, 184] width 59 height 8
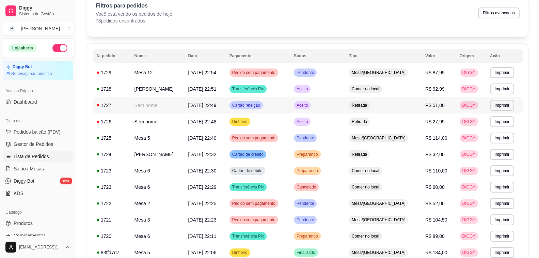
scroll to position [68, 0]
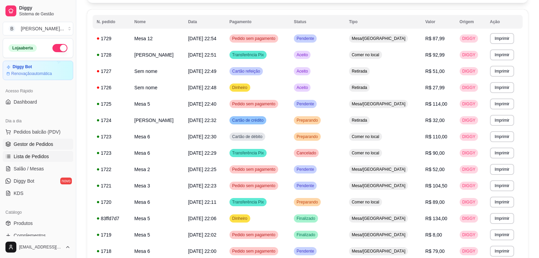
click at [38, 145] on span "Gestor de Pedidos" at bounding box center [33, 144] width 39 height 7
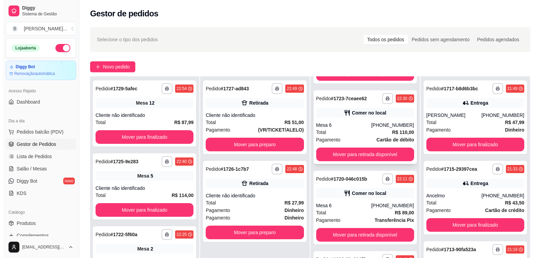
scroll to position [117, 0]
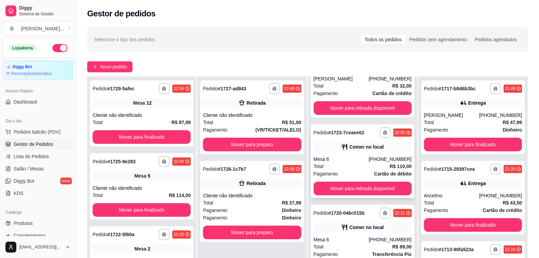
click at [363, 156] on div "Mesa 6" at bounding box center [340, 159] width 55 height 7
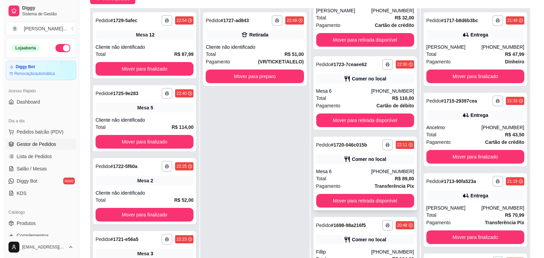
scroll to position [239, 0]
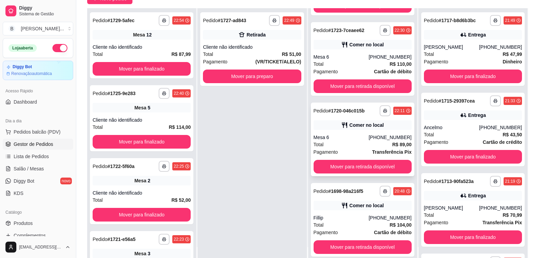
click at [346, 134] on div "Mesa 6" at bounding box center [340, 137] width 55 height 7
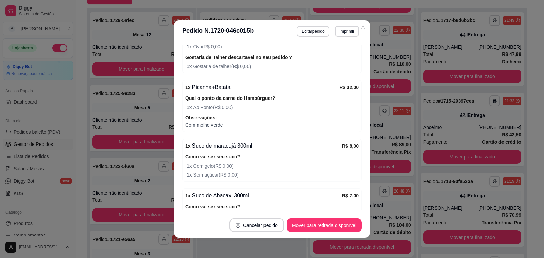
scroll to position [252, 0]
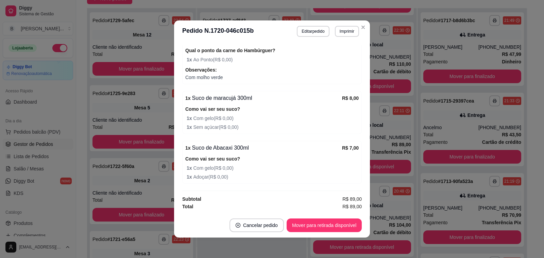
click at [207, 44] on div "feito há 45 minutos Horário do pedido [DATE] 22:11 Status do pedido PREPARANDO …" at bounding box center [272, 127] width 196 height 170
click at [334, 227] on button "Mover para retirada disponível" at bounding box center [324, 224] width 73 height 13
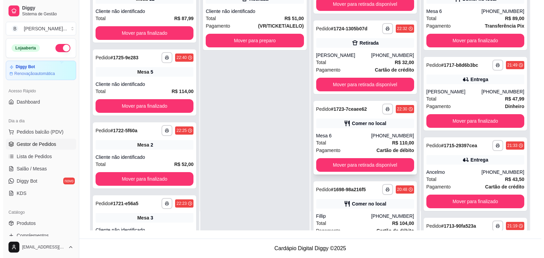
scroll to position [158, 0]
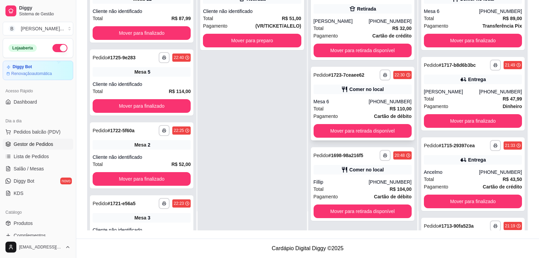
click at [389, 101] on div "[PHONE_NUMBER]" at bounding box center [390, 101] width 43 height 7
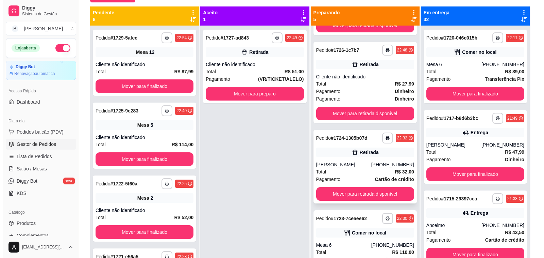
scroll to position [136, 0]
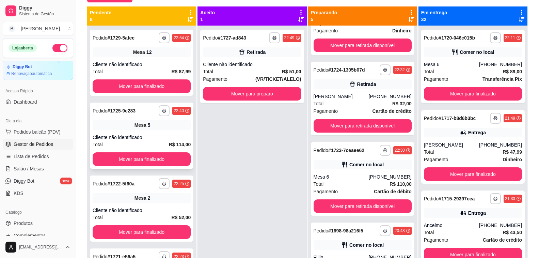
click at [121, 134] on div "Cliente não identificado" at bounding box center [142, 137] width 98 height 7
click at [168, 127] on div "Mesa 5" at bounding box center [142, 125] width 98 height 10
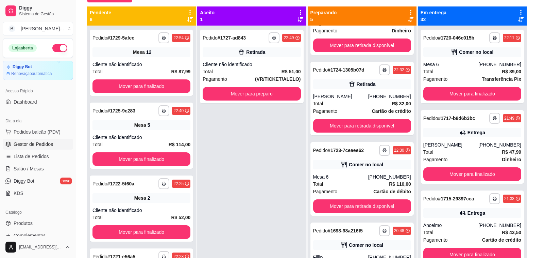
scroll to position [1, 0]
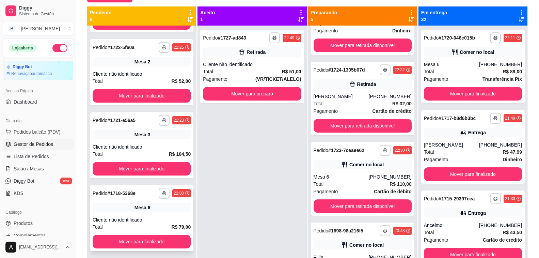
click at [163, 214] on div "**********" at bounding box center [141, 218] width 103 height 66
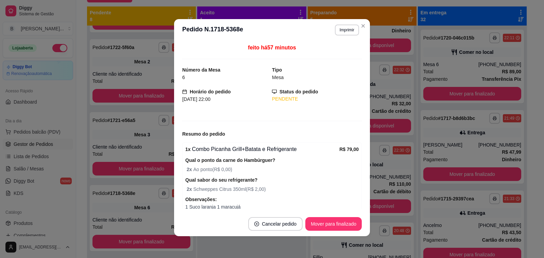
scroll to position [32, 0]
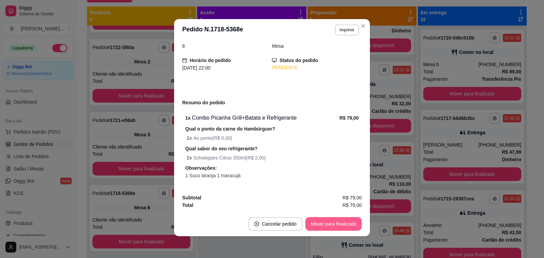
click at [336, 223] on button "Mover para finalizado" at bounding box center [334, 224] width 56 height 14
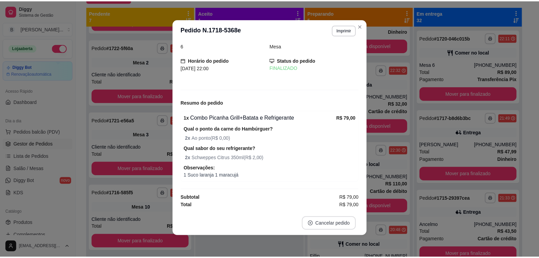
scroll to position [9, 0]
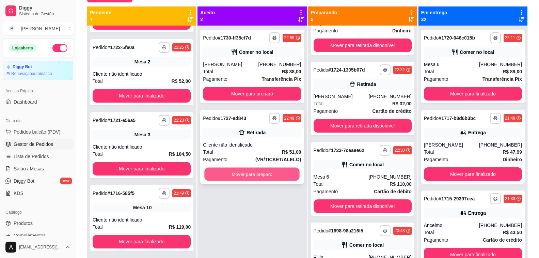
click at [232, 174] on button "Mover para preparo" at bounding box center [252, 173] width 95 height 13
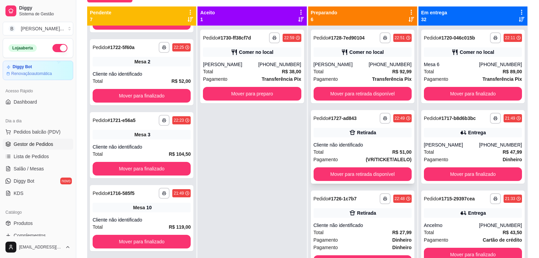
scroll to position [36, 0]
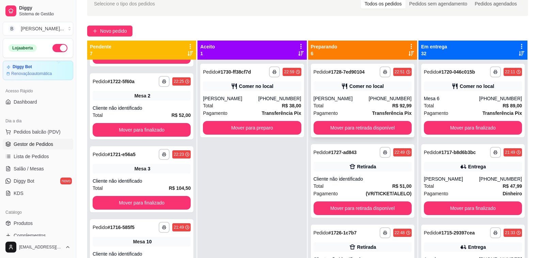
click at [339, 95] on div "[PERSON_NAME]" at bounding box center [340, 98] width 55 height 7
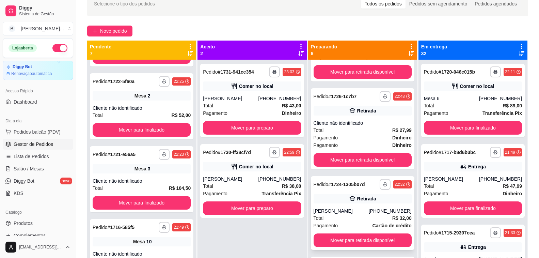
scroll to position [170, 0]
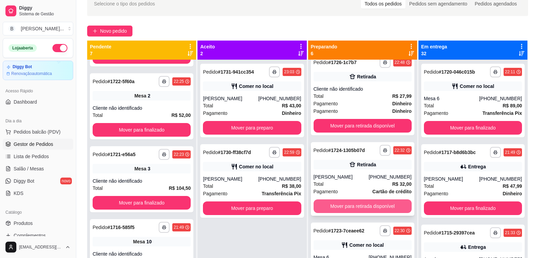
click at [342, 206] on button "Mover para retirada disponível" at bounding box center [362, 206] width 98 height 14
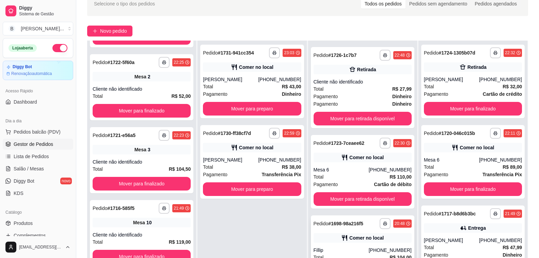
scroll to position [104, 0]
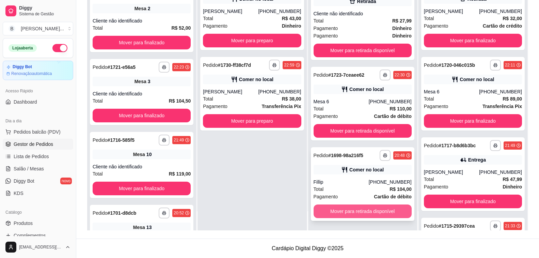
click at [341, 210] on button "Mover para retirada disponível" at bounding box center [362, 211] width 98 height 14
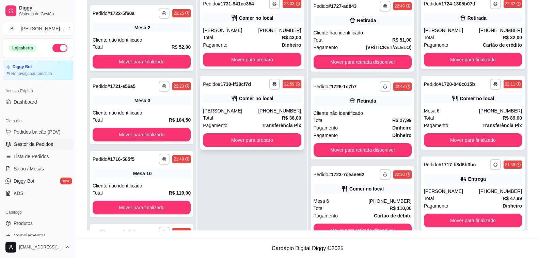
scroll to position [70, 0]
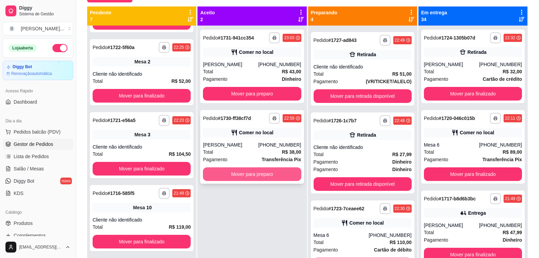
click at [263, 175] on button "Mover para preparo" at bounding box center [252, 174] width 98 height 14
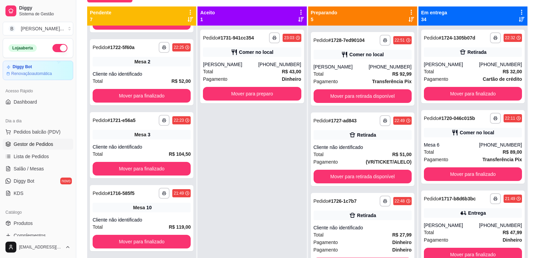
scroll to position [158, 0]
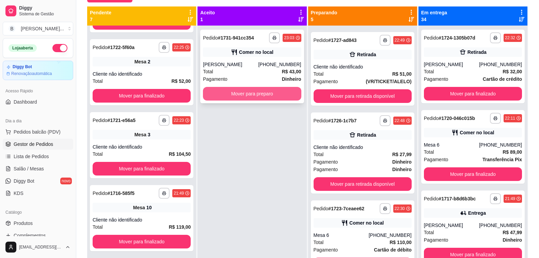
click at [258, 95] on button "Mover para preparo" at bounding box center [252, 94] width 98 height 14
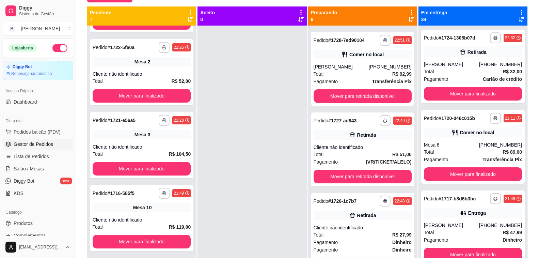
scroll to position [239, 0]
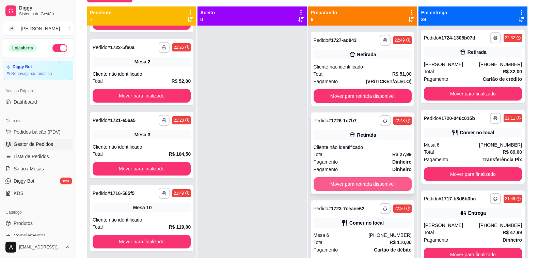
click at [339, 182] on button "Mover para retirada disponível" at bounding box center [362, 184] width 98 height 14
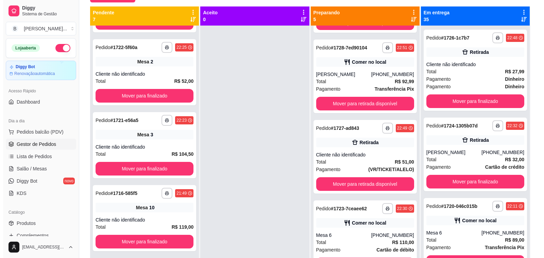
scroll to position [0, 0]
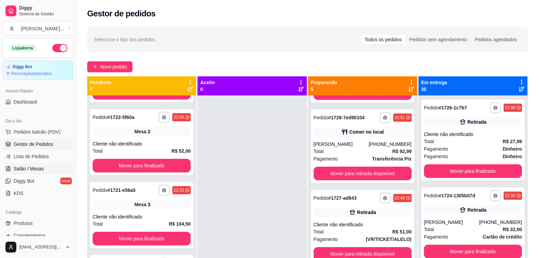
click at [33, 167] on span "Salão / Mesas" at bounding box center [29, 168] width 30 height 7
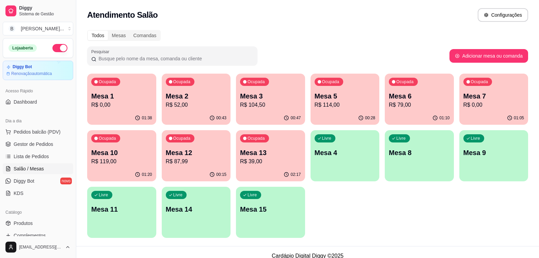
click at [202, 102] on p "R$ 52,00" at bounding box center [196, 105] width 61 height 8
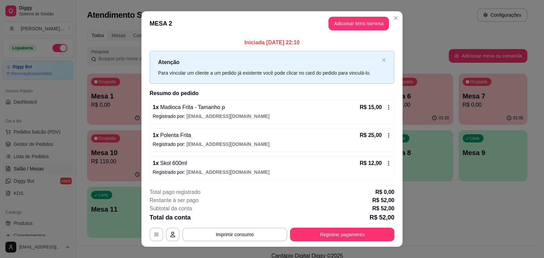
scroll to position [11, 0]
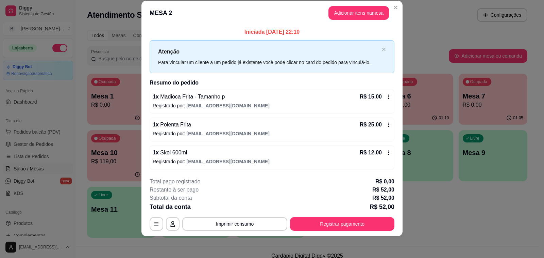
click at [386, 124] on icon at bounding box center [388, 124] width 5 height 5
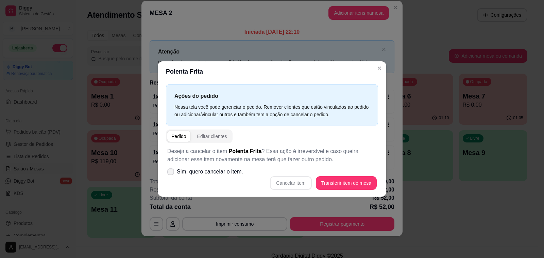
click at [173, 171] on icon at bounding box center [170, 171] width 5 height 4
click at [172, 173] on input "Sim, quero cancelar o item." at bounding box center [169, 175] width 4 height 4
checkbox input "true"
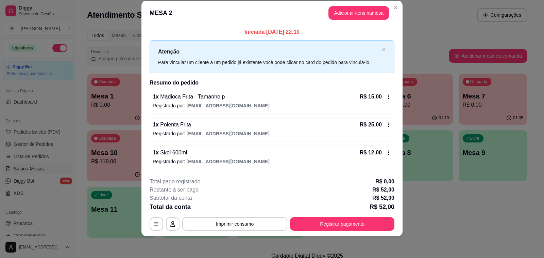
click at [386, 124] on icon at bounding box center [388, 124] width 5 height 5
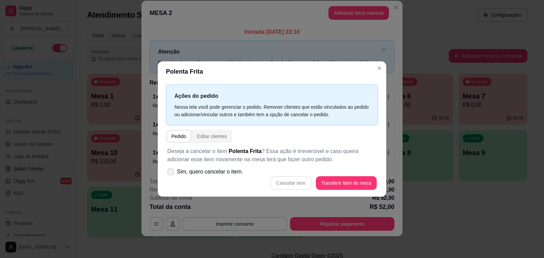
click at [193, 171] on span "Sim, quero cancelar o item." at bounding box center [210, 171] width 66 height 8
click at [172, 173] on input "Sim, quero cancelar o item." at bounding box center [169, 175] width 4 height 4
checkbox input "true"
click at [299, 183] on button "Cancelar item" at bounding box center [291, 182] width 40 height 13
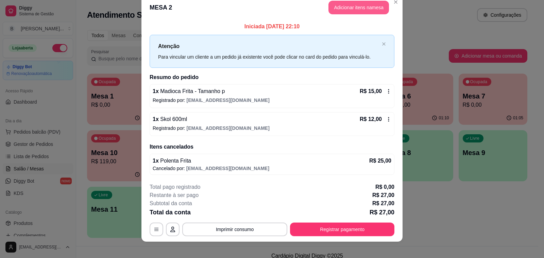
click at [348, 10] on button "Adicionar itens na mesa" at bounding box center [359, 8] width 61 height 14
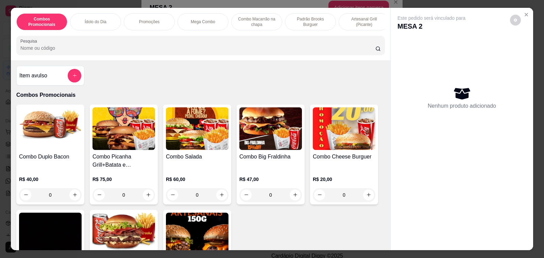
click at [31, 77] on h4 "Item avulso" at bounding box center [33, 75] width 28 height 8
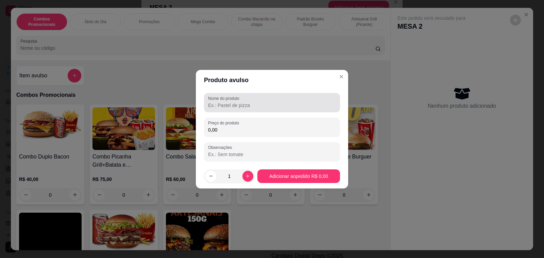
click at [231, 107] on input "Nome do produto" at bounding box center [272, 105] width 128 height 7
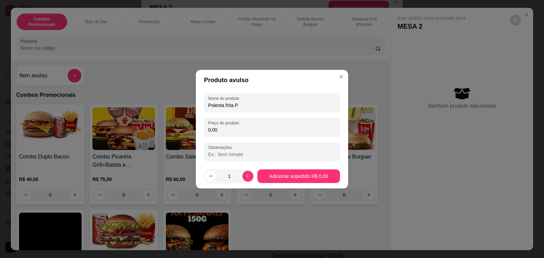
type input "Polenta frita P"
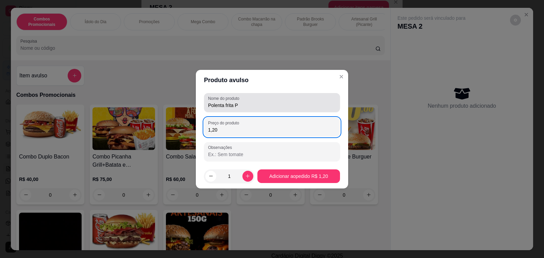
type input "12,00"
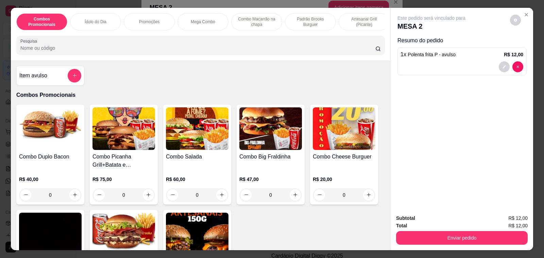
click at [99, 47] on input "Pesquisa" at bounding box center [197, 48] width 355 height 7
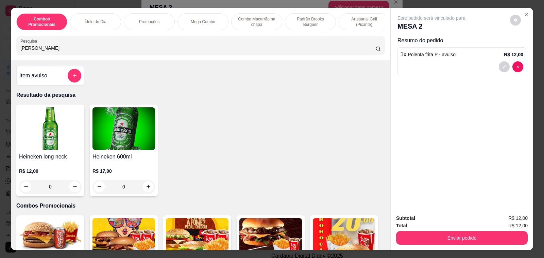
click at [99, 47] on input "[PERSON_NAME]" at bounding box center [197, 48] width 355 height 7
type input "[PERSON_NAME]"
click at [75, 189] on button "increase-product-quantity" at bounding box center [74, 186] width 11 height 11
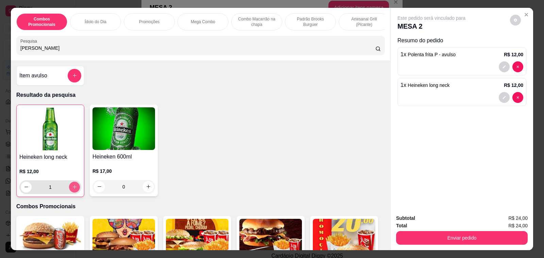
type input "1"
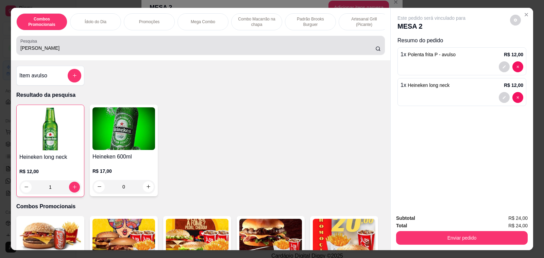
click at [39, 51] on input "[PERSON_NAME]" at bounding box center [197, 48] width 355 height 7
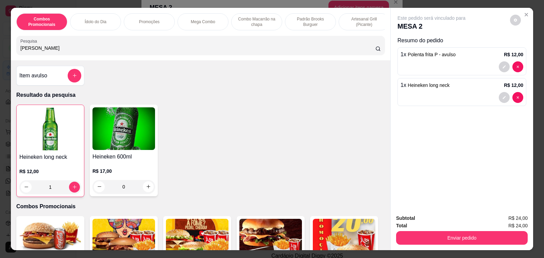
click at [39, 51] on input "[PERSON_NAME]" at bounding box center [197, 48] width 355 height 7
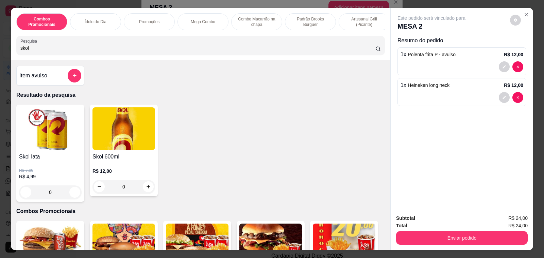
type input "skol"
click at [146, 189] on icon "increase-product-quantity" at bounding box center [148, 186] width 5 height 5
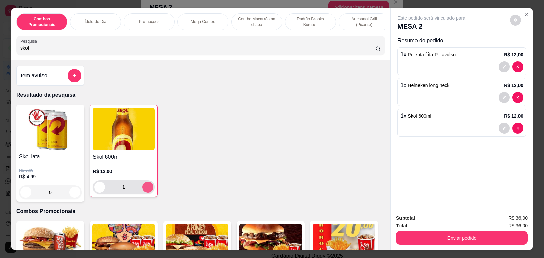
type input "1"
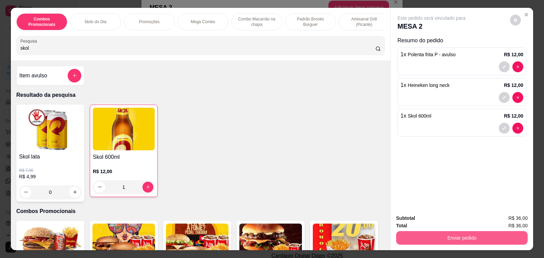
click at [462, 236] on button "Enviar pedido" at bounding box center [462, 238] width 132 height 14
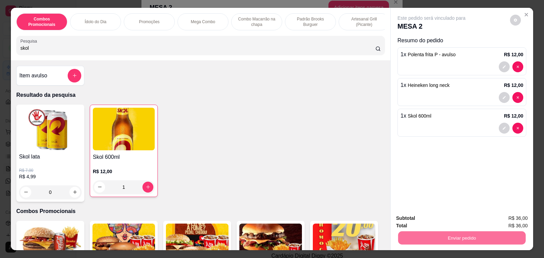
click at [502, 217] on button "Enviar pedido" at bounding box center [510, 218] width 38 height 13
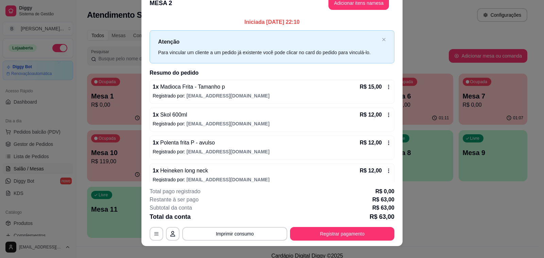
scroll to position [6, 0]
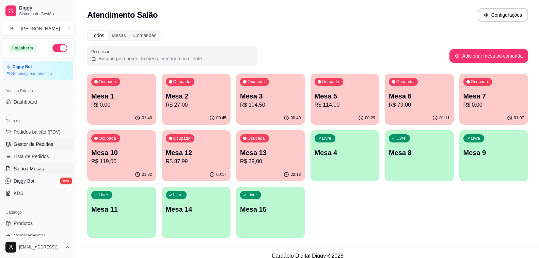
click at [30, 147] on span "Gestor de Pedidos" at bounding box center [33, 144] width 39 height 7
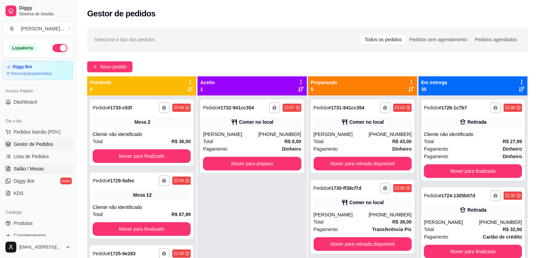
click at [28, 167] on span "Salão / Mesas" at bounding box center [29, 168] width 30 height 7
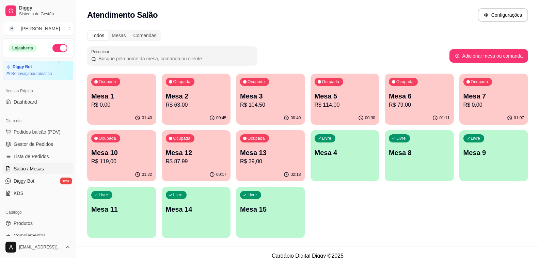
click at [128, 99] on p "Mesa 1" at bounding box center [121, 96] width 61 height 10
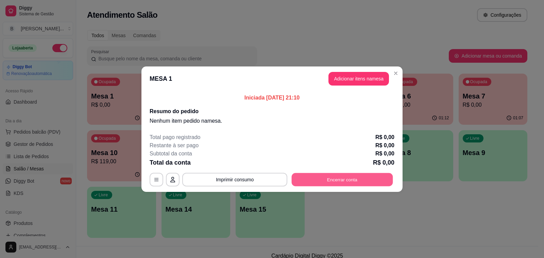
click at [342, 181] on button "Encerrar conta" at bounding box center [342, 179] width 101 height 13
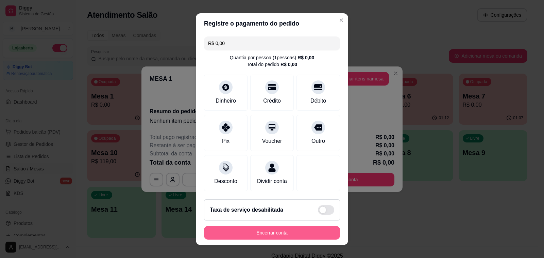
click at [268, 229] on button "Encerrar conta" at bounding box center [272, 233] width 136 height 14
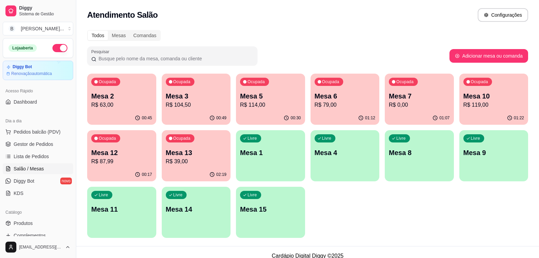
click at [217, 110] on div "Ocupada Mesa 3 R$ 104,50" at bounding box center [196, 93] width 69 height 38
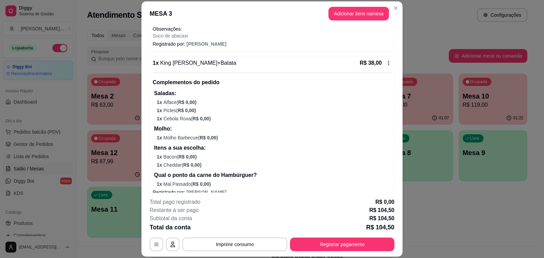
scroll to position [170, 0]
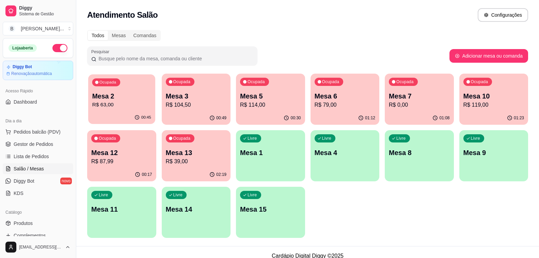
click at [121, 98] on p "Mesa 2" at bounding box center [121, 96] width 59 height 9
click at [287, 94] on p "Mesa 5" at bounding box center [270, 96] width 61 height 10
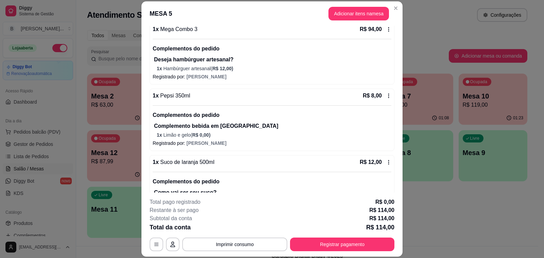
scroll to position [102, 0]
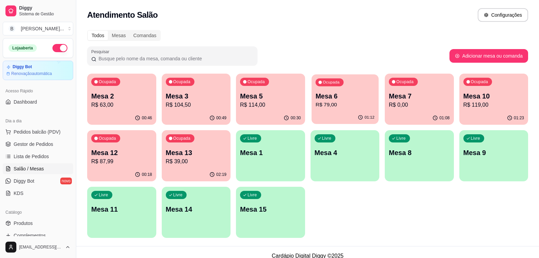
click at [356, 98] on p "Mesa 6" at bounding box center [344, 96] width 59 height 9
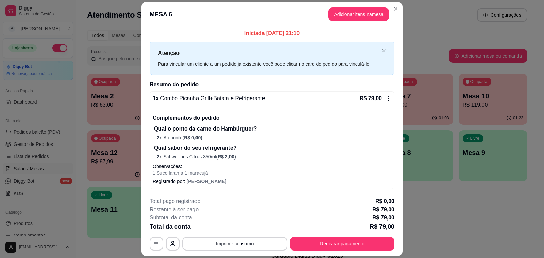
scroll to position [20, 0]
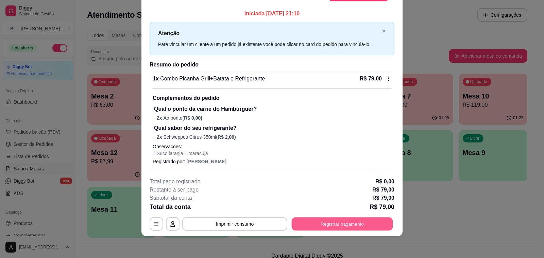
click at [304, 222] on button "Registrar pagamento" at bounding box center [342, 223] width 101 height 13
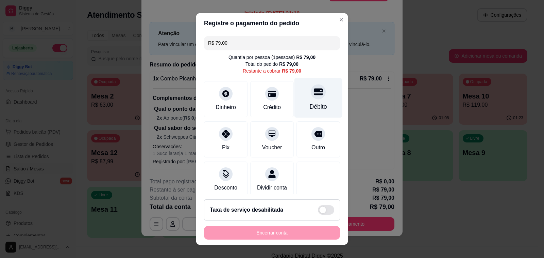
click at [311, 97] on div at bounding box center [318, 91] width 15 height 15
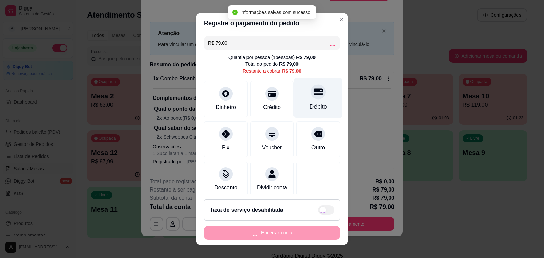
type input "R$ 0,00"
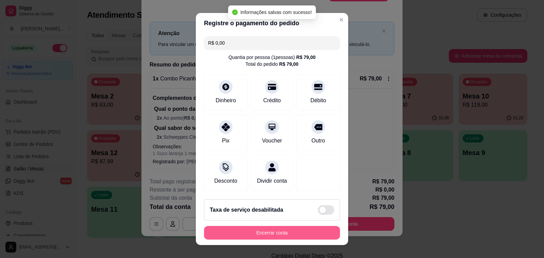
click at [282, 232] on button "Encerrar conta" at bounding box center [272, 233] width 136 height 14
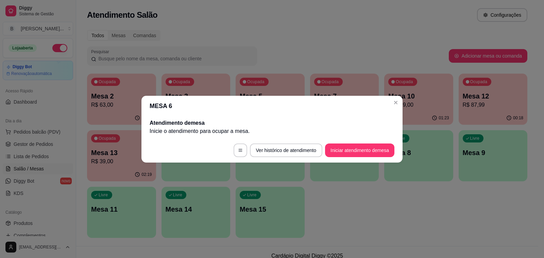
scroll to position [0, 0]
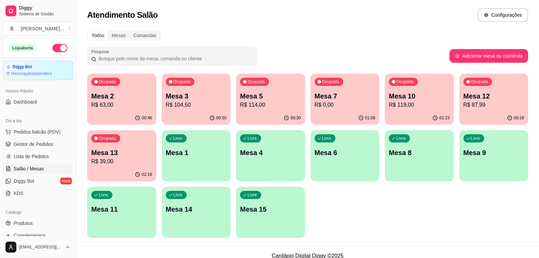
click at [342, 108] on p "R$ 0,00" at bounding box center [344, 105] width 61 height 8
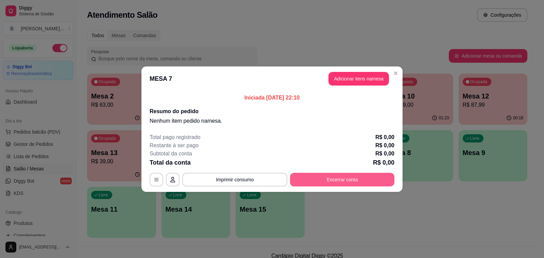
click at [330, 176] on button "Encerrar conta" at bounding box center [342, 180] width 104 height 14
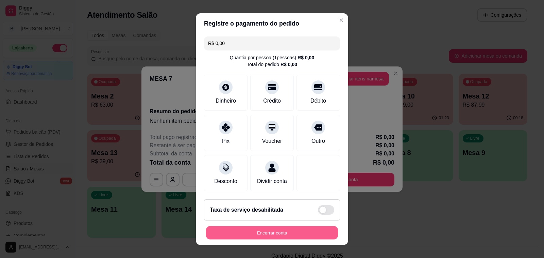
click at [278, 234] on button "Encerrar conta" at bounding box center [272, 232] width 132 height 13
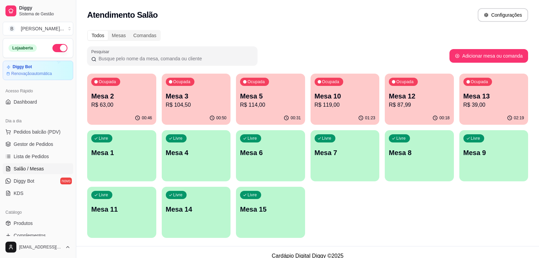
click at [353, 107] on p "R$ 119,00" at bounding box center [344, 105] width 61 height 8
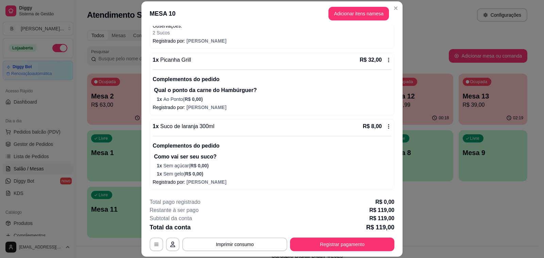
scroll to position [20, 0]
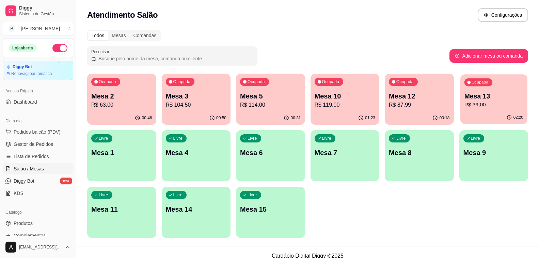
click at [490, 99] on p "Mesa 13" at bounding box center [493, 96] width 59 height 9
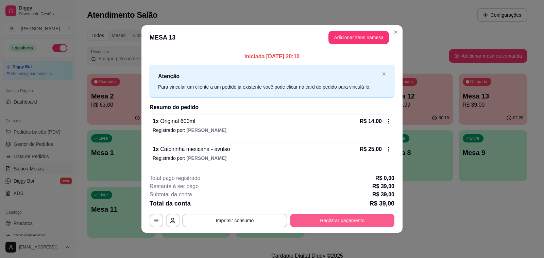
click at [312, 218] on button "Registrar pagamento" at bounding box center [342, 220] width 104 height 14
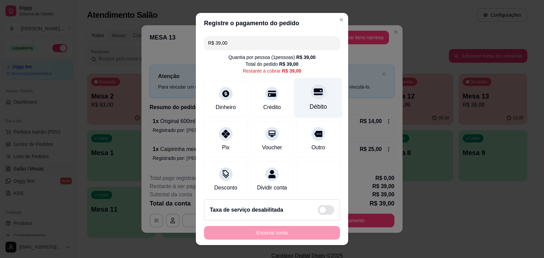
click at [314, 95] on icon at bounding box center [318, 91] width 9 height 7
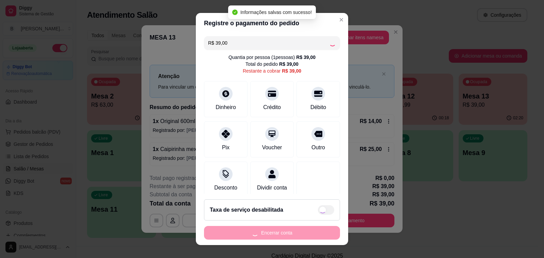
type input "R$ 0,00"
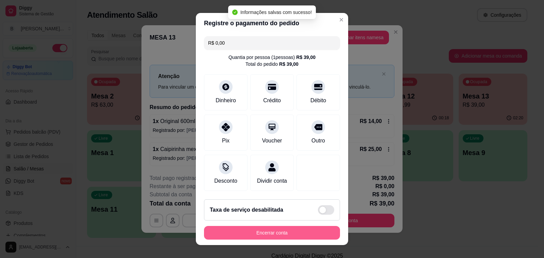
click at [294, 234] on button "Encerrar conta" at bounding box center [272, 233] width 136 height 14
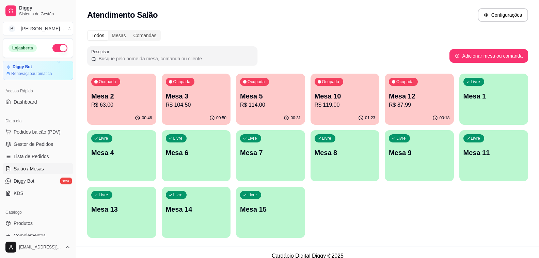
click at [413, 92] on p "Mesa 12" at bounding box center [419, 96] width 61 height 10
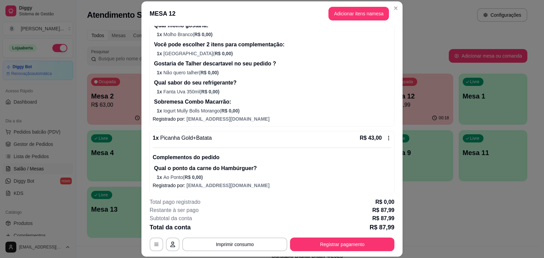
scroll to position [133, 0]
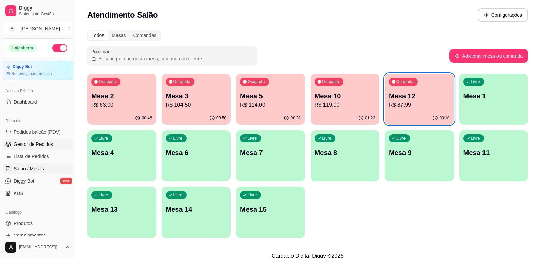
click at [10, 143] on icon at bounding box center [8, 143] width 4 height 2
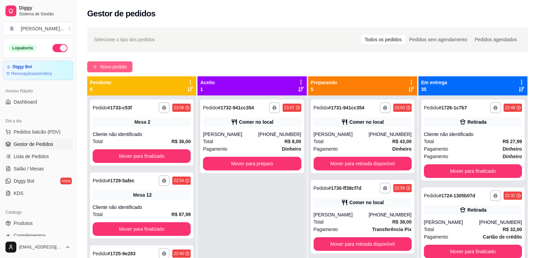
click at [115, 66] on span "Novo pedido" at bounding box center [113, 66] width 27 height 7
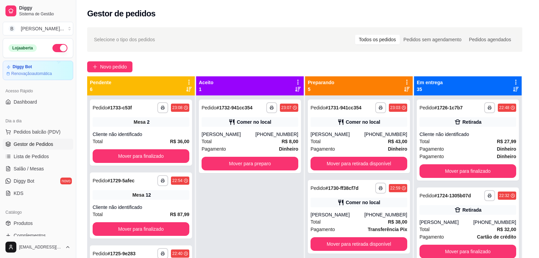
click at [159, 49] on input "Pesquisa" at bounding box center [195, 48] width 350 height 7
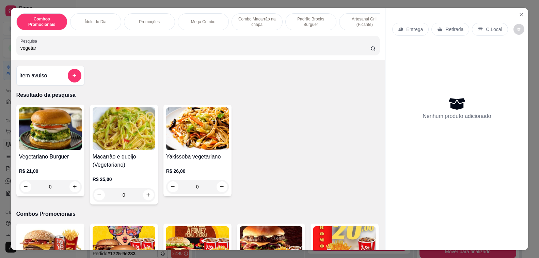
click at [145, 49] on input "vegetar" at bounding box center [195, 48] width 350 height 7
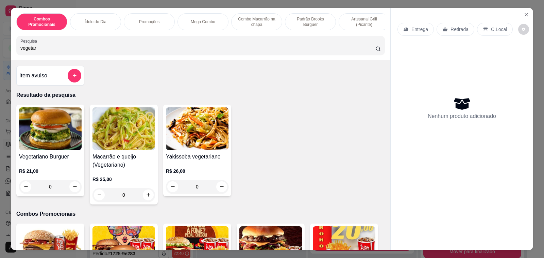
type input "vegetar"
click at [218, 189] on div "0" at bounding box center [197, 187] width 63 height 14
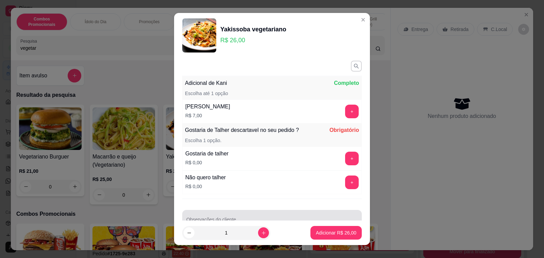
scroll to position [18, 0]
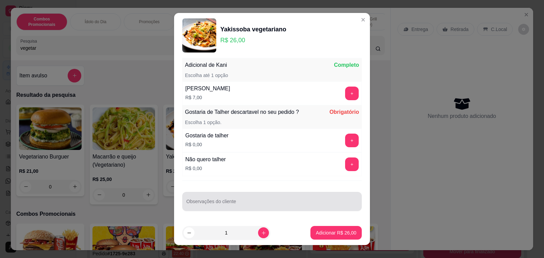
click at [231, 203] on input "Observações do cliente" at bounding box center [272, 203] width 172 height 7
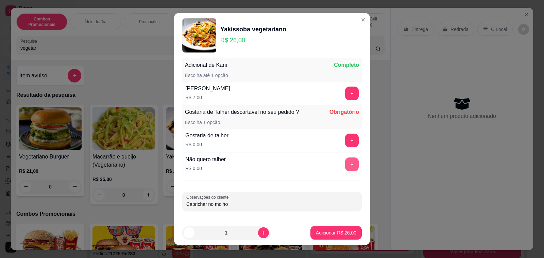
type input "Caprichar no molho"
click at [346, 164] on button "+" at bounding box center [352, 163] width 13 height 13
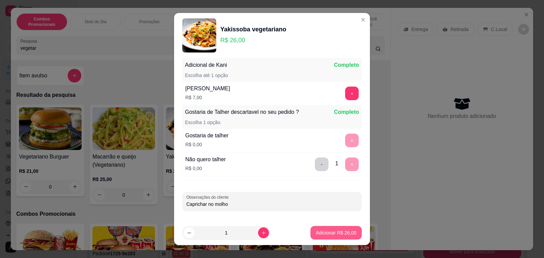
click at [334, 234] on p "Adicionar R$ 26,00" at bounding box center [336, 232] width 40 height 7
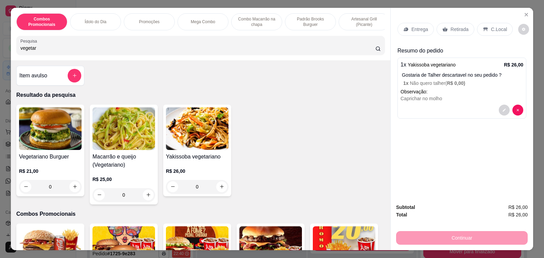
click at [421, 29] on p "Entrega" at bounding box center [420, 29] width 17 height 7
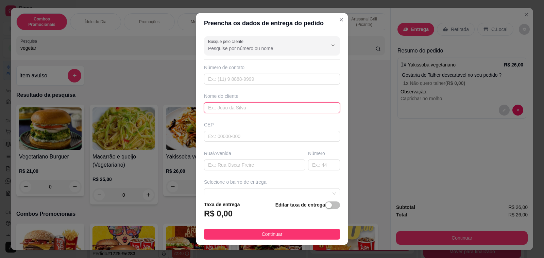
click at [229, 106] on input "text" at bounding box center [272, 107] width 136 height 11
type input "[PERSON_NAME]"
click at [249, 80] on input "text" at bounding box center [272, 79] width 136 height 11
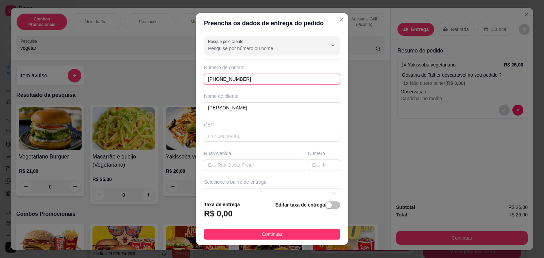
type input "[PHONE_NUMBER]"
click at [238, 166] on input "text" at bounding box center [254, 164] width 101 height 11
type input "[PERSON_NAME]"
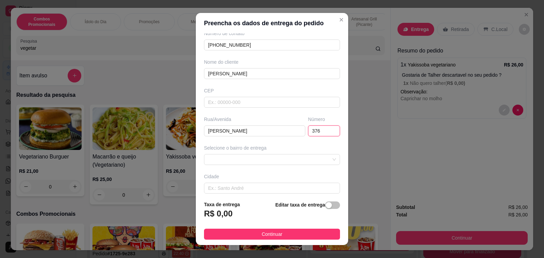
type input "376"
click at [320, 156] on span at bounding box center [272, 159] width 128 height 10
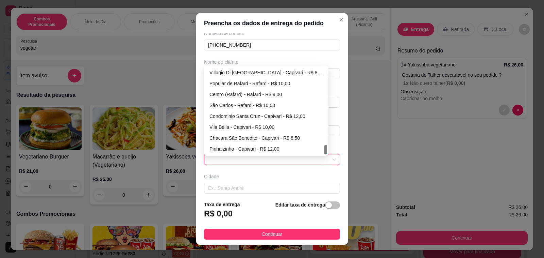
scroll to position [68, 0]
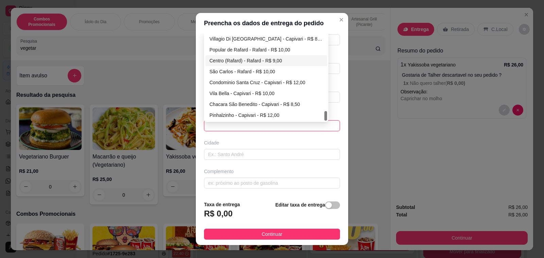
click at [227, 62] on div "Centro (Rafard) - Rafard - R$ 9,00" at bounding box center [267, 60] width 114 height 7
type input "Rafard"
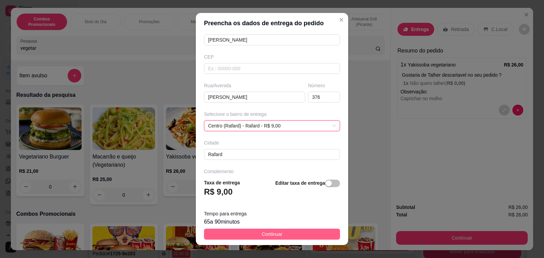
click at [275, 232] on span "Continuar" at bounding box center [272, 233] width 21 height 7
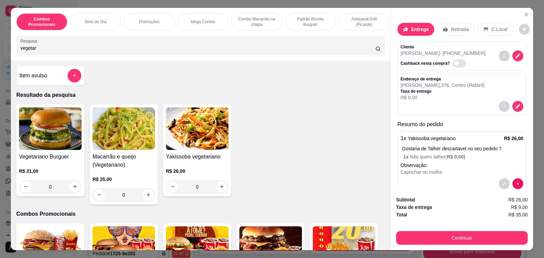
click at [422, 240] on button "Continuar" at bounding box center [462, 238] width 132 height 14
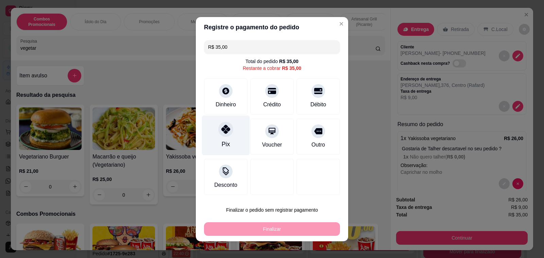
click at [222, 133] on icon at bounding box center [226, 129] width 9 height 9
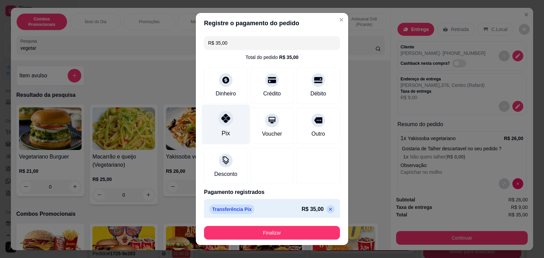
type input "R$ 0,00"
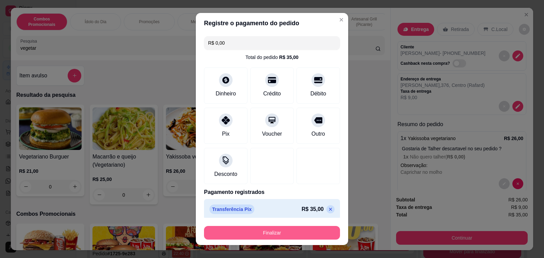
click at [226, 233] on button "Finalizar" at bounding box center [272, 233] width 136 height 14
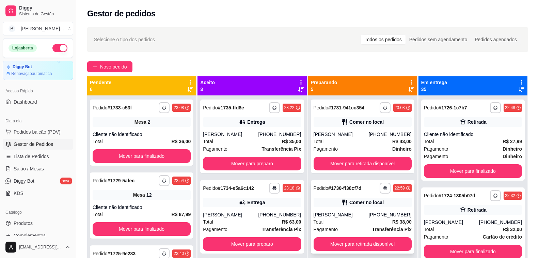
click at [370, 215] on div "[PHONE_NUMBER]" at bounding box center [390, 214] width 43 height 7
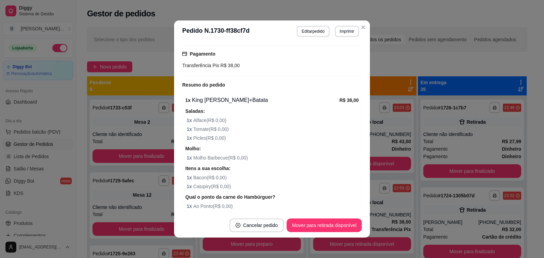
scroll to position [132, 0]
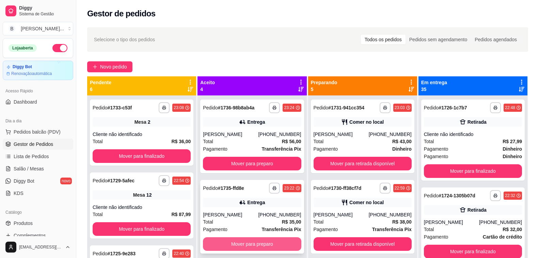
click at [283, 246] on button "Mover para preparo" at bounding box center [252, 244] width 98 height 14
click at [247, 250] on button "Mover para preparo" at bounding box center [252, 244] width 98 height 14
click at [261, 246] on button "Mover para preparo" at bounding box center [252, 244] width 98 height 14
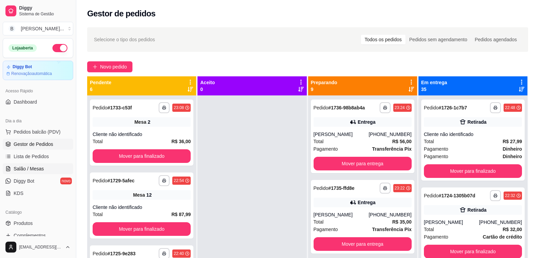
click at [33, 170] on span "Salão / Mesas" at bounding box center [29, 168] width 30 height 7
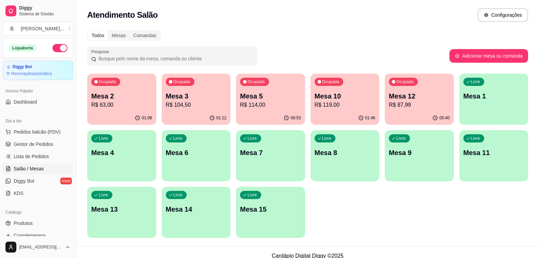
click at [124, 103] on p "R$ 63,00" at bounding box center [121, 105] width 61 height 8
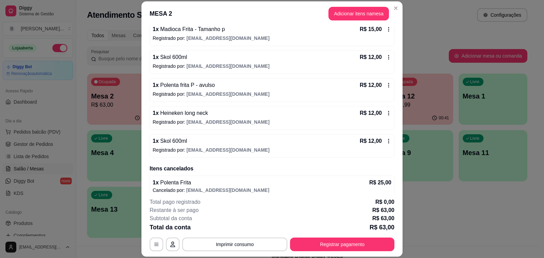
scroll to position [20, 0]
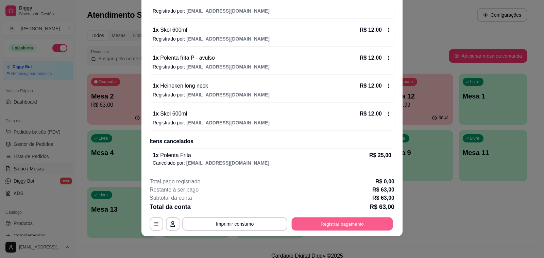
click at [327, 226] on button "Registrar pagamento" at bounding box center [342, 223] width 101 height 13
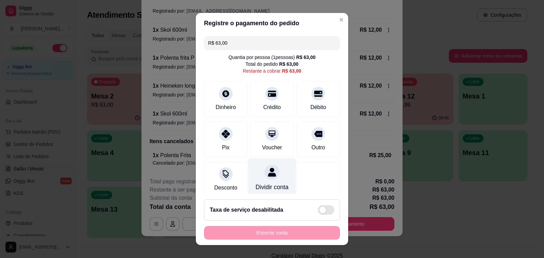
click at [268, 173] on icon at bounding box center [272, 171] width 9 height 9
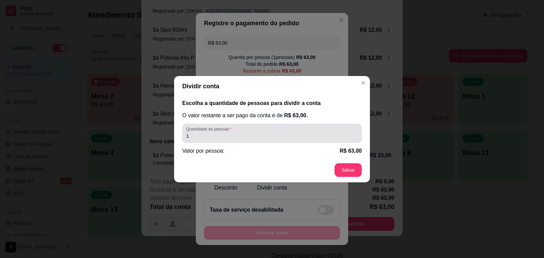
click at [210, 137] on input "1" at bounding box center [272, 135] width 172 height 7
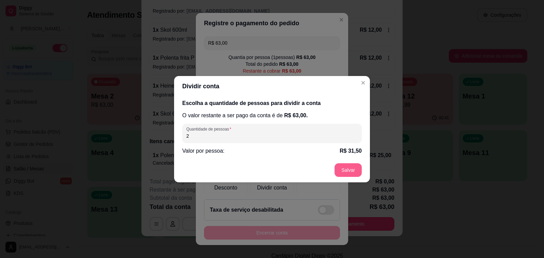
type input "2"
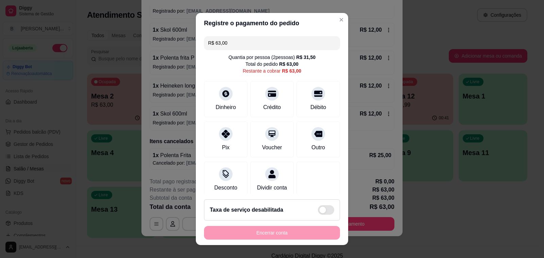
click at [230, 43] on input "R$ 63,00" at bounding box center [272, 43] width 128 height 14
click at [314, 95] on icon at bounding box center [318, 91] width 9 height 9
click at [310, 104] on div "Débito" at bounding box center [318, 106] width 17 height 9
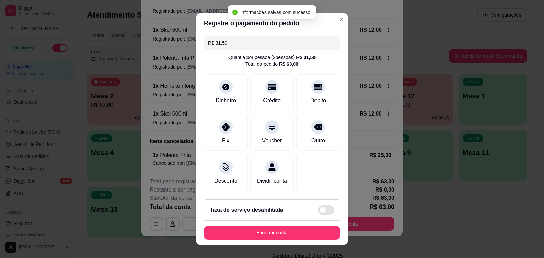
type input "R$ 0,00"
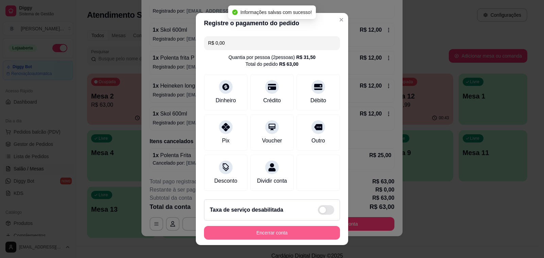
click at [284, 232] on button "Encerrar conta" at bounding box center [272, 233] width 136 height 14
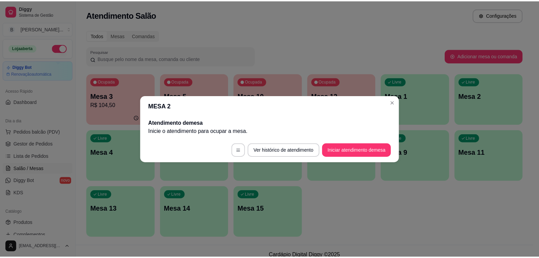
scroll to position [0, 0]
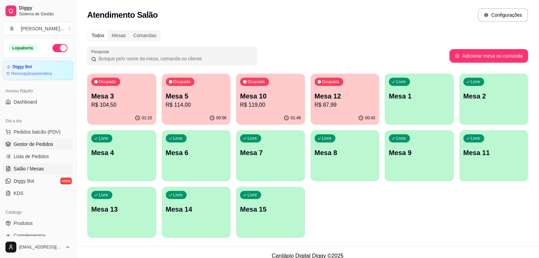
click at [52, 140] on link "Gestor de Pedidos" at bounding box center [38, 144] width 70 height 11
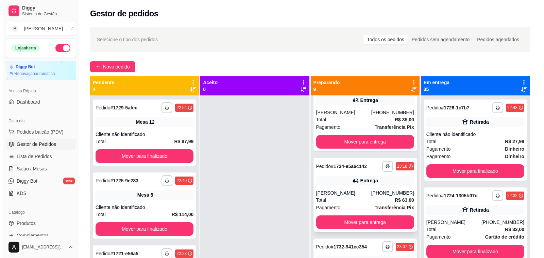
scroll to position [136, 0]
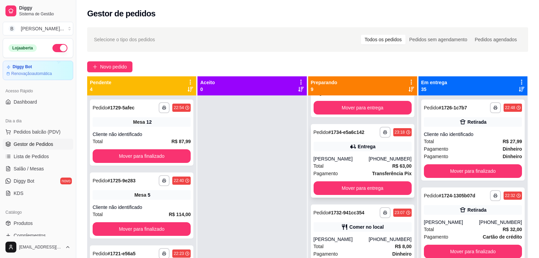
click at [353, 162] on div "[PERSON_NAME]" at bounding box center [340, 158] width 55 height 7
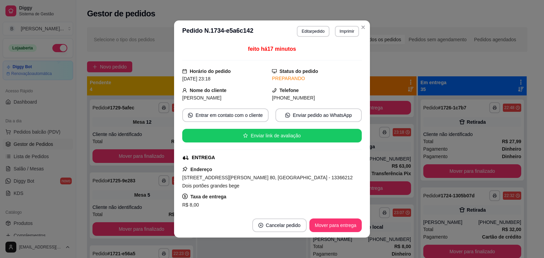
scroll to position [34, 0]
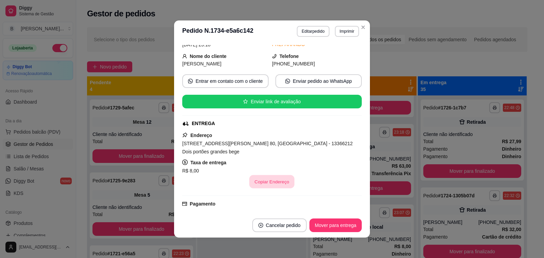
click at [277, 181] on button "Copiar Endereço" at bounding box center [272, 181] width 45 height 13
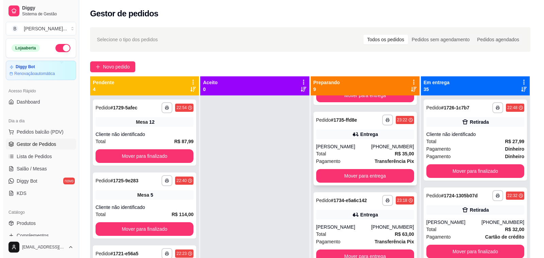
scroll to position [0, 0]
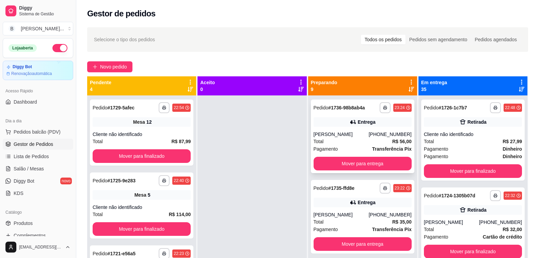
click at [343, 134] on div "[PERSON_NAME]" at bounding box center [340, 134] width 55 height 7
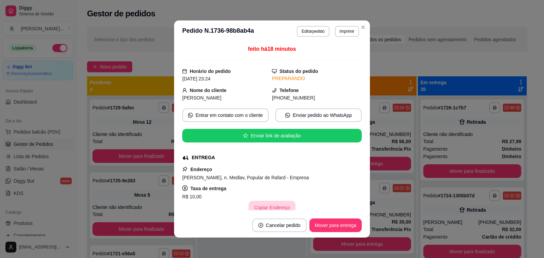
click at [273, 206] on button "Copiar Endereço" at bounding box center [272, 207] width 47 height 14
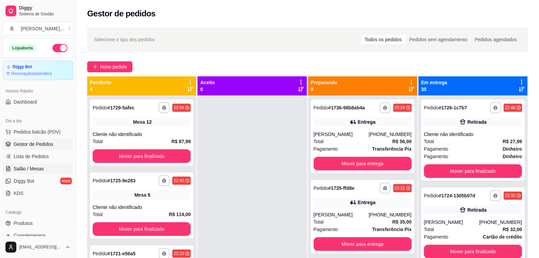
click at [47, 168] on link "Salão / Mesas" at bounding box center [38, 168] width 70 height 11
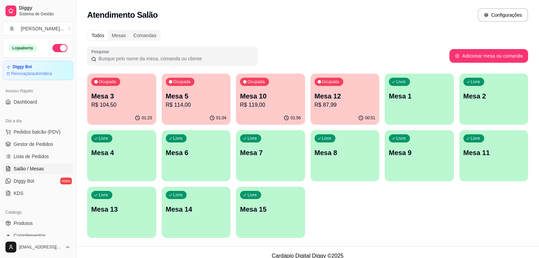
click at [201, 101] on p "R$ 114,00" at bounding box center [196, 105] width 61 height 8
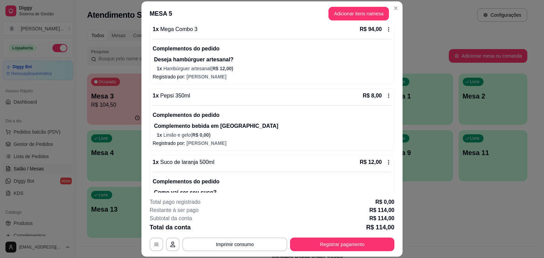
scroll to position [104, 0]
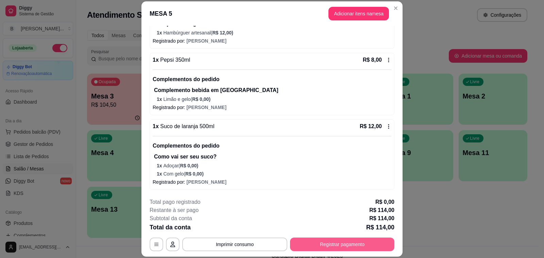
click at [354, 243] on button "Registrar pagamento" at bounding box center [342, 244] width 104 height 14
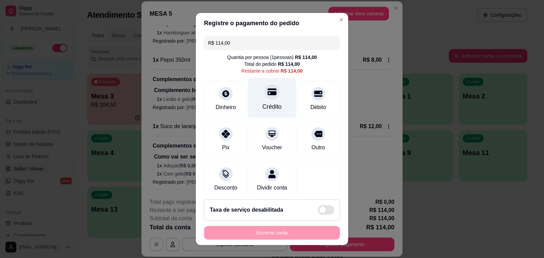
click at [270, 104] on div "Crédito" at bounding box center [272, 106] width 19 height 9
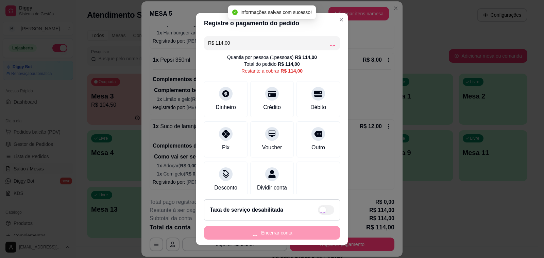
type input "R$ 0,00"
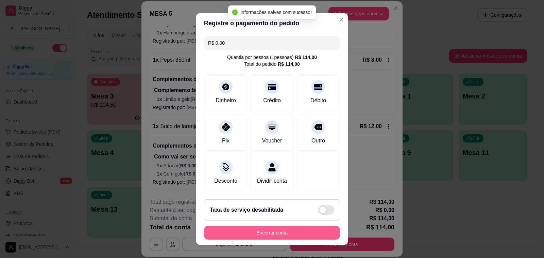
click at [287, 233] on button "Encerrar conta" at bounding box center [272, 233] width 136 height 14
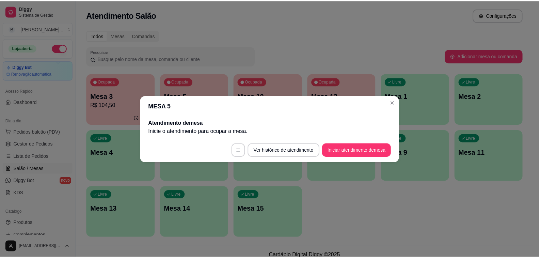
scroll to position [0, 0]
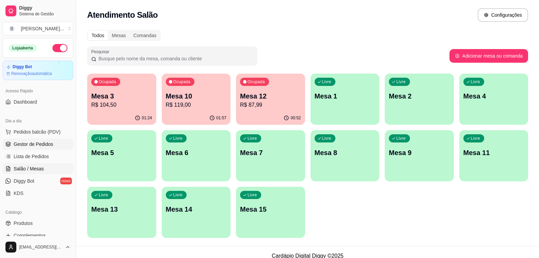
click at [38, 148] on link "Gestor de Pedidos" at bounding box center [38, 144] width 70 height 11
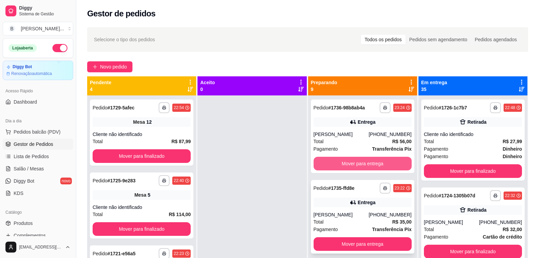
click at [360, 208] on div "**********" at bounding box center [362, 217] width 103 height 74
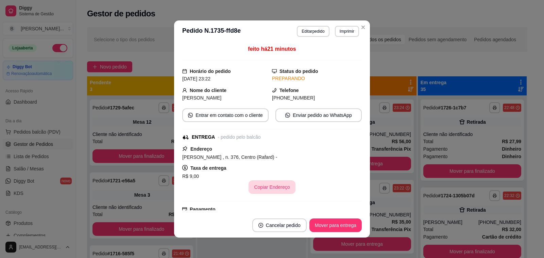
click at [269, 183] on button "Copiar Endereço" at bounding box center [272, 187] width 47 height 14
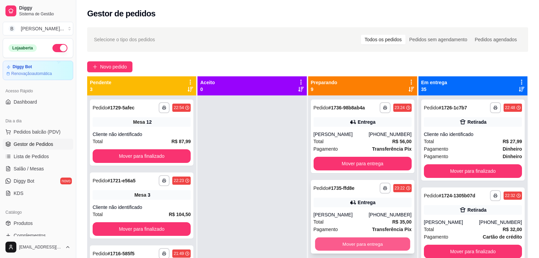
click at [354, 246] on button "Mover para entrega" at bounding box center [362, 243] width 95 height 13
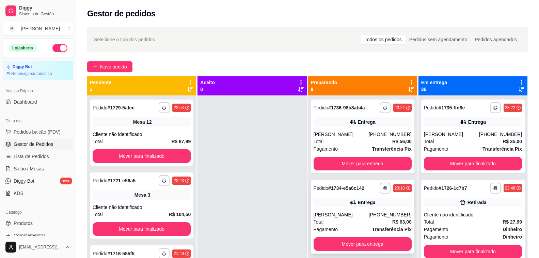
click at [356, 237] on button "Mover para entrega" at bounding box center [362, 244] width 98 height 14
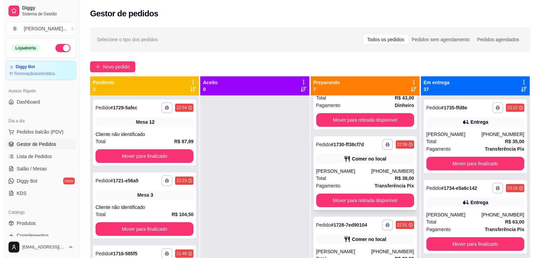
scroll to position [272, 0]
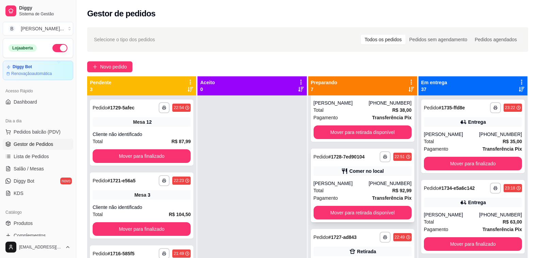
click at [328, 182] on div "[PERSON_NAME]" at bounding box center [340, 183] width 55 height 7
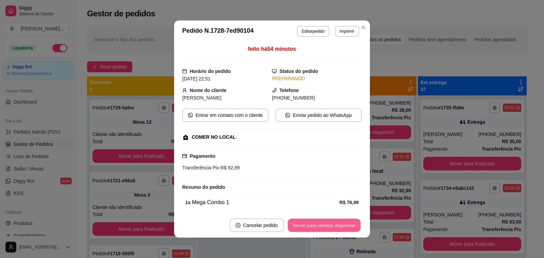
click at [314, 225] on button "Mover para retirada disponível" at bounding box center [324, 224] width 73 height 13
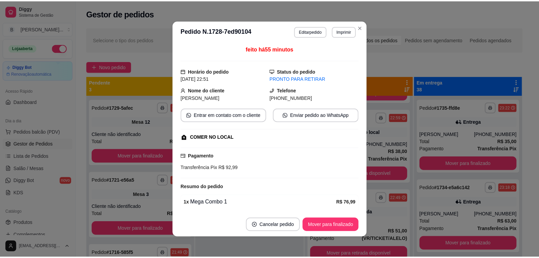
scroll to position [231, 0]
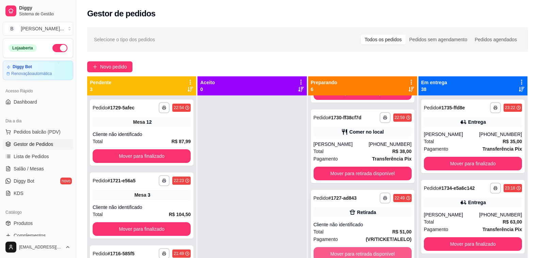
click at [373, 250] on button "Mover para retirada disponível" at bounding box center [362, 254] width 98 height 14
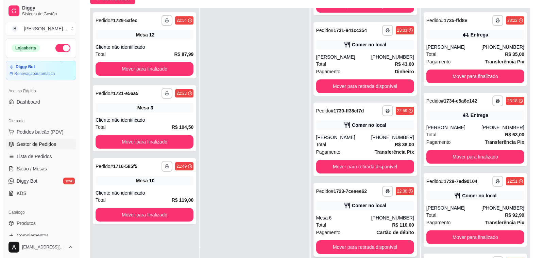
scroll to position [104, 0]
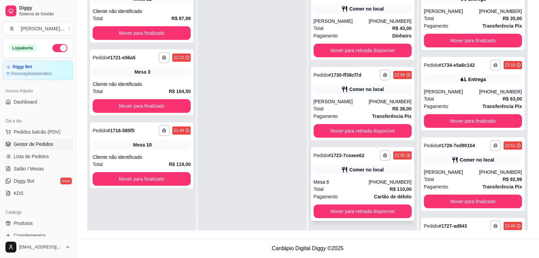
click at [337, 181] on div "Mesa 6" at bounding box center [340, 181] width 55 height 7
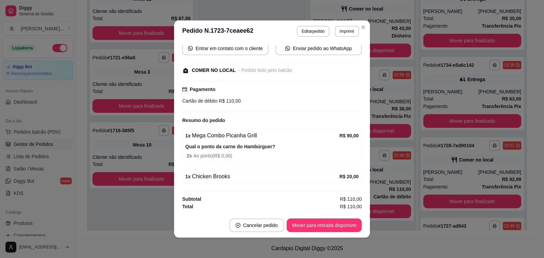
scroll to position [1, 0]
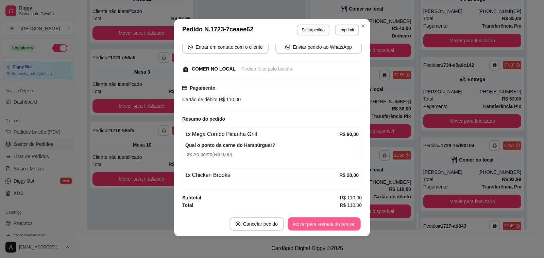
click at [334, 221] on button "Mover para retirada disponível" at bounding box center [324, 223] width 73 height 13
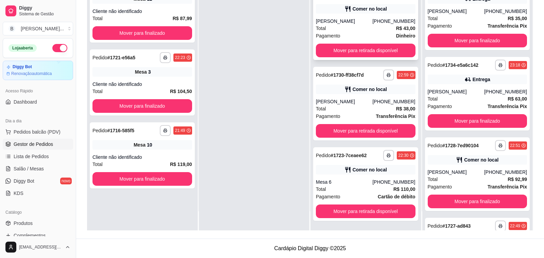
click at [376, 32] on div "Total R$ 43,00" at bounding box center [366, 28] width 100 height 7
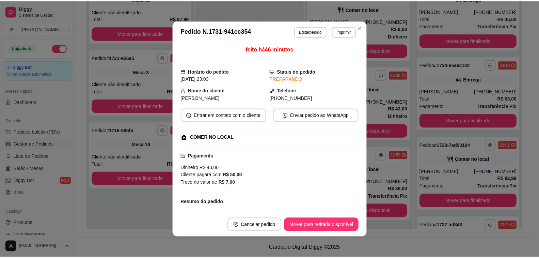
scroll to position [61, 0]
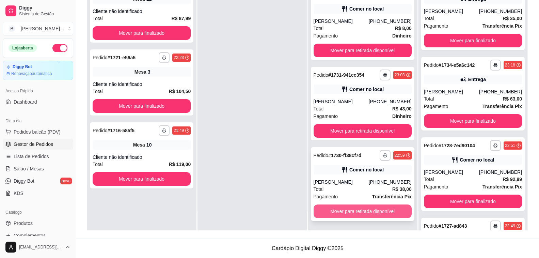
click at [362, 210] on button "Mover para retirada disponível" at bounding box center [362, 211] width 98 height 14
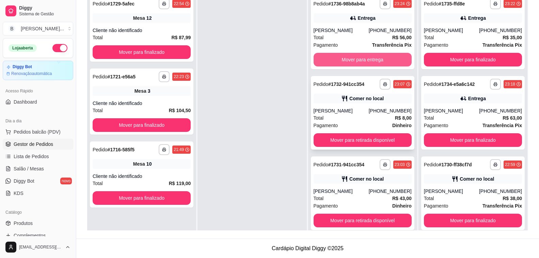
scroll to position [36, 0]
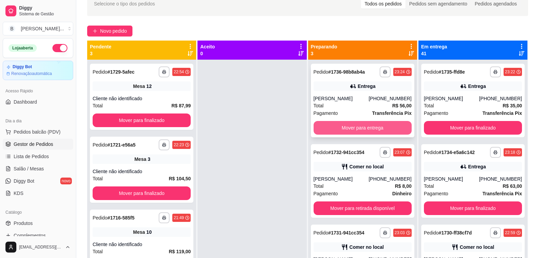
click at [356, 126] on button "Mover para entrega" at bounding box center [362, 128] width 98 height 14
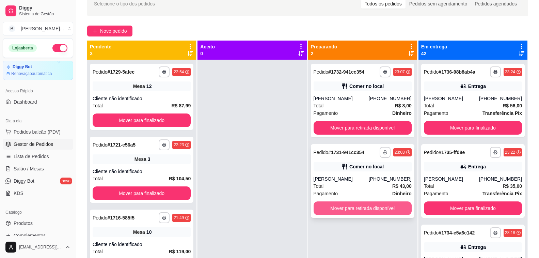
click at [369, 207] on button "Mover para retirada disponível" at bounding box center [362, 208] width 98 height 14
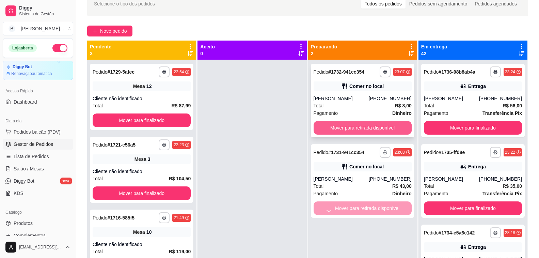
click at [362, 128] on button "Mover para retirada disponível" at bounding box center [362, 128] width 98 height 14
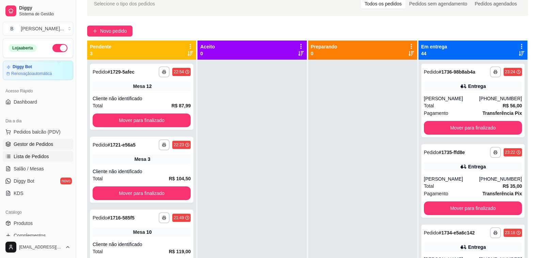
click at [37, 154] on span "Lista de Pedidos" at bounding box center [31, 156] width 35 height 7
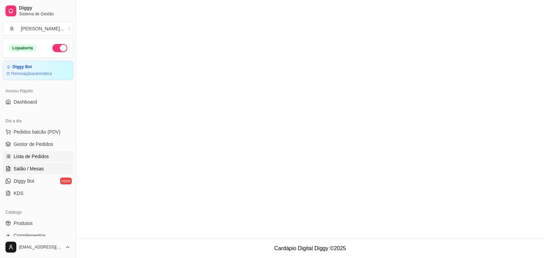
click at [40, 168] on span "Salão / Mesas" at bounding box center [29, 168] width 30 height 7
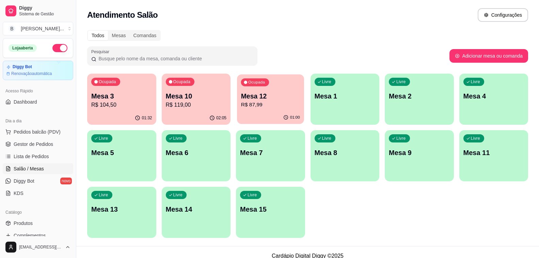
click at [262, 102] on p "R$ 87,99" at bounding box center [270, 105] width 59 height 8
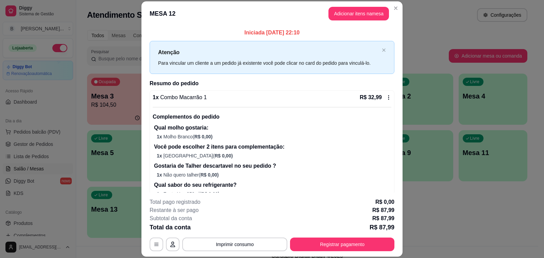
scroll to position [133, 0]
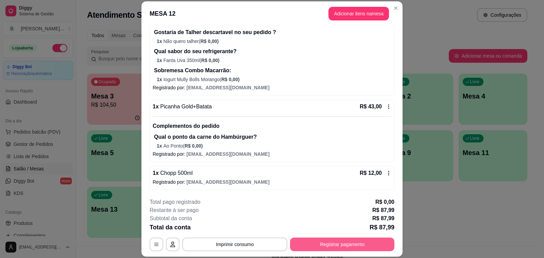
click at [323, 241] on button "Registrar pagamento" at bounding box center [342, 244] width 104 height 14
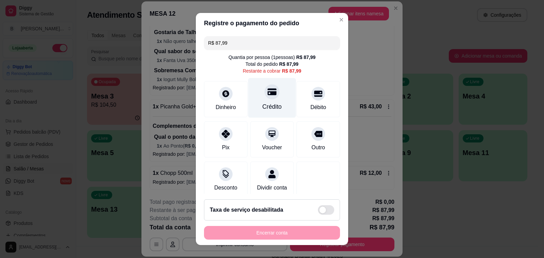
click at [261, 100] on div "Crédito" at bounding box center [272, 98] width 48 height 40
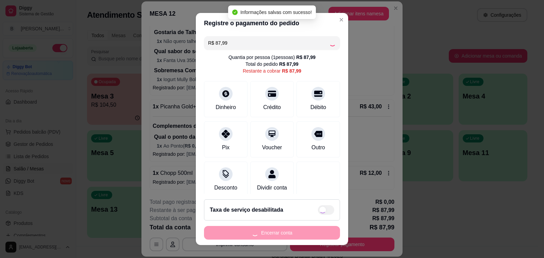
click at [255, 234] on div "Encerrar conta" at bounding box center [272, 233] width 136 height 14
type input "R$ 0,00"
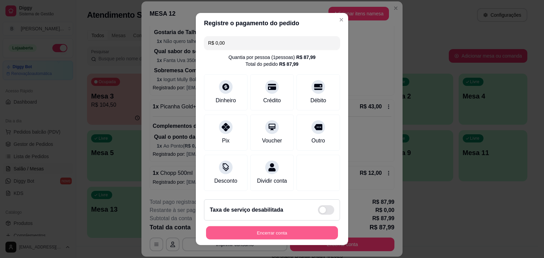
click at [243, 235] on button "Encerrar conta" at bounding box center [272, 232] width 132 height 13
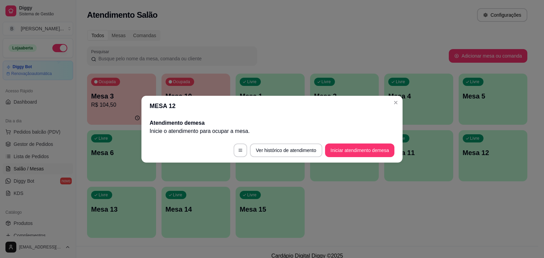
scroll to position [0, 0]
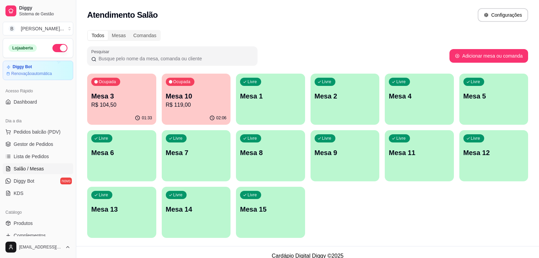
click at [172, 110] on div "Ocupada Mesa 10 R$ 119,00" at bounding box center [196, 93] width 69 height 38
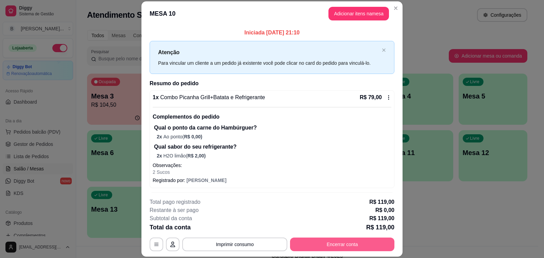
click at [355, 241] on button "Encerrar conta" at bounding box center [342, 244] width 104 height 14
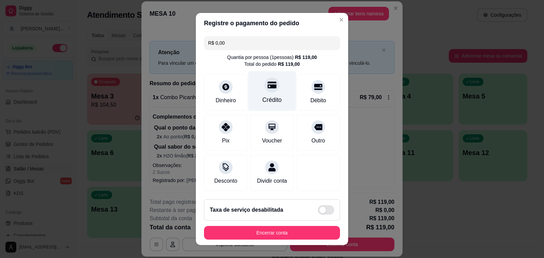
click at [268, 88] on div at bounding box center [272, 84] width 15 height 15
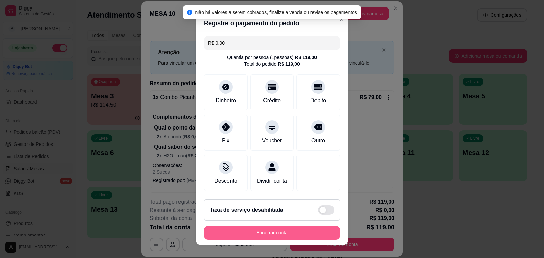
click at [303, 232] on button "Encerrar conta" at bounding box center [272, 233] width 136 height 14
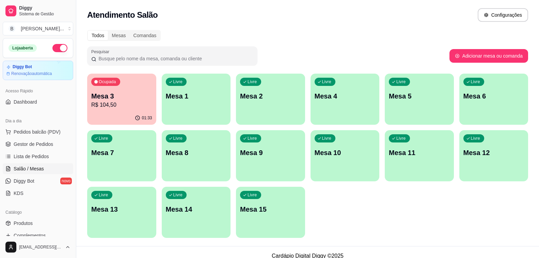
click at [128, 105] on p "R$ 104,50" at bounding box center [121, 105] width 61 height 8
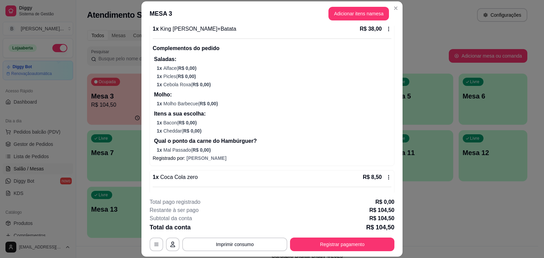
scroll to position [213, 0]
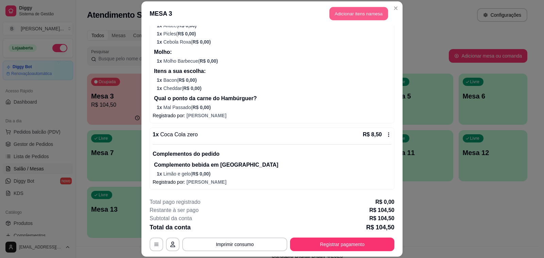
click at [362, 17] on button "Adicionar itens na mesa" at bounding box center [359, 13] width 59 height 13
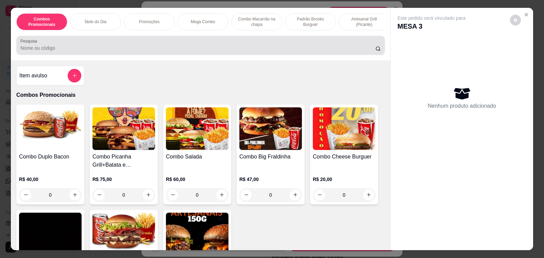
click at [88, 49] on input "Pesquisa" at bounding box center [197, 48] width 355 height 7
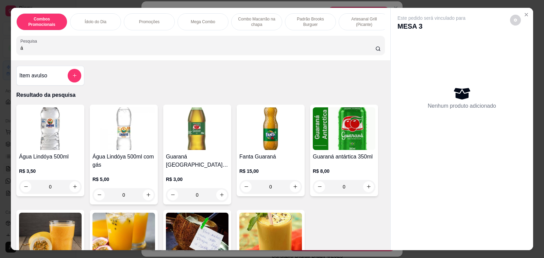
type input "á"
click at [145, 198] on div "0" at bounding box center [124, 195] width 63 height 14
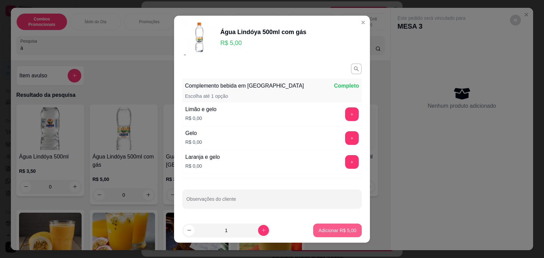
click at [337, 231] on p "Adicionar R$ 5,00" at bounding box center [338, 230] width 38 height 7
type input "1"
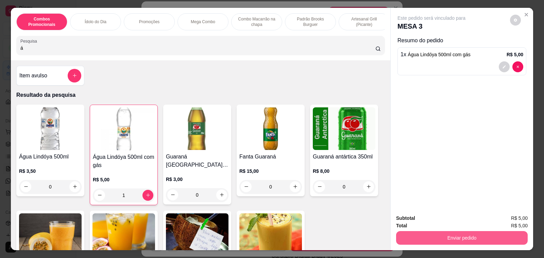
click at [463, 233] on button "Enviar pedido" at bounding box center [462, 238] width 132 height 14
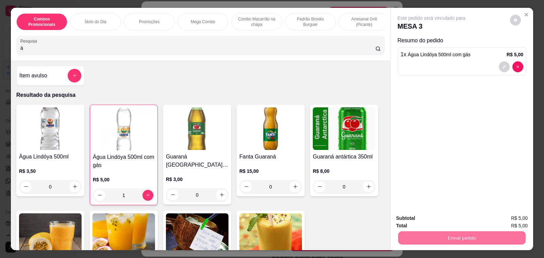
click at [507, 216] on button "Enviar pedido" at bounding box center [510, 218] width 38 height 13
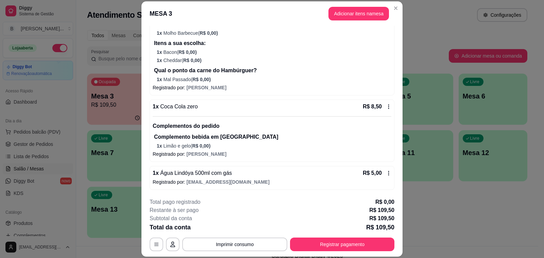
scroll to position [20, 0]
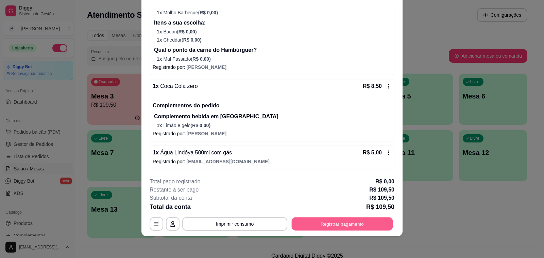
click at [322, 223] on button "Registrar pagamento" at bounding box center [342, 223] width 101 height 13
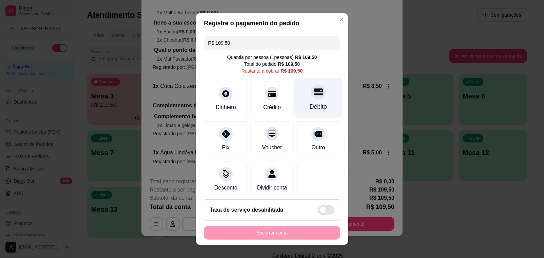
click at [310, 108] on div "Débito" at bounding box center [318, 106] width 17 height 9
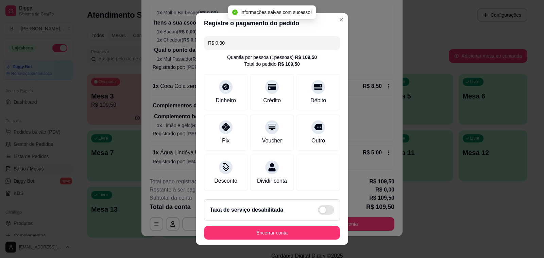
type input "R$ 0,00"
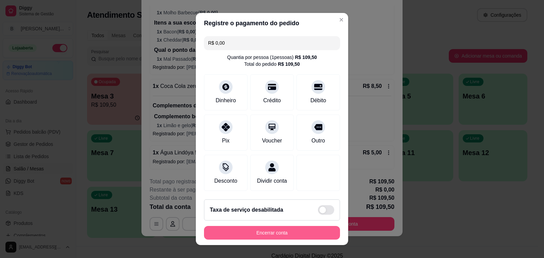
click at [271, 232] on button "Encerrar conta" at bounding box center [272, 233] width 136 height 14
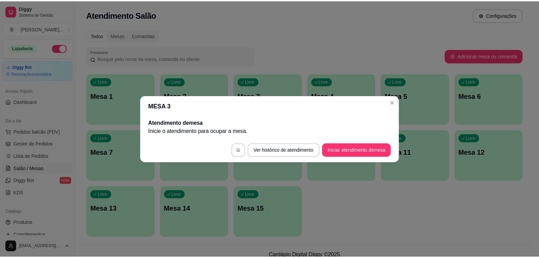
scroll to position [0, 0]
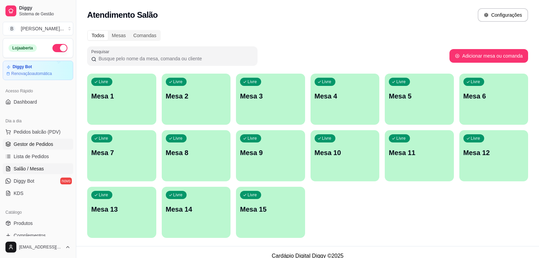
click at [59, 145] on link "Gestor de Pedidos" at bounding box center [38, 144] width 70 height 11
